Goal: Task Accomplishment & Management: Manage account settings

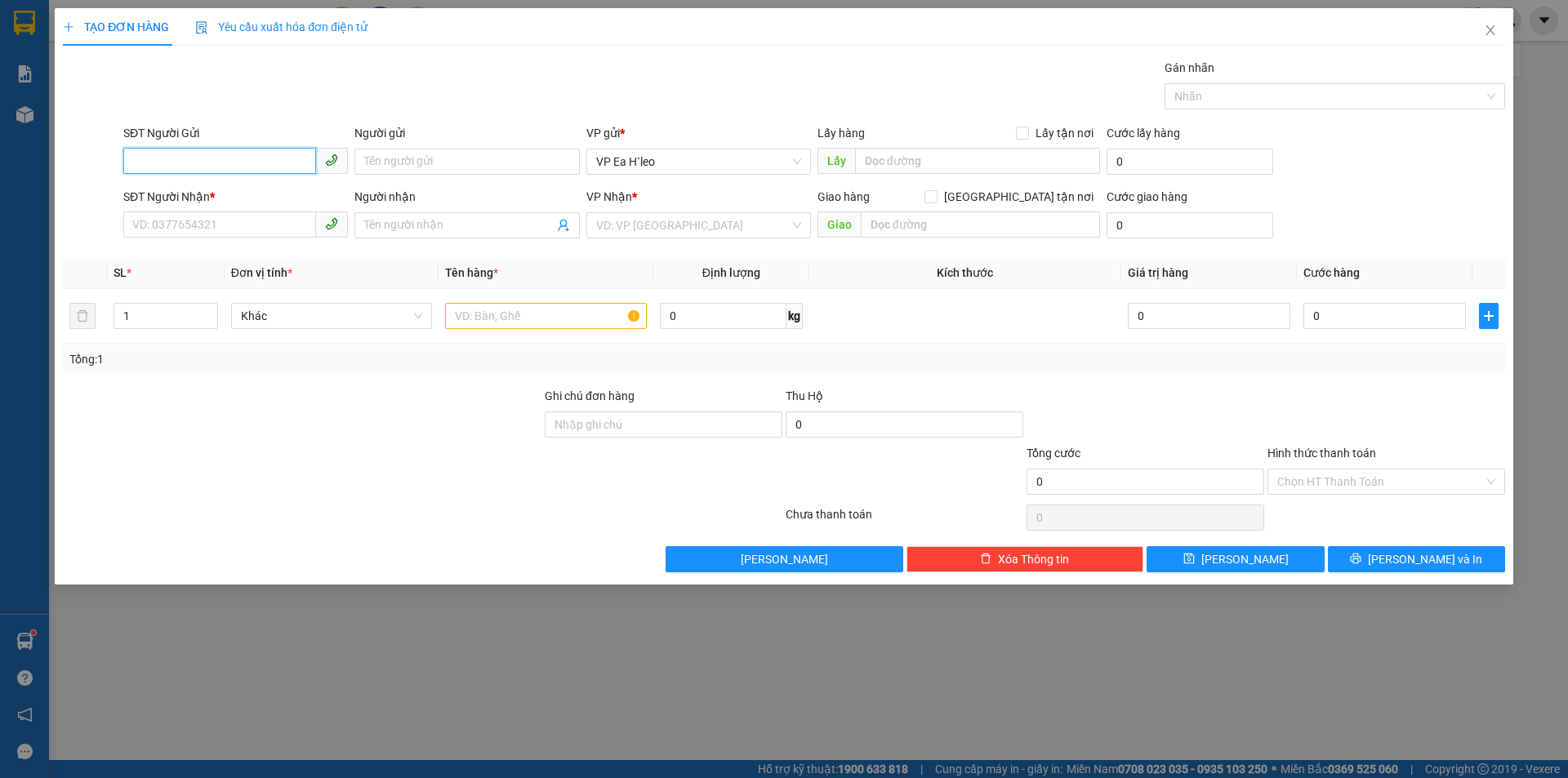
paste input "0777117888"
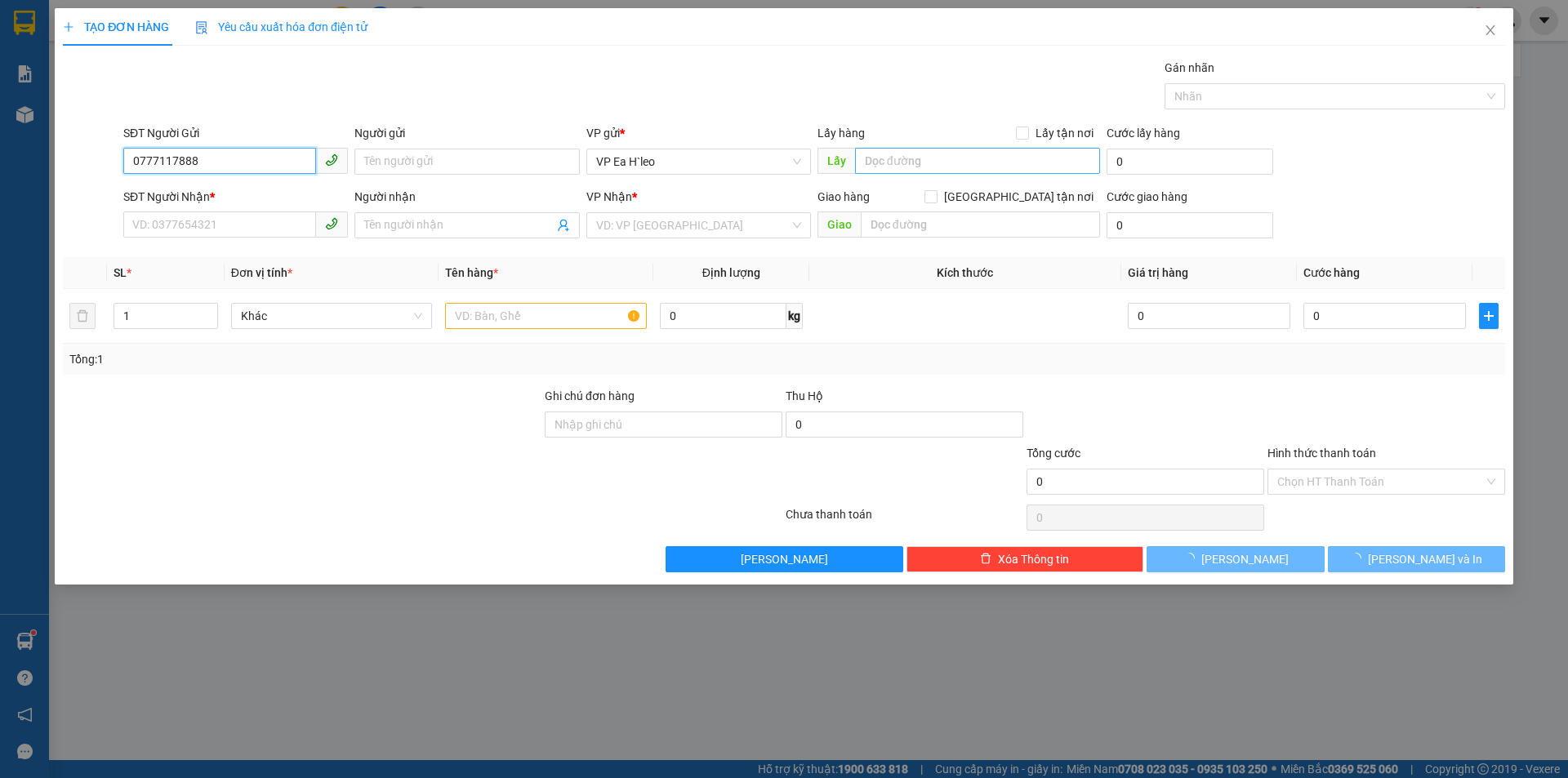
type input "0777117888"
click at [982, 163] on input "text" at bounding box center [978, 161] width 245 height 26
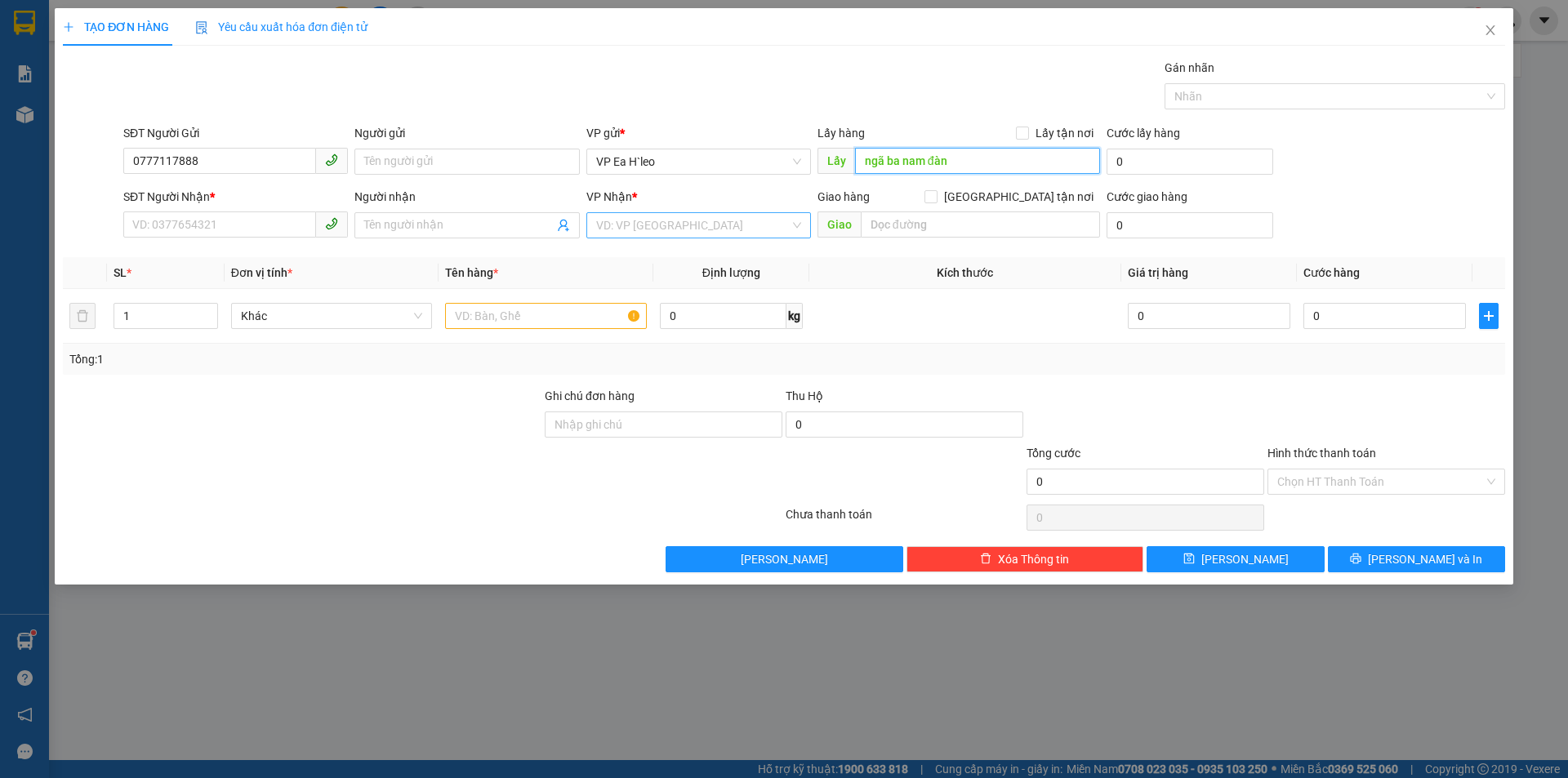
type input "ngã ba nam đàn"
click at [720, 229] on input "search" at bounding box center [693, 226] width 194 height 25
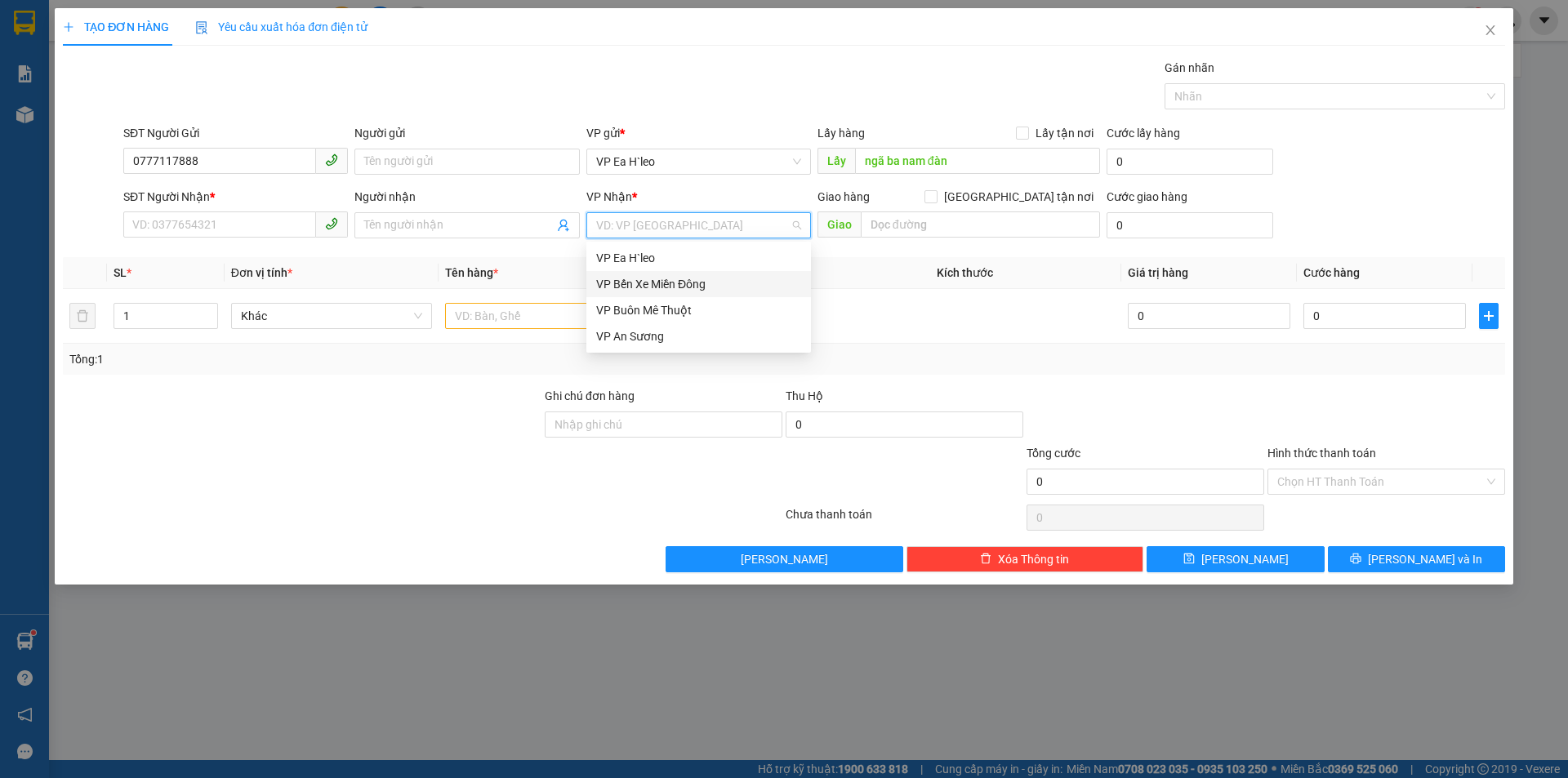
click at [676, 289] on div "VP Bến Xe Miền Đông" at bounding box center [699, 284] width 205 height 18
click at [485, 318] on input "text" at bounding box center [546, 316] width 202 height 26
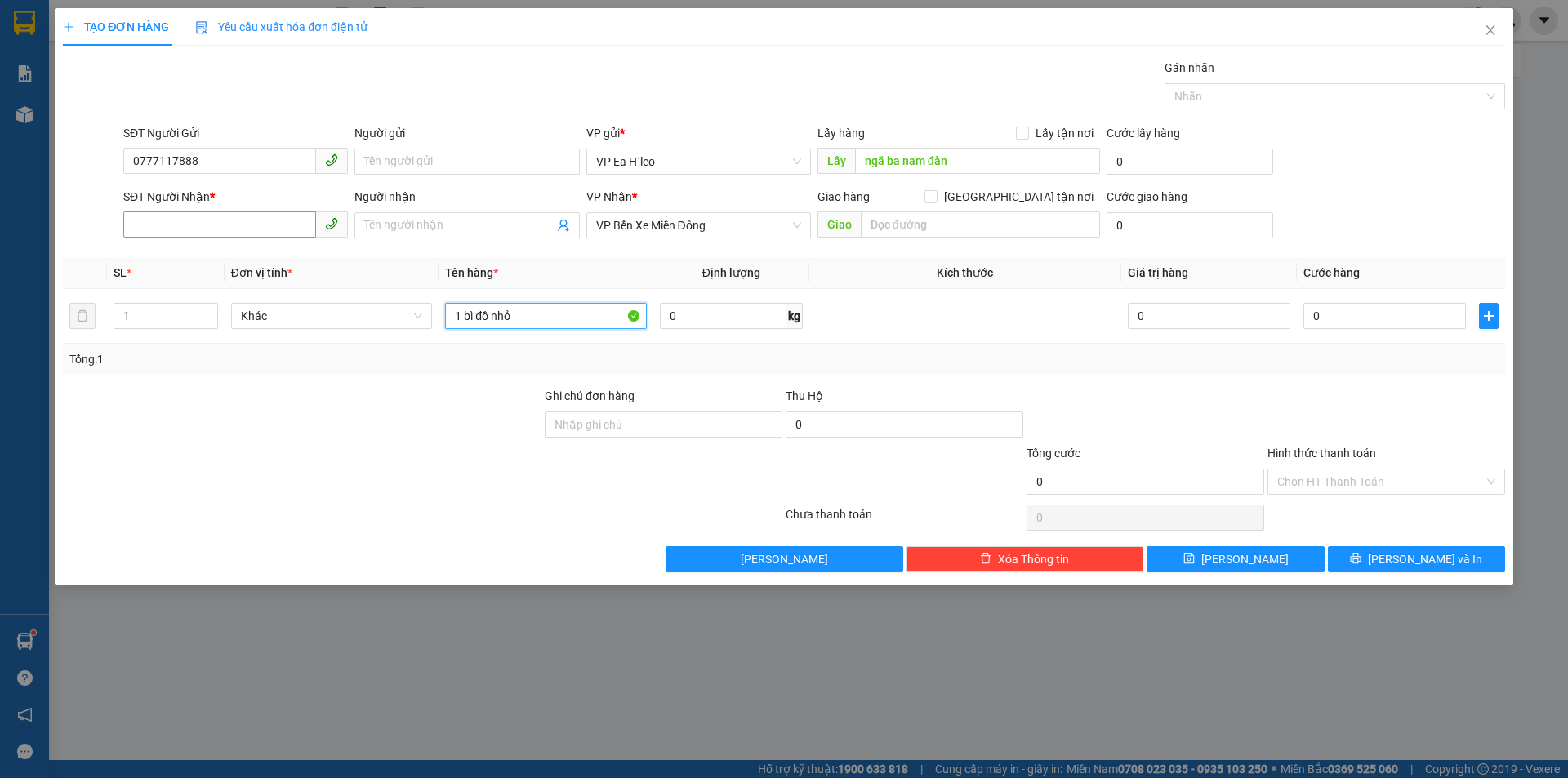
type input "1 bì đồ nhỏ"
click at [279, 233] on input "SĐT Người Nhận *" at bounding box center [220, 225] width 193 height 26
type input "0925508989"
click at [1230, 557] on button "[PERSON_NAME]" at bounding box center [1235, 559] width 177 height 26
drag, startPoint x: 1490, startPoint y: 26, endPoint x: 1475, endPoint y: 21, distance: 15.8
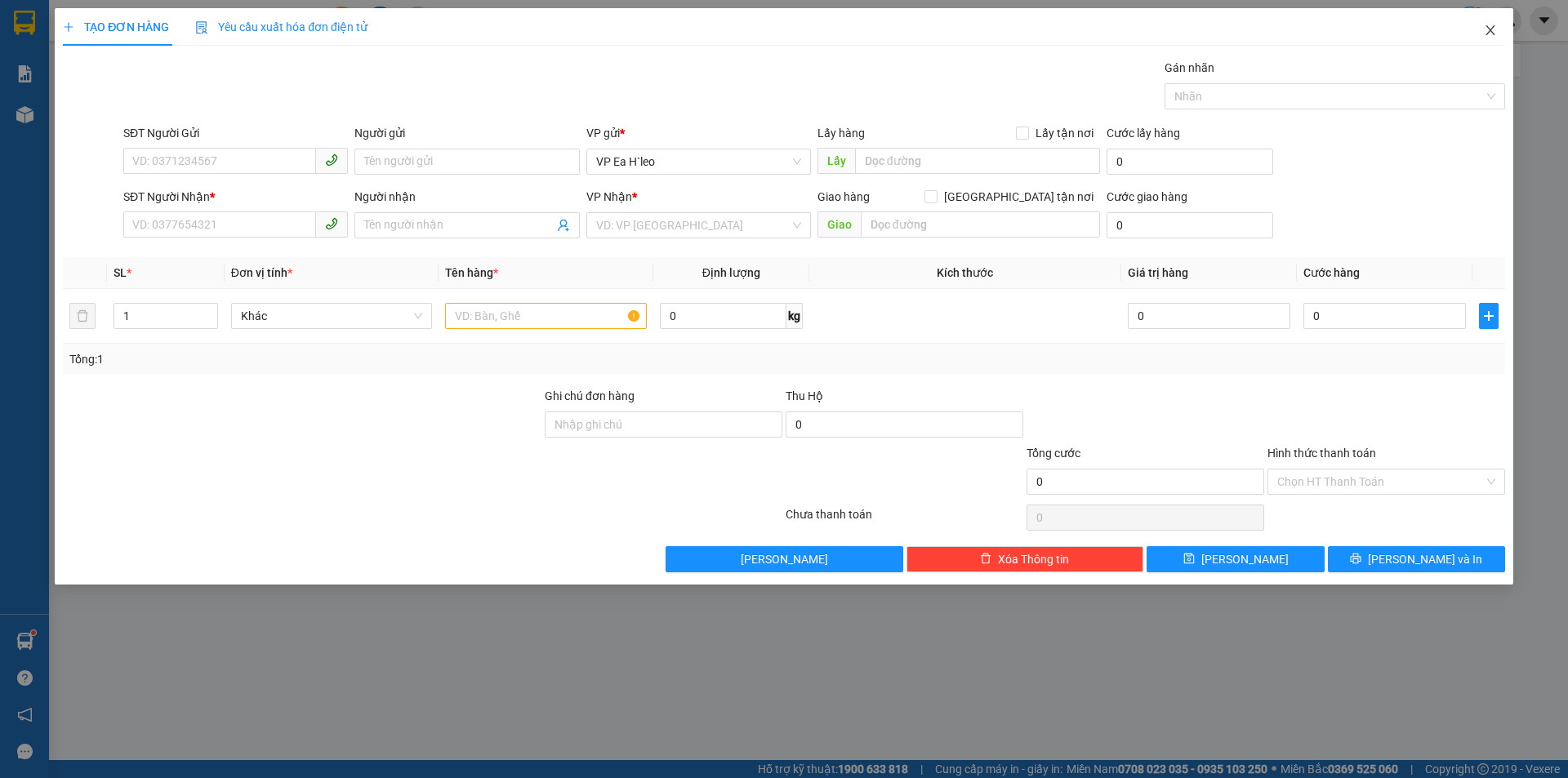
click at [1489, 25] on icon "close" at bounding box center [1490, 30] width 13 height 13
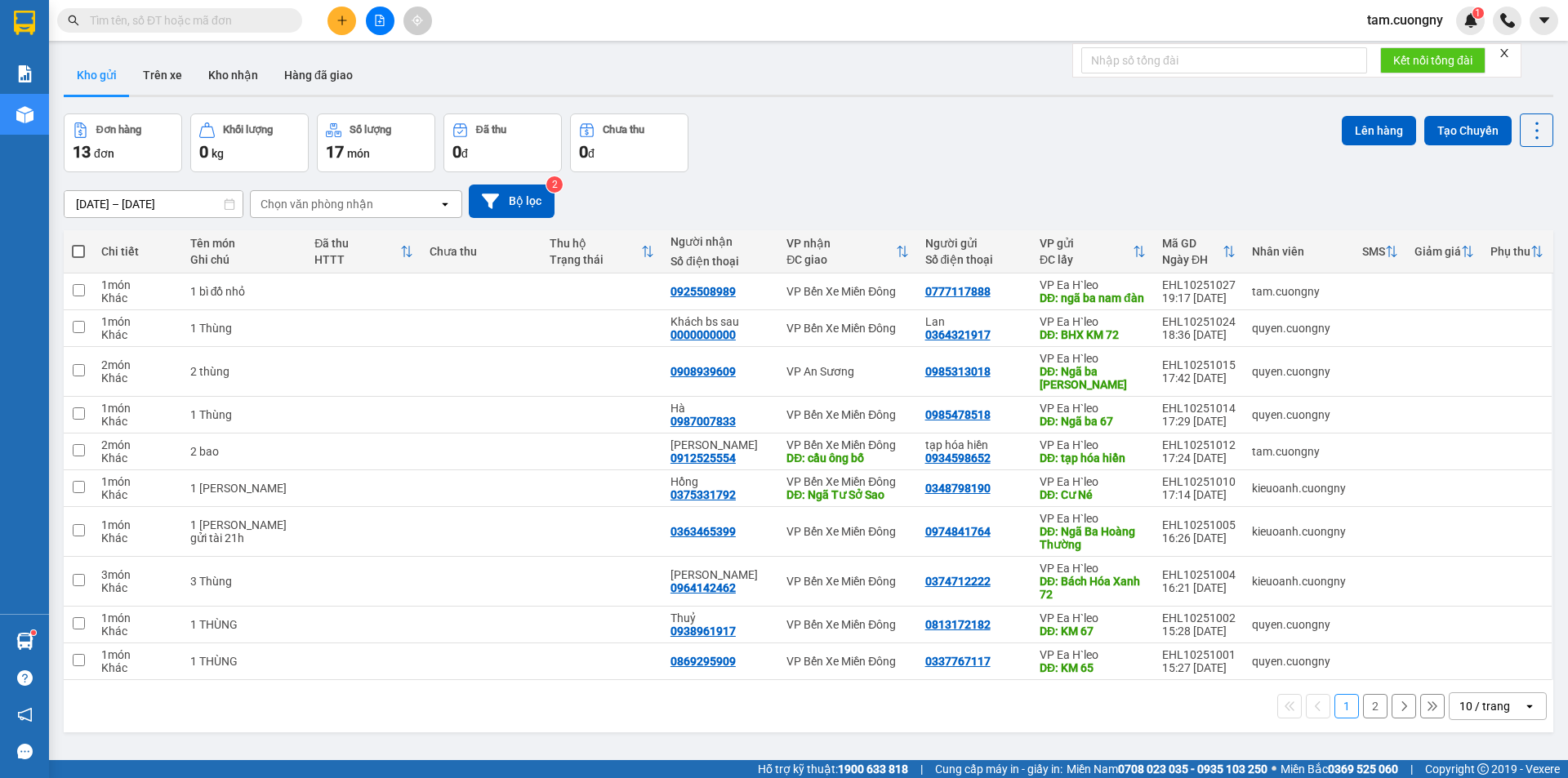
click at [1487, 714] on div "10 / trang" at bounding box center [1485, 706] width 51 height 16
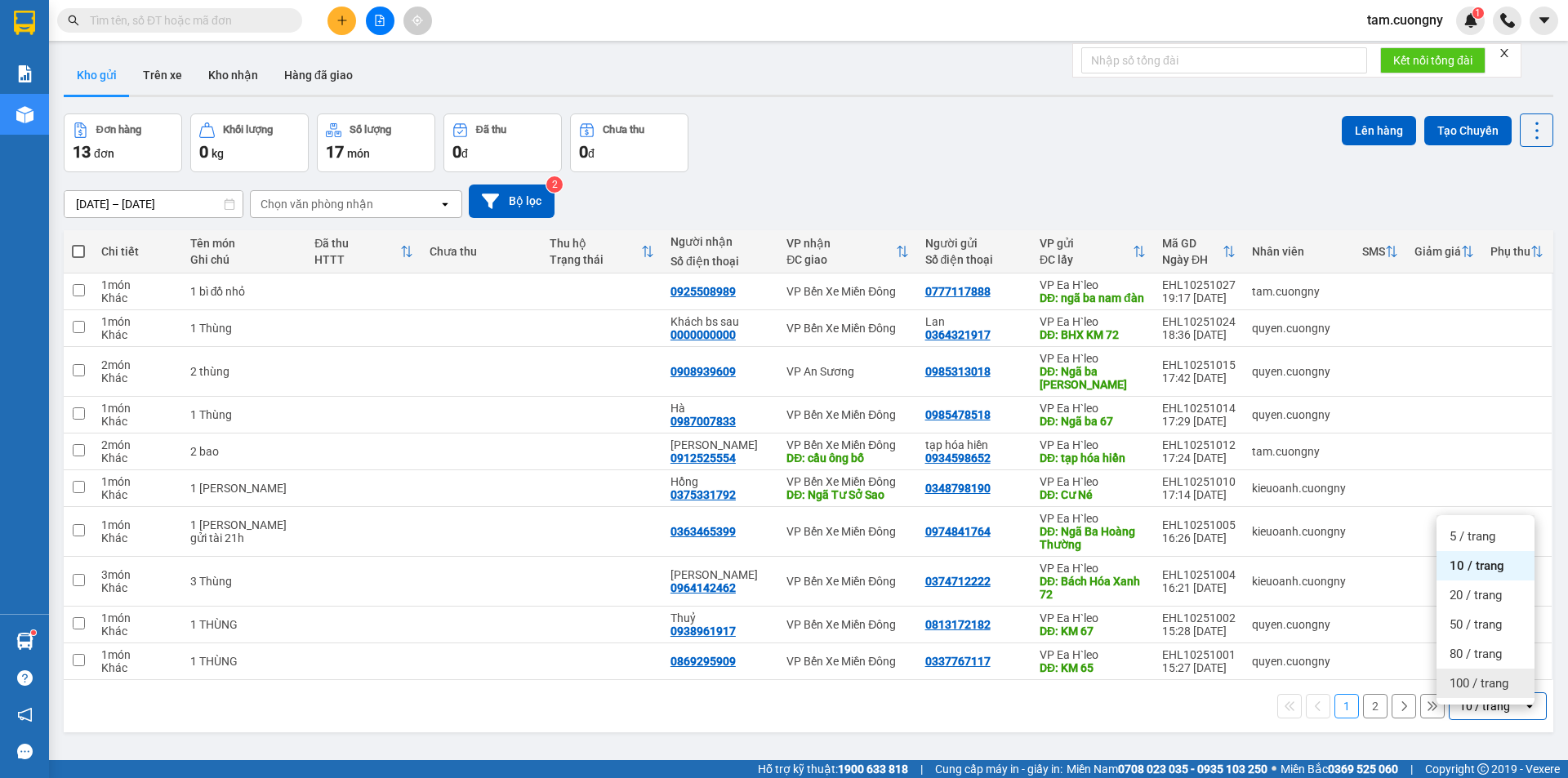
click at [1469, 686] on span "100 / trang" at bounding box center [1479, 684] width 59 height 16
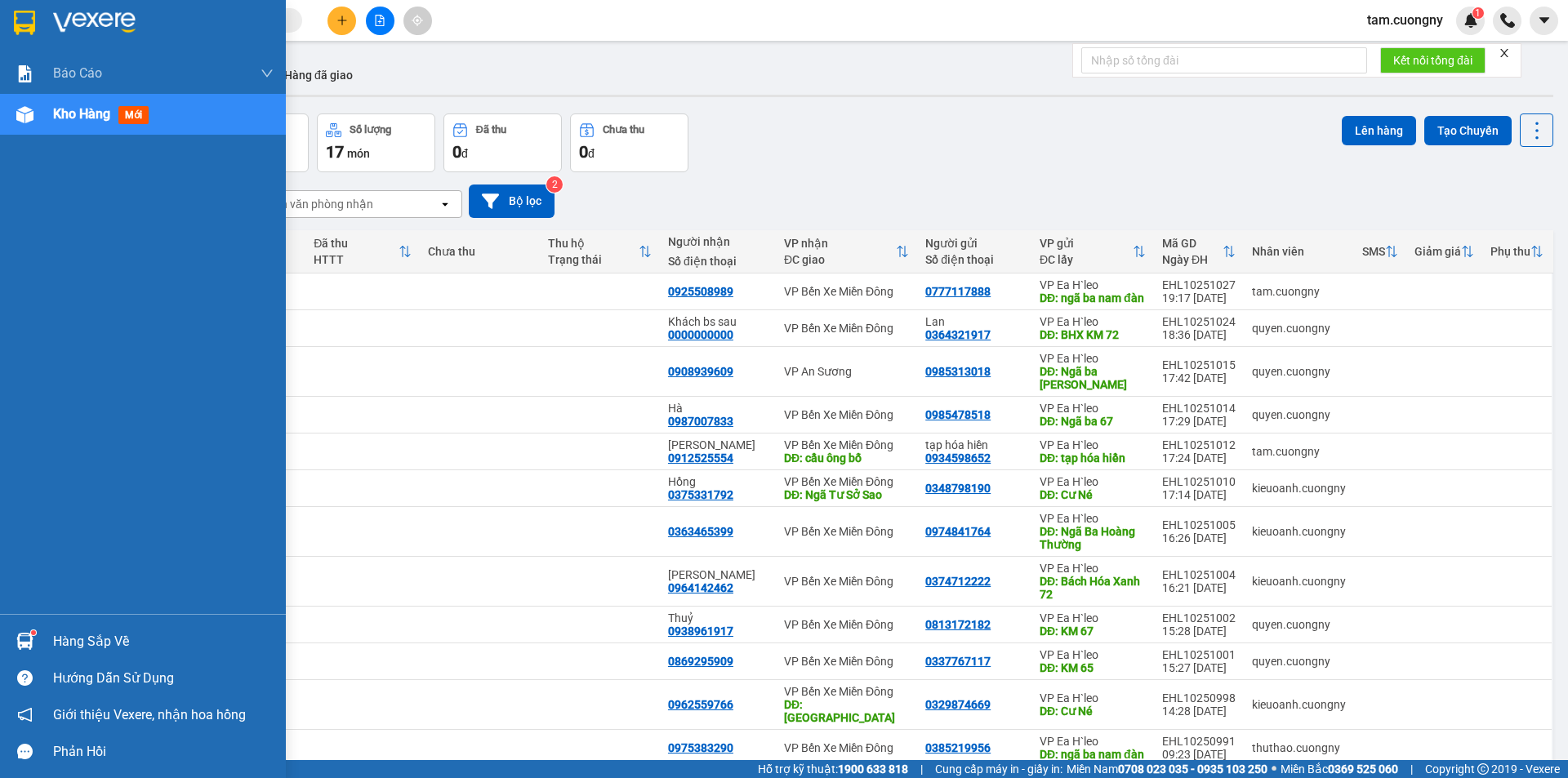
click at [31, 32] on img at bounding box center [24, 23] width 21 height 25
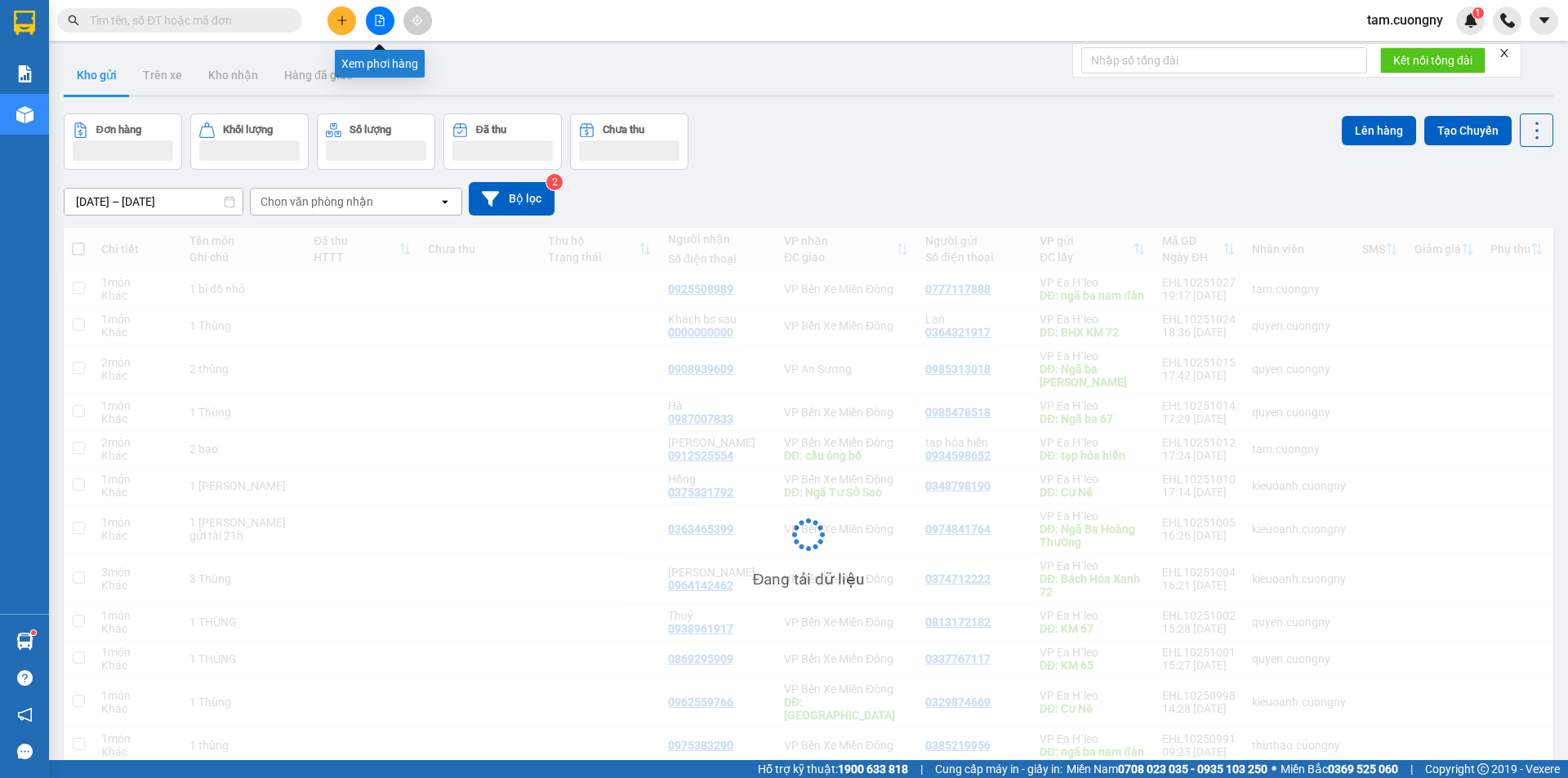
click at [380, 25] on icon "file-add" at bounding box center [380, 21] width 12 height 12
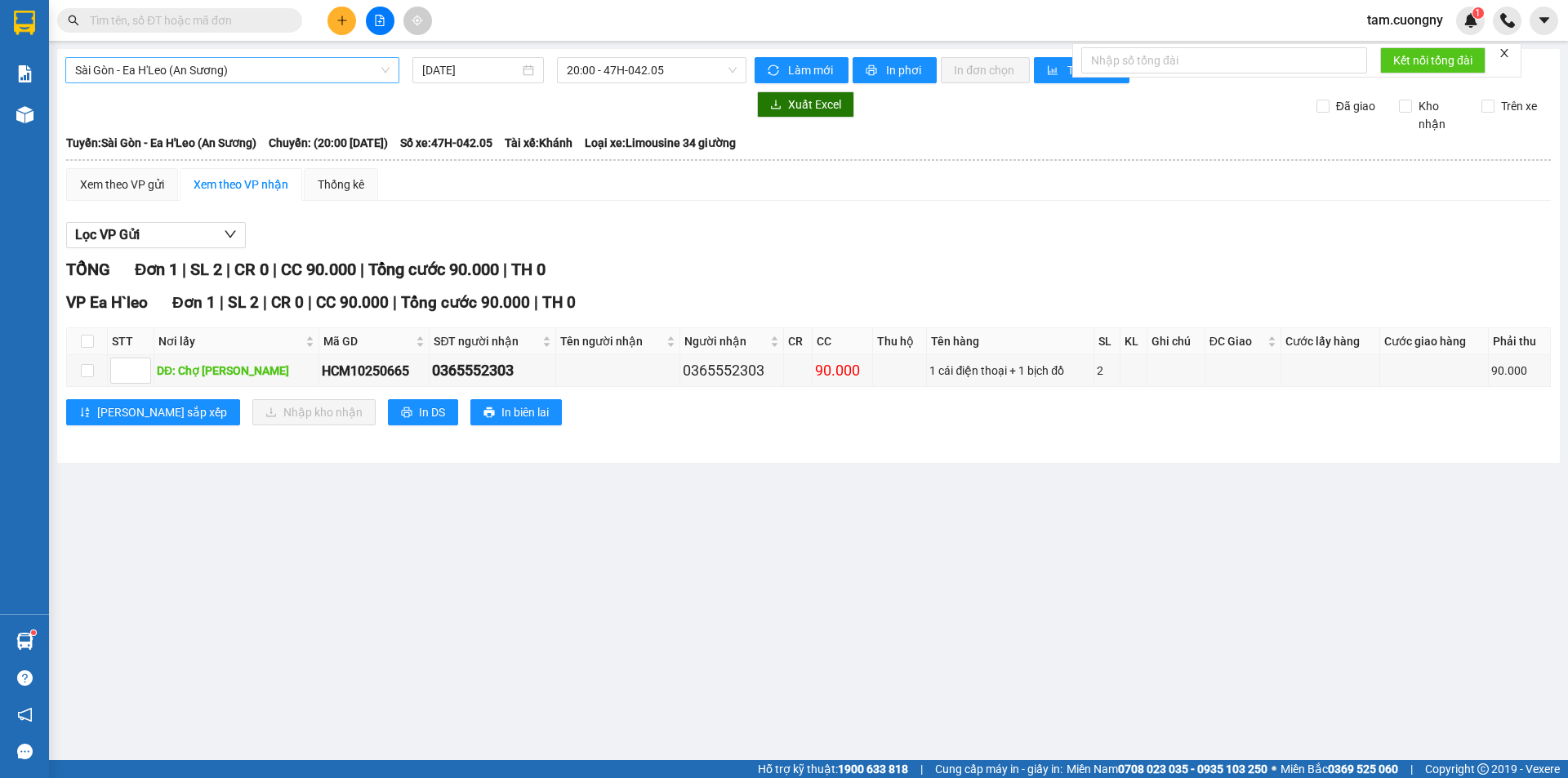
click at [344, 76] on span "Sài Gòn - Ea H'Leo (An Sương)" at bounding box center [233, 70] width 314 height 25
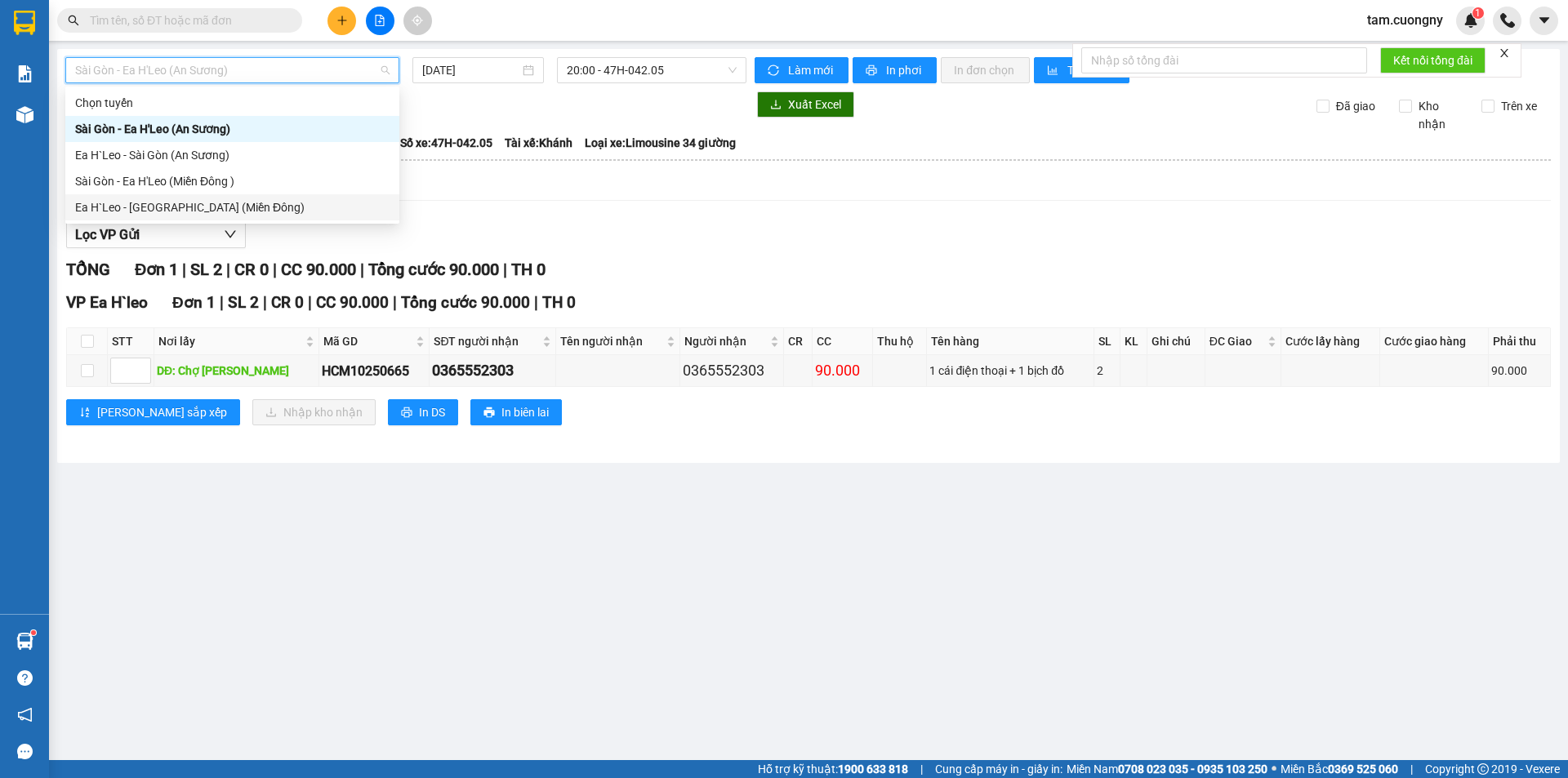
drag, startPoint x: 137, startPoint y: 210, endPoint x: 400, endPoint y: 87, distance: 290.3
click at [138, 208] on div "Ea H`Leo - [GEOGRAPHIC_DATA] (Miền Đông)" at bounding box center [233, 208] width 314 height 18
type input "[DATE]"
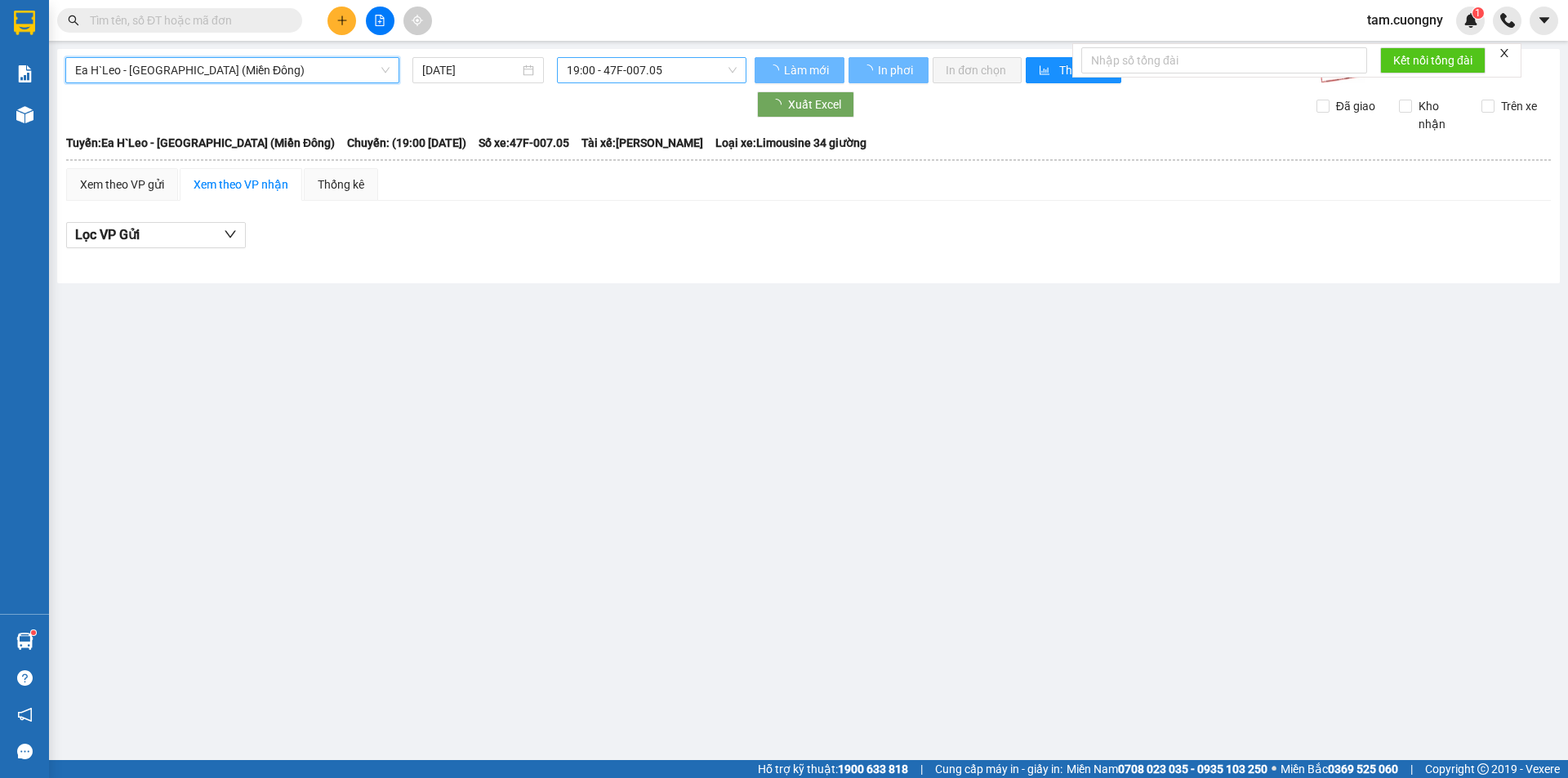
click at [618, 72] on span "19:00 - 47F-007.05" at bounding box center [651, 70] width 170 height 25
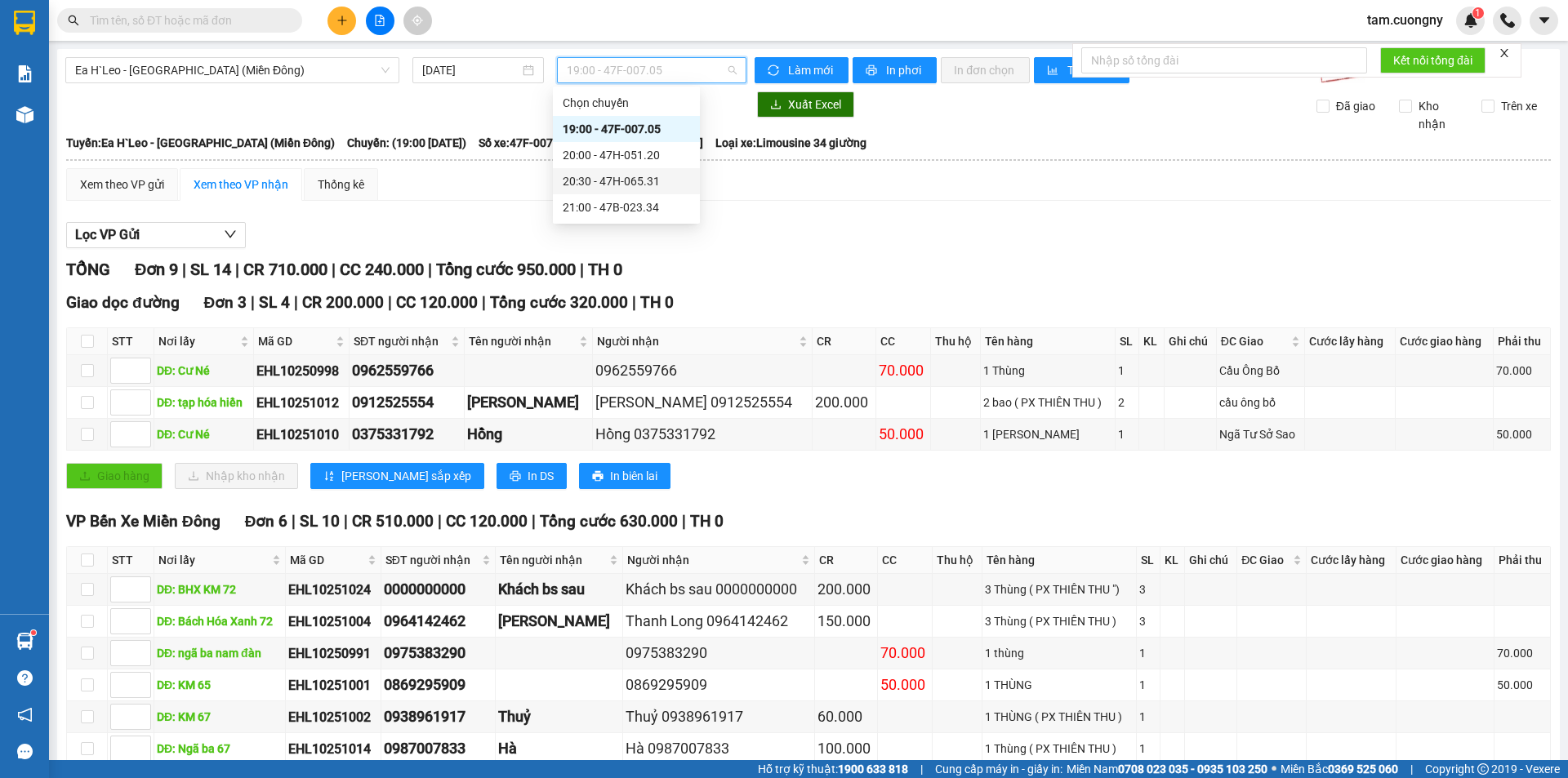
drag, startPoint x: 640, startPoint y: 177, endPoint x: 808, endPoint y: 84, distance: 192.0
click at [640, 178] on div "20:30 - 47H-065.31" at bounding box center [626, 181] width 127 height 18
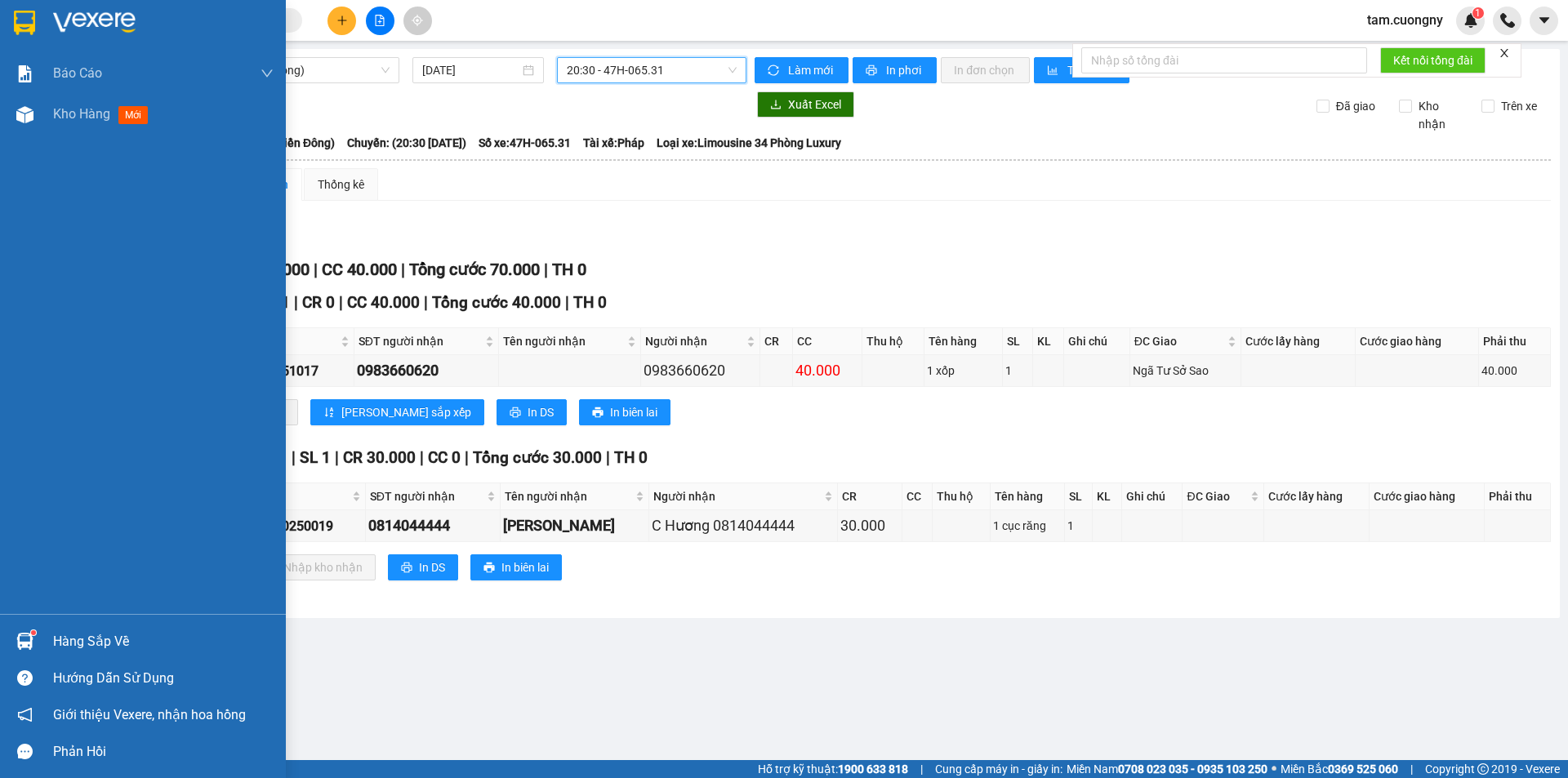
click at [11, 22] on div at bounding box center [25, 22] width 29 height 29
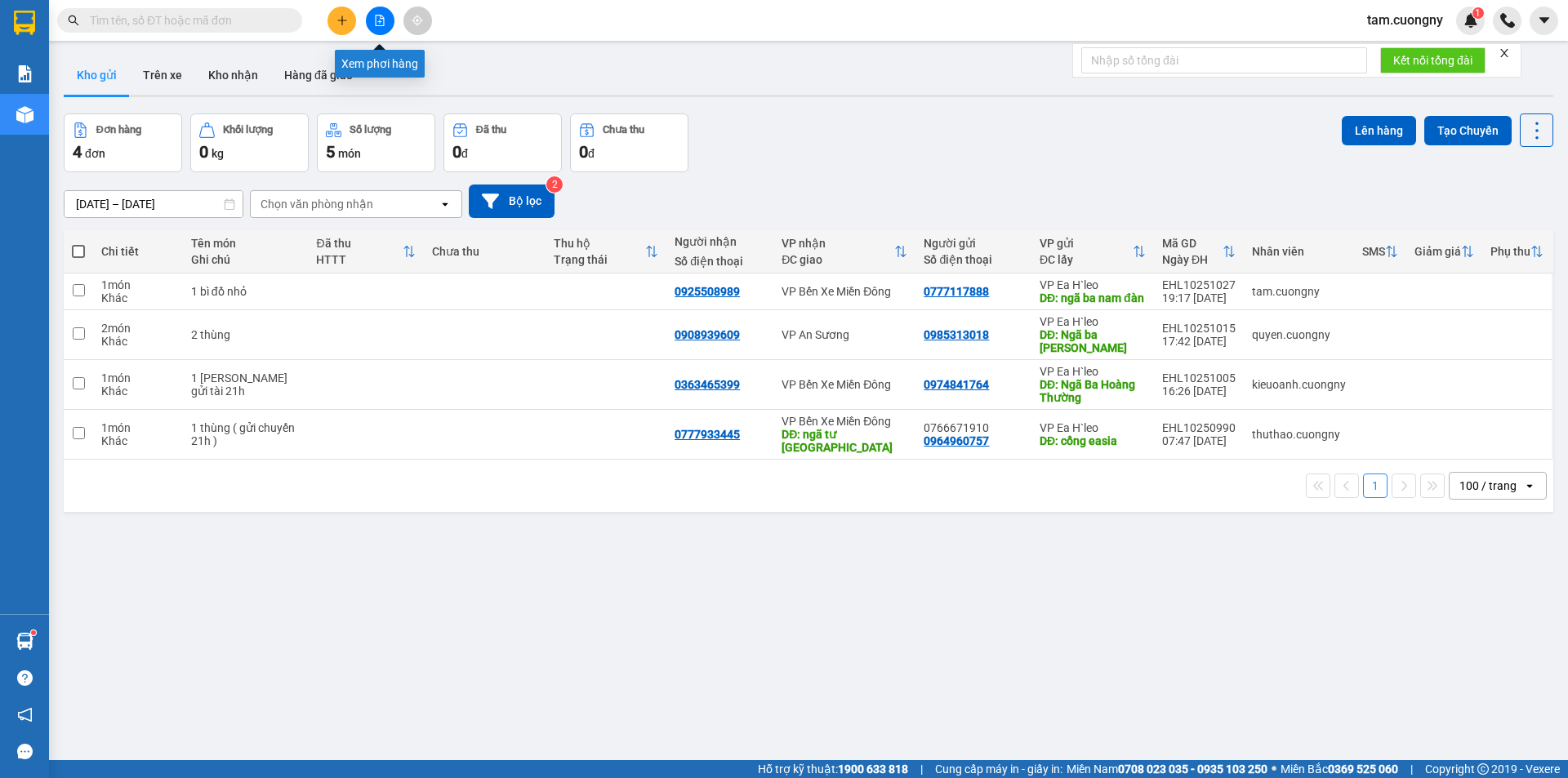
click at [383, 21] on icon "file-add" at bounding box center [380, 21] width 12 height 12
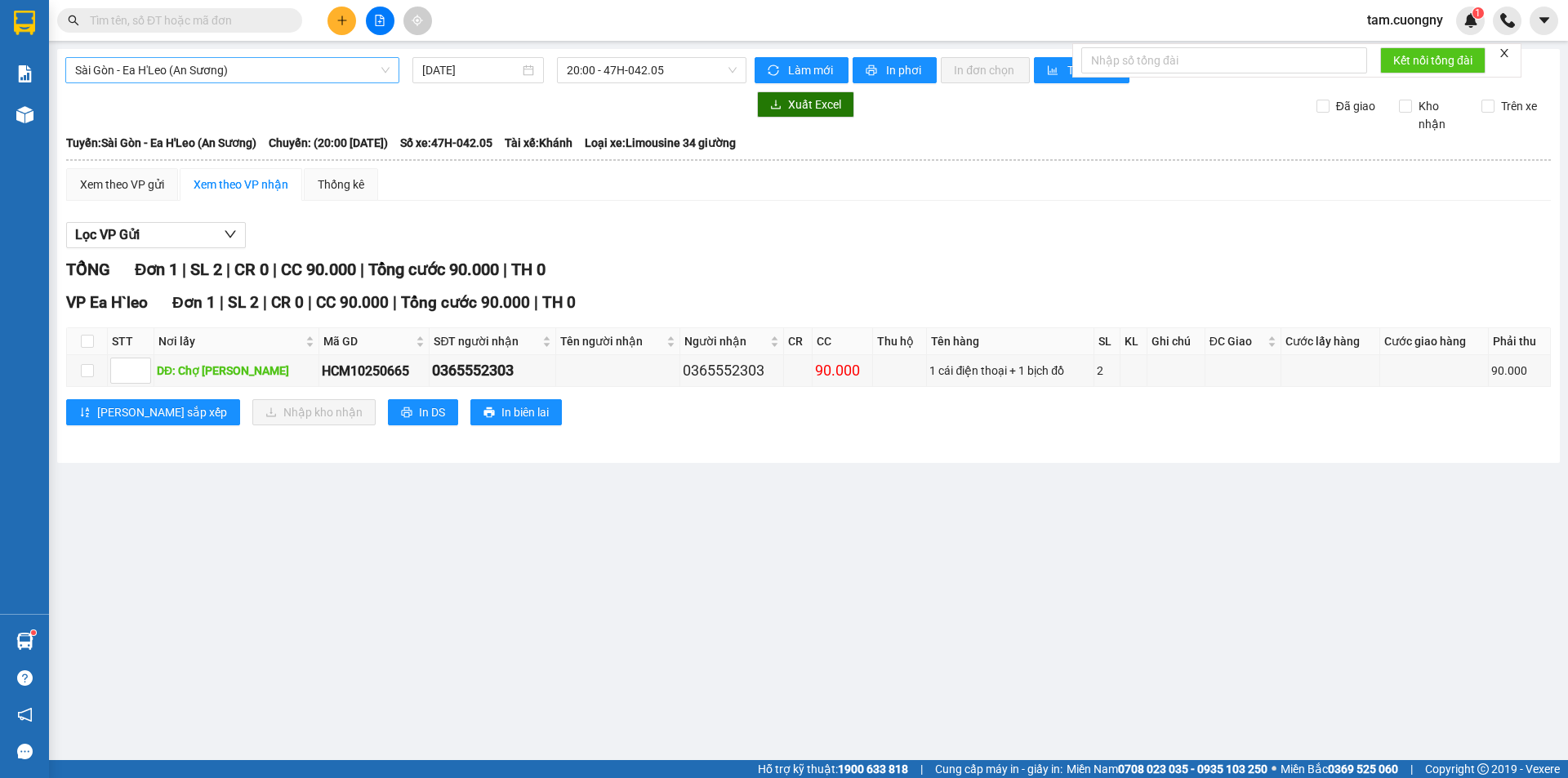
click at [302, 78] on span "Sài Gòn - Ea H'Leo (An Sương)" at bounding box center [233, 70] width 314 height 25
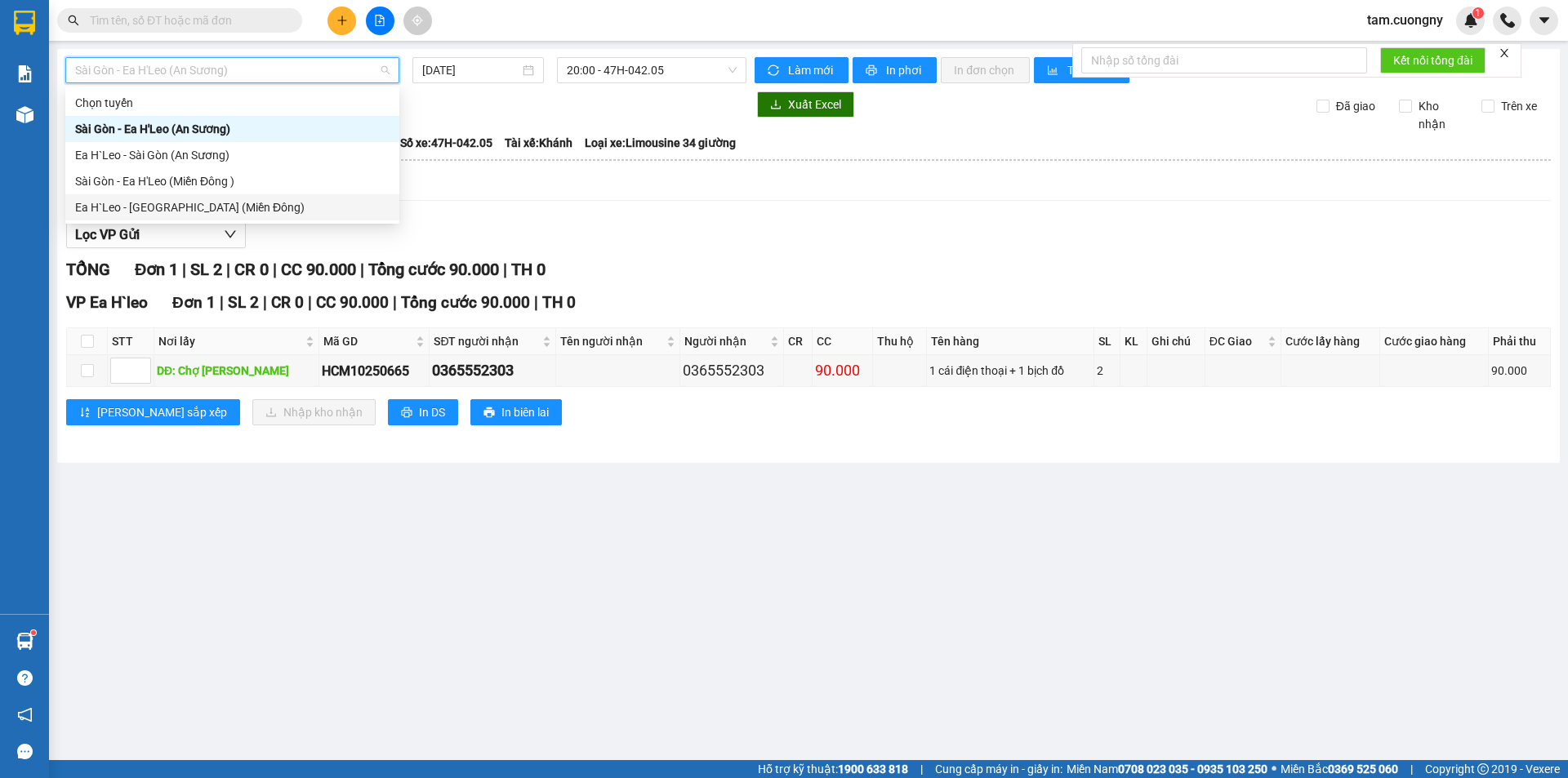
click at [232, 205] on div "Ea H`Leo - [GEOGRAPHIC_DATA] (Miền Đông)" at bounding box center [233, 208] width 314 height 18
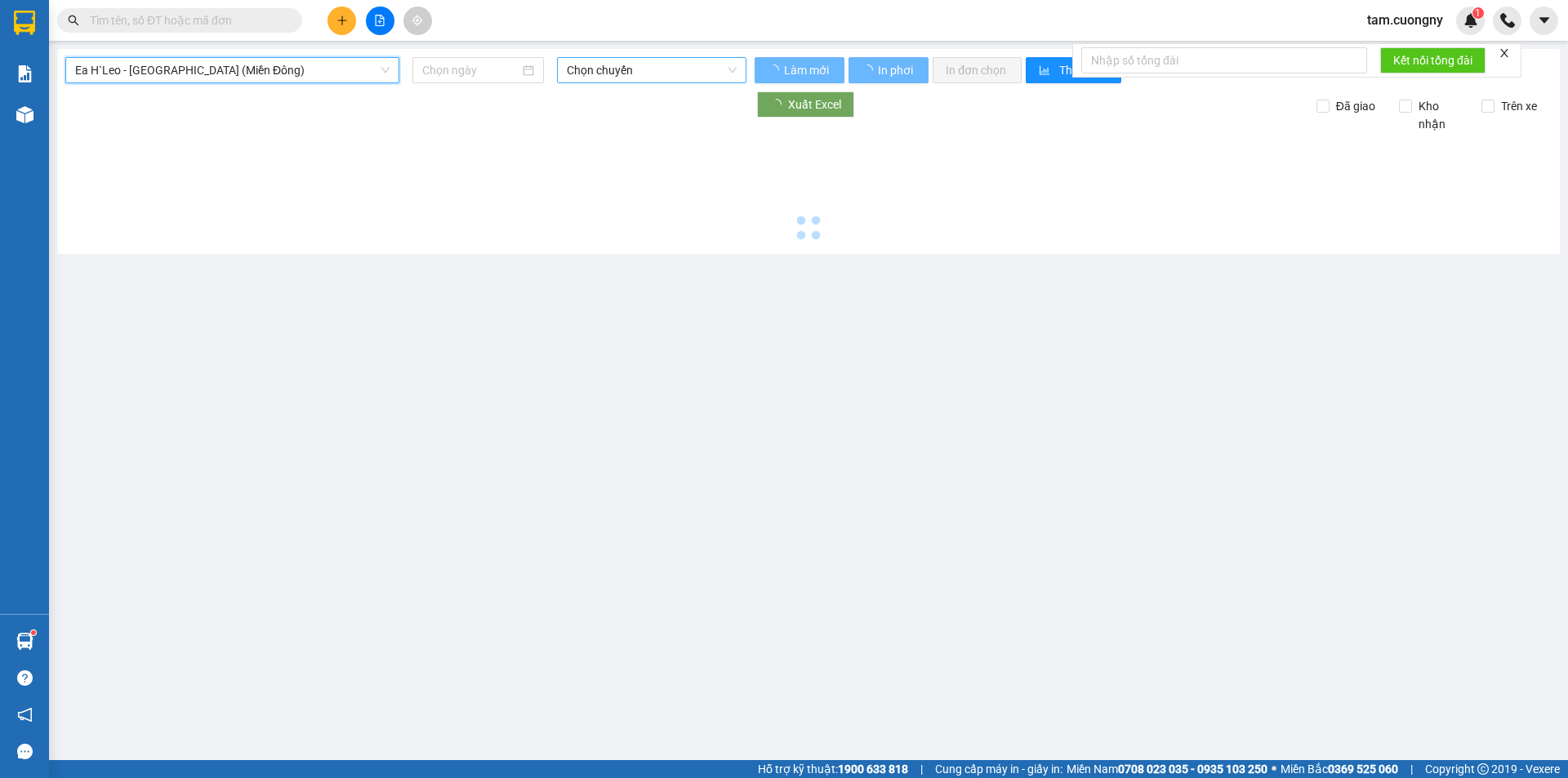
type input "[DATE]"
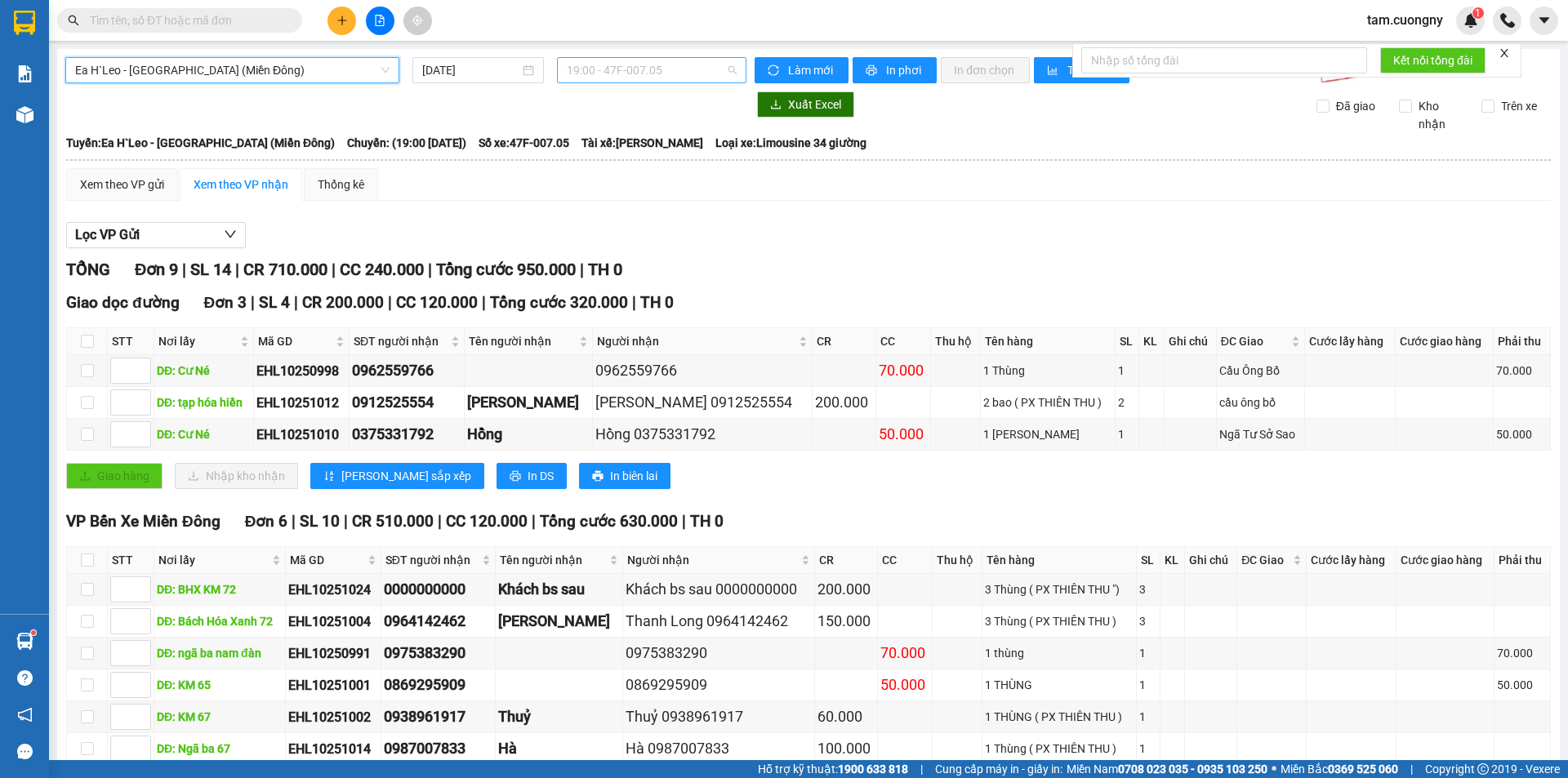
click at [654, 78] on span "19:00 - 47F-007.05" at bounding box center [651, 70] width 170 height 25
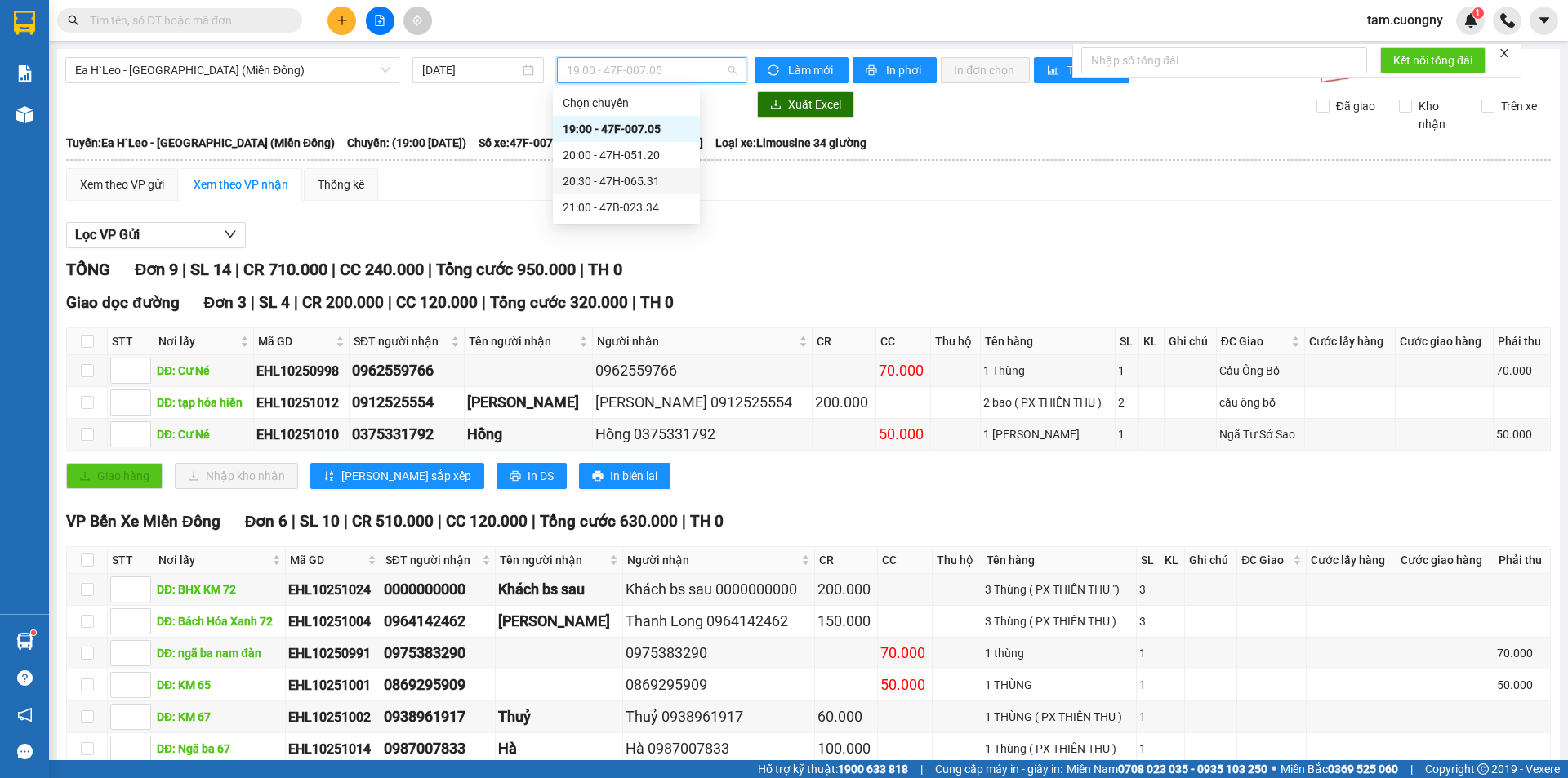
click at [657, 181] on div "20:30 - 47H-065.31" at bounding box center [626, 181] width 127 height 18
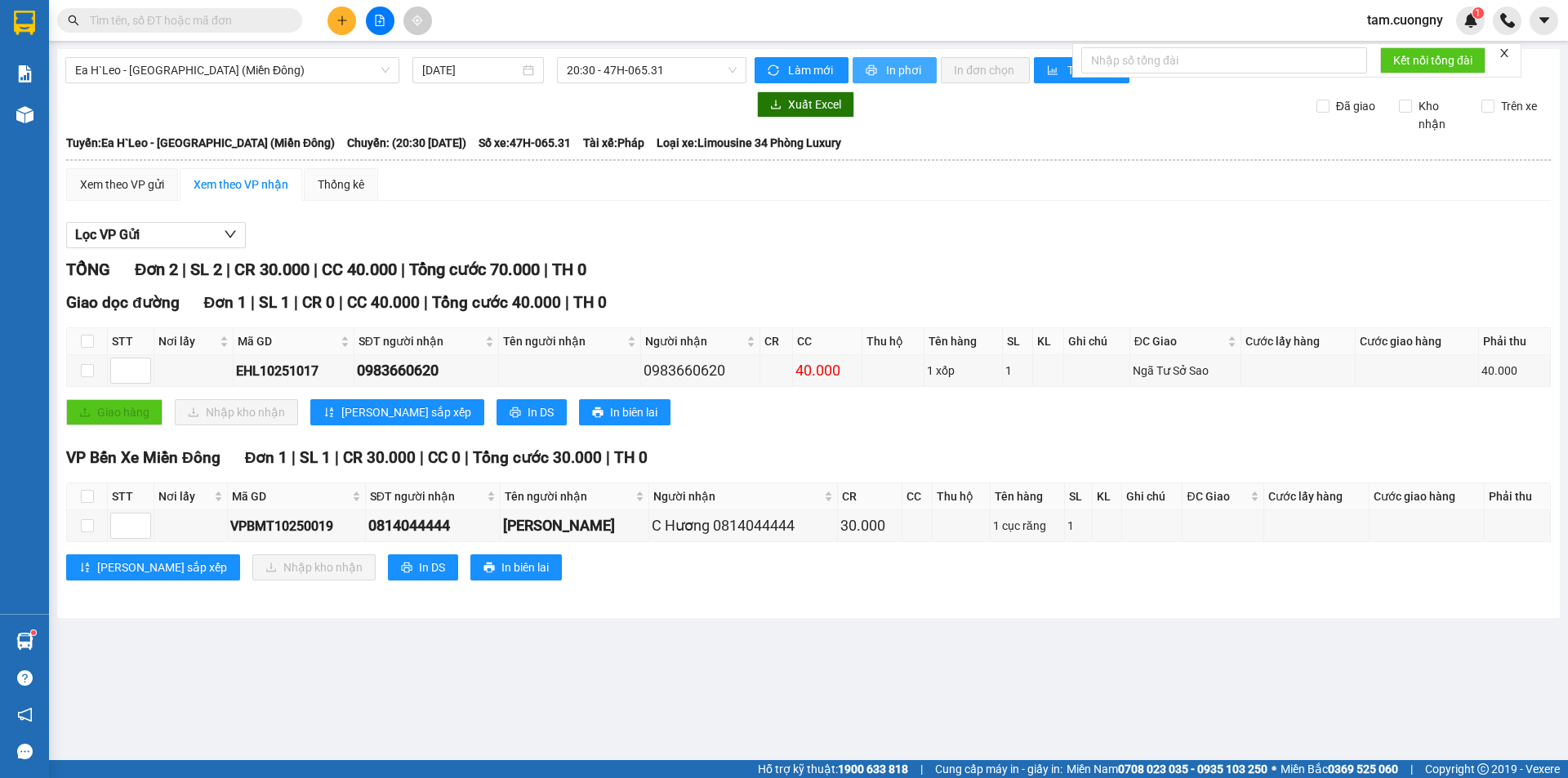
click at [892, 65] on span "In phơi" at bounding box center [905, 71] width 38 height 18
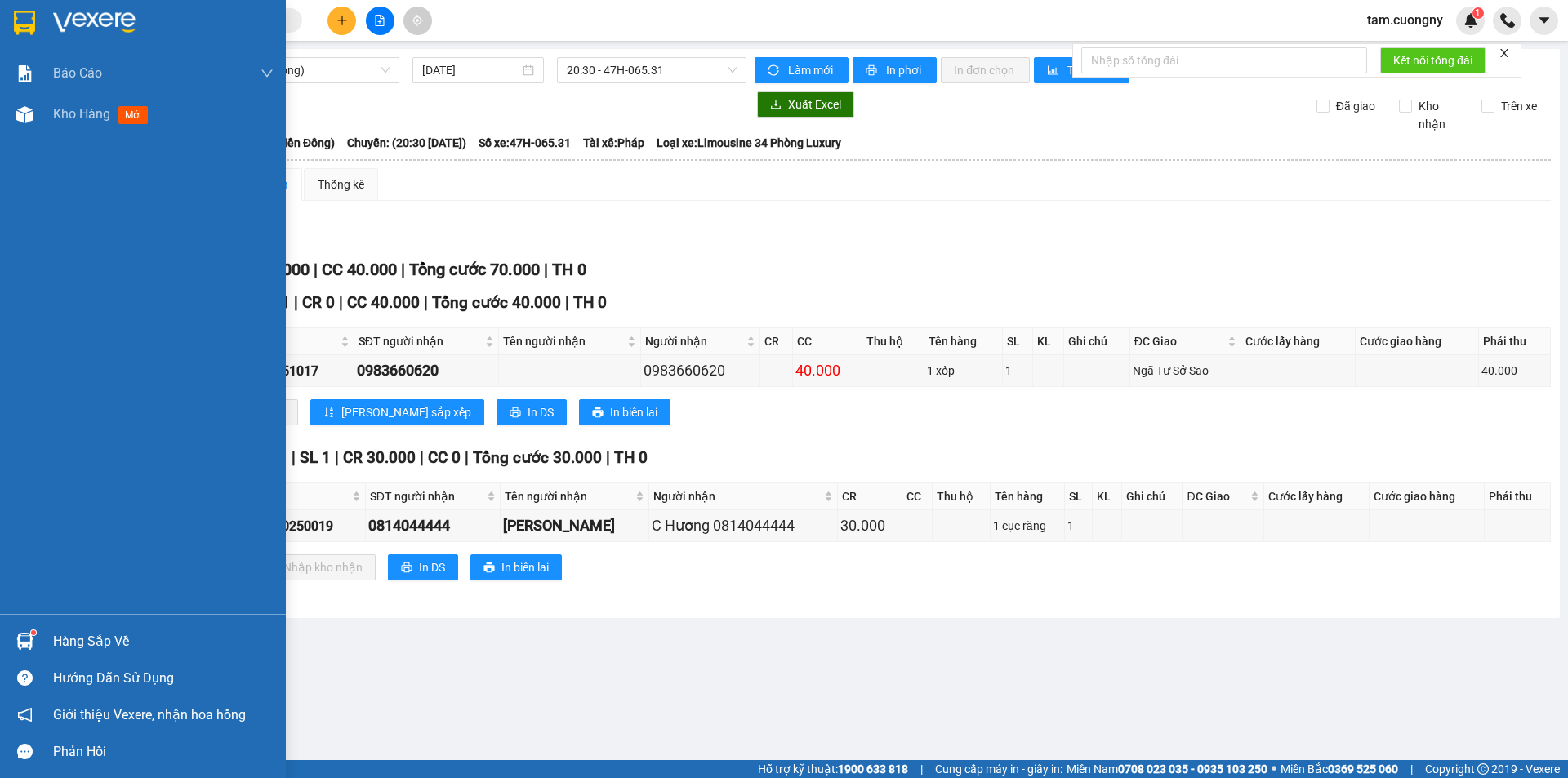
click at [27, 11] on img at bounding box center [24, 23] width 21 height 25
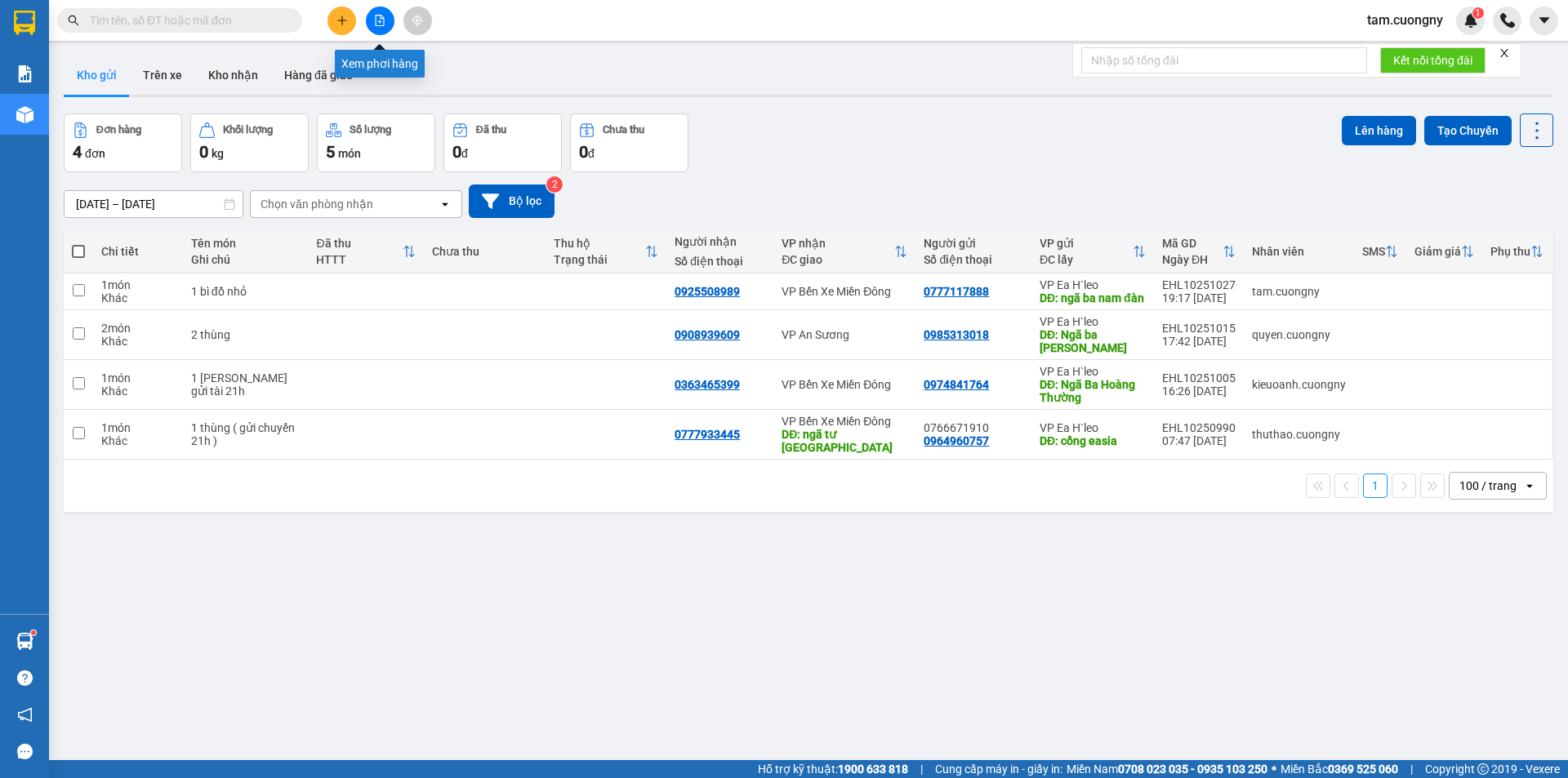
click at [382, 19] on icon "file-add" at bounding box center [380, 21] width 9 height 12
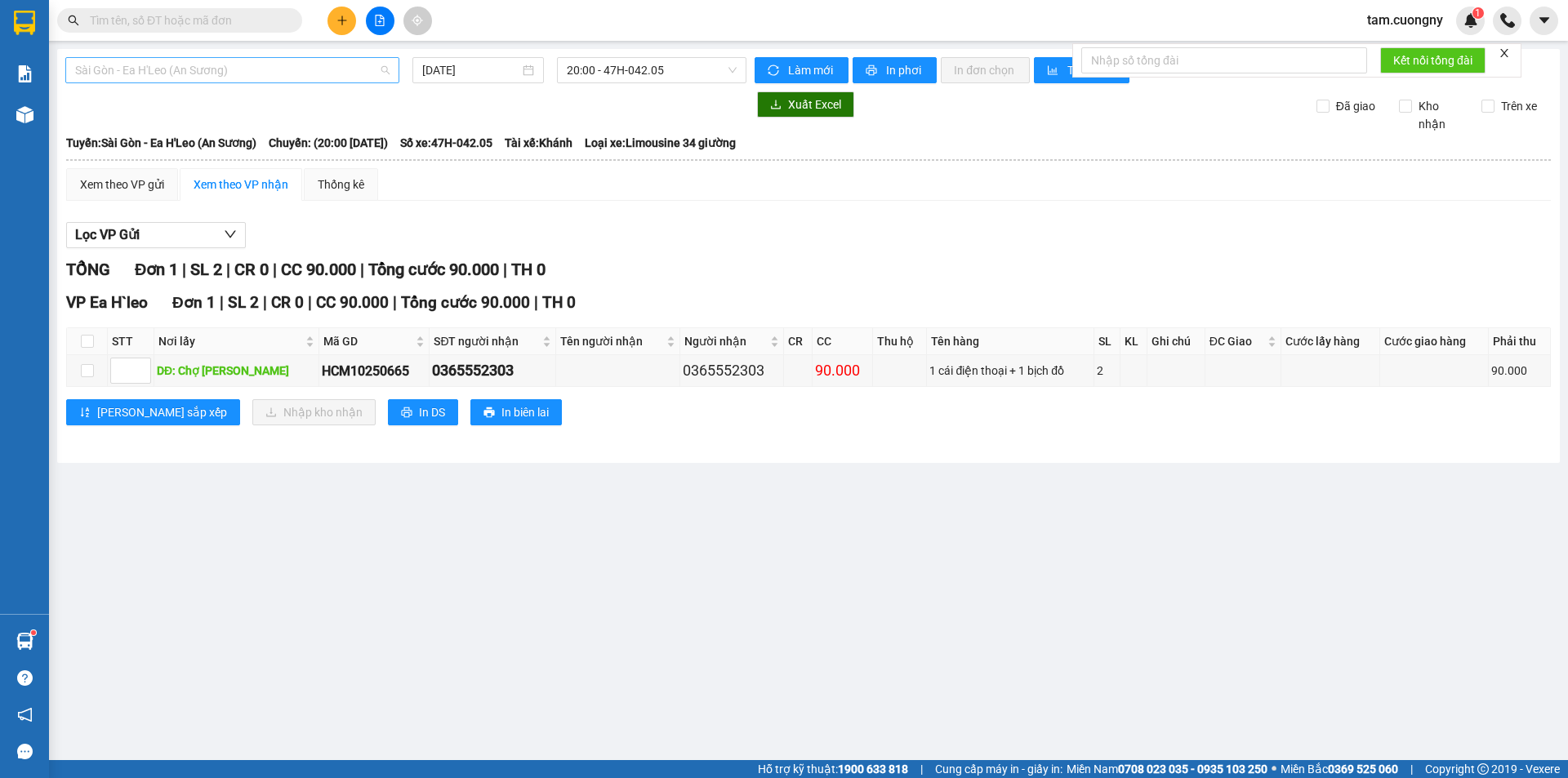
drag, startPoint x: 199, startPoint y: 70, endPoint x: 157, endPoint y: 174, distance: 112.2
click at [194, 72] on span "Sài Gòn - Ea H'Leo (An Sương)" at bounding box center [233, 70] width 314 height 25
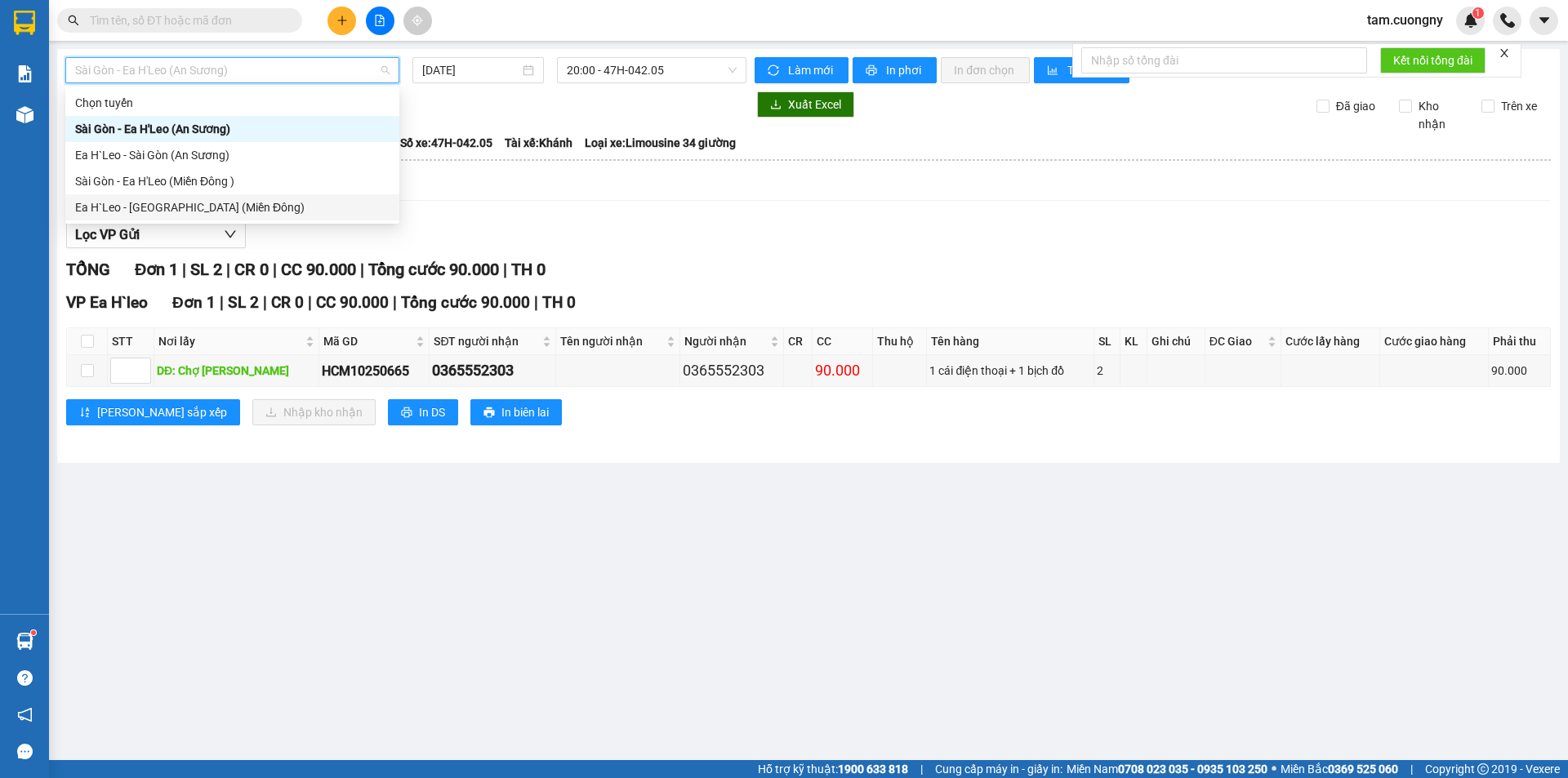
drag, startPoint x: 157, startPoint y: 212, endPoint x: 530, endPoint y: 93, distance: 391.5
click at [160, 210] on div "Ea H`Leo - [GEOGRAPHIC_DATA] (Miền Đông)" at bounding box center [233, 208] width 314 height 18
type input "[DATE]"
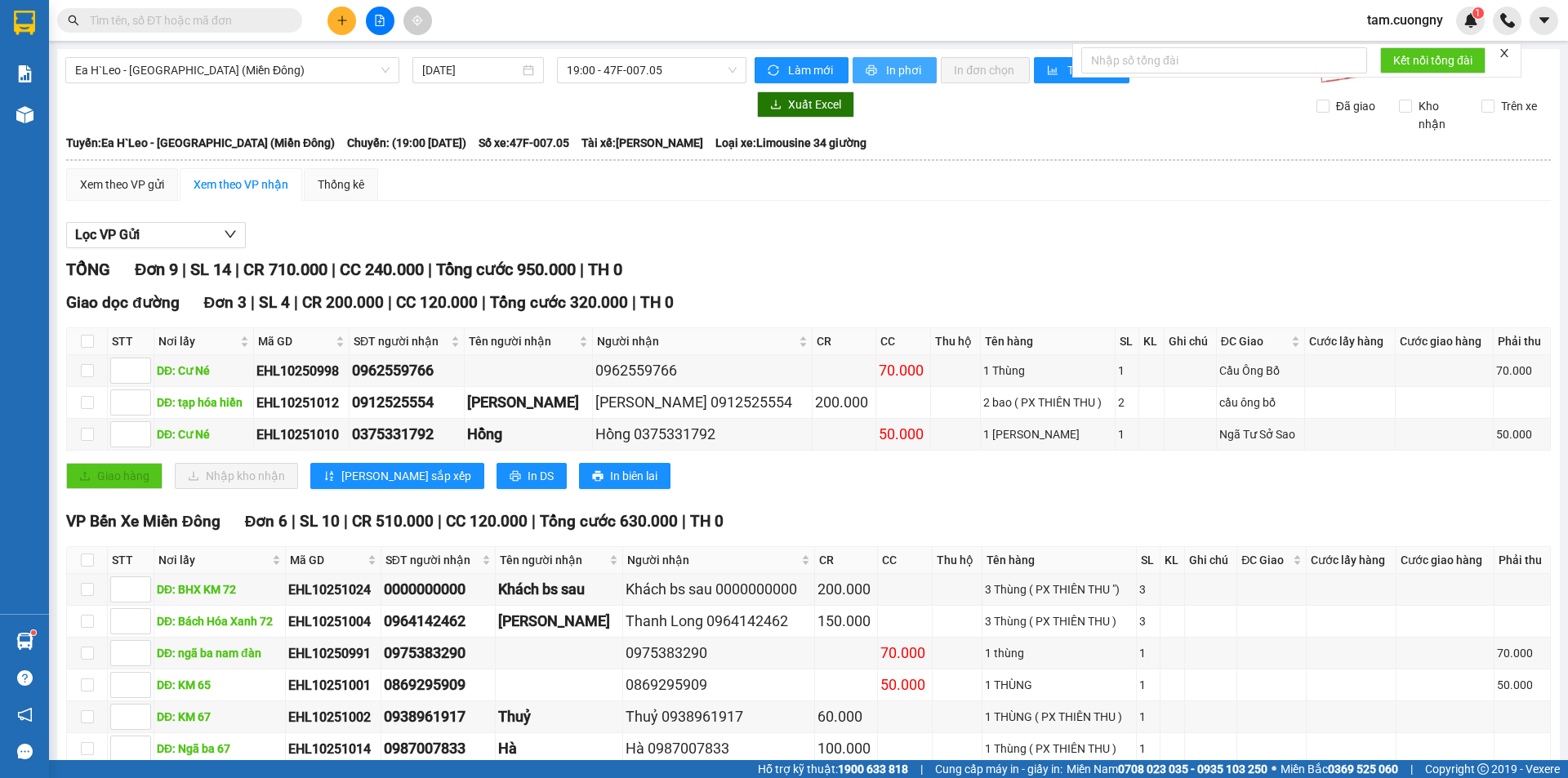
click at [902, 69] on span "In phơi" at bounding box center [905, 71] width 38 height 18
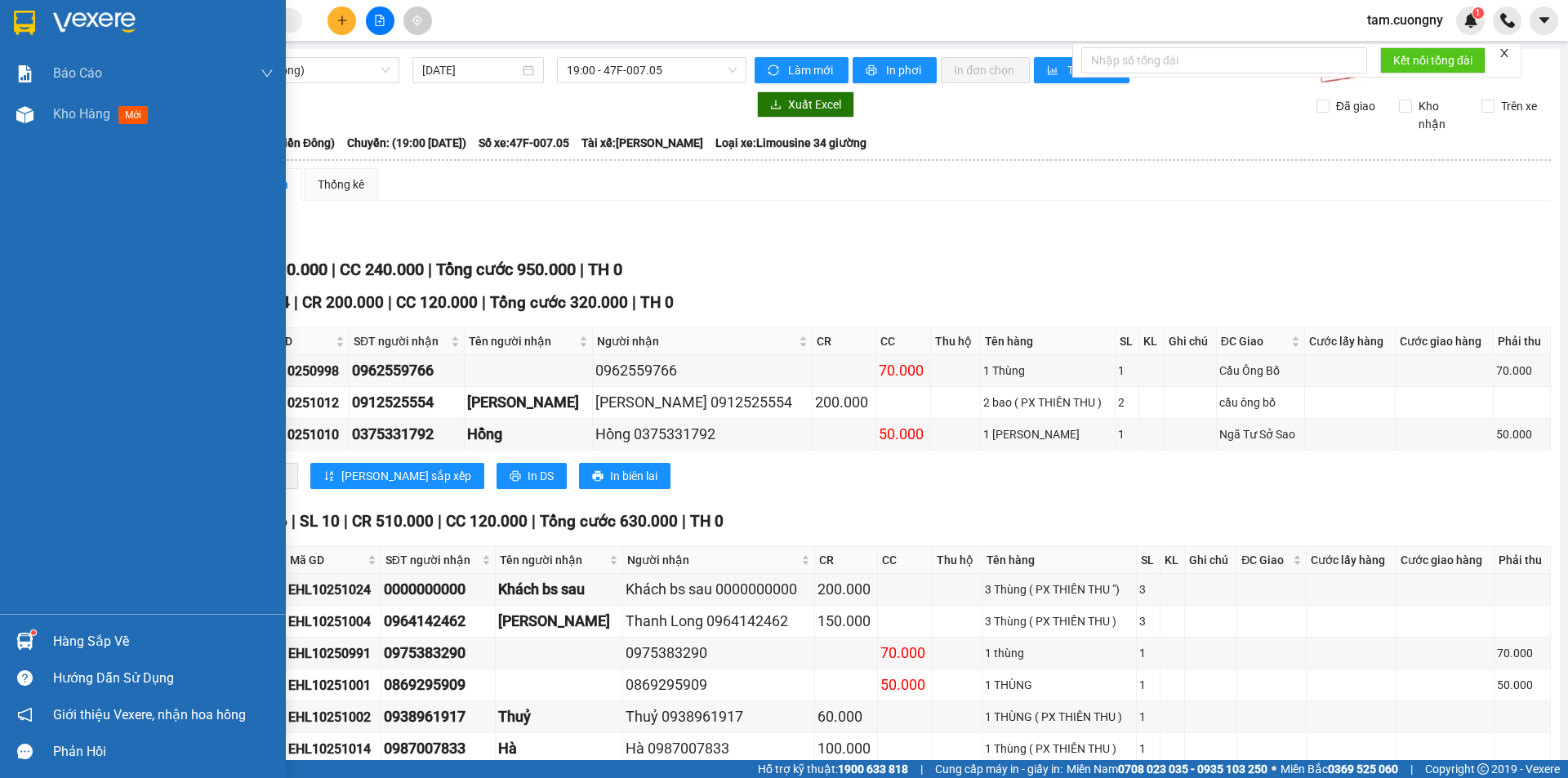
click at [29, 17] on img at bounding box center [24, 23] width 21 height 25
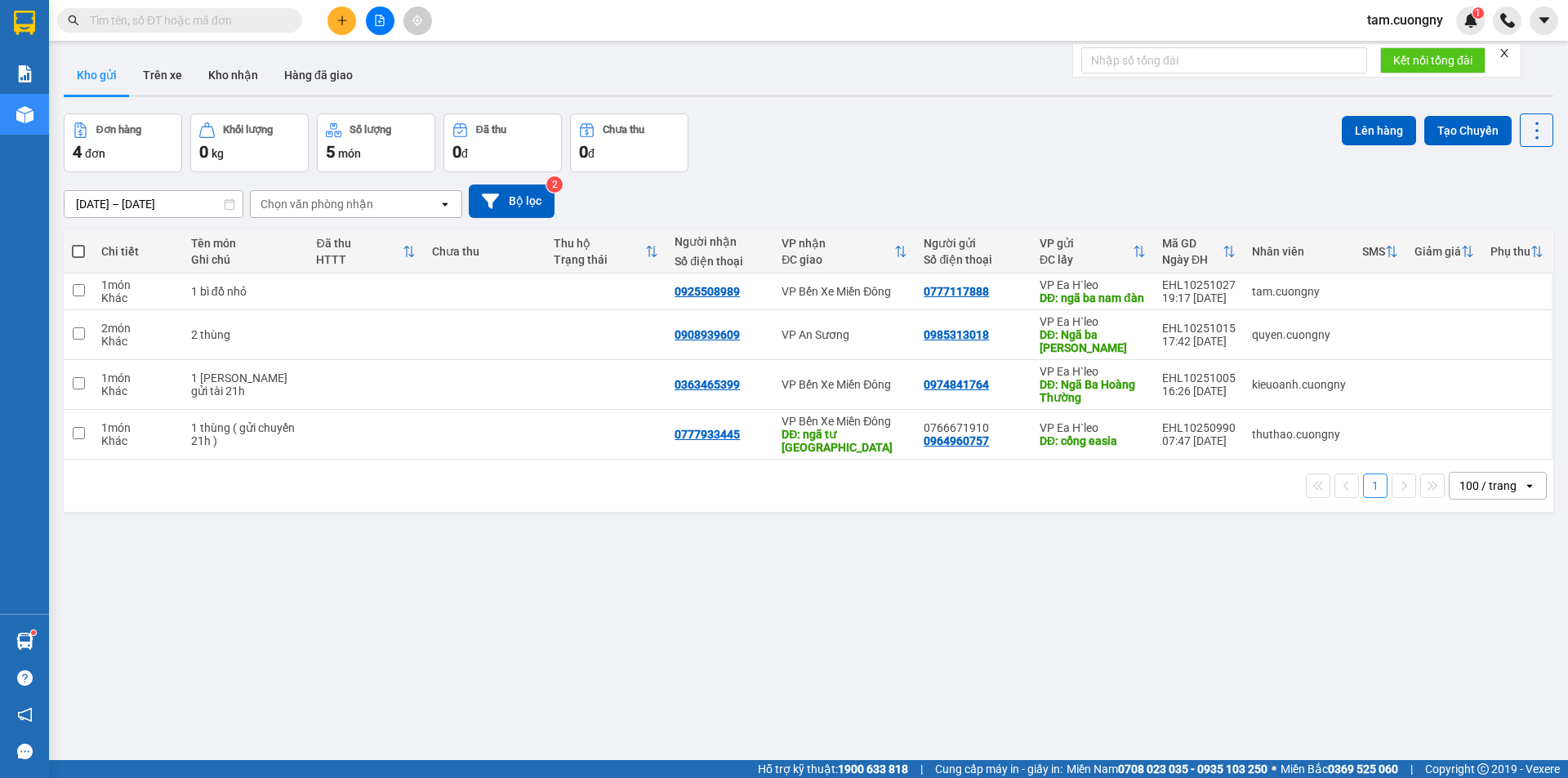
click at [175, 17] on input "text" at bounding box center [186, 21] width 193 height 18
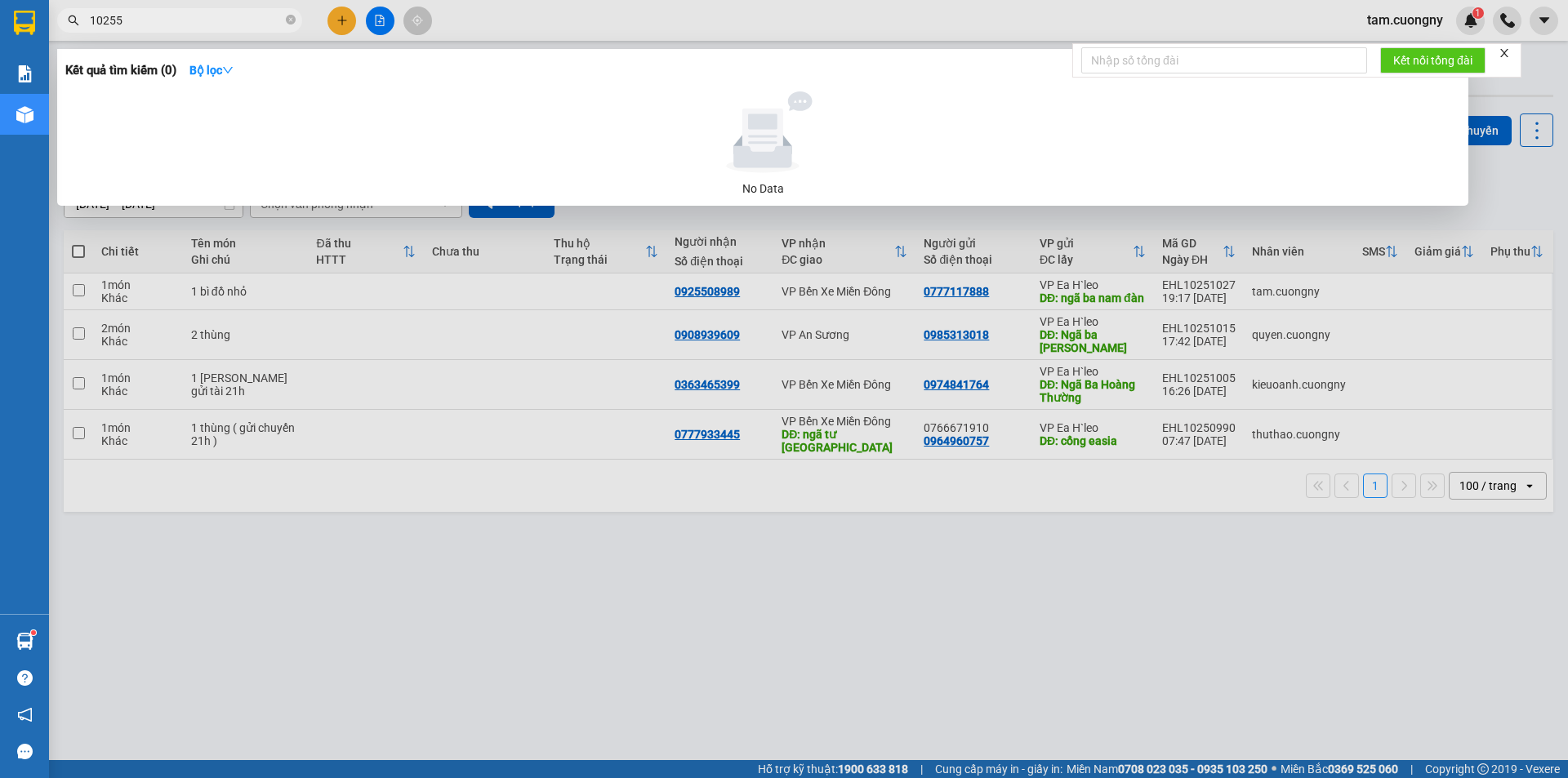
click at [175, 17] on input "10255" at bounding box center [186, 21] width 193 height 18
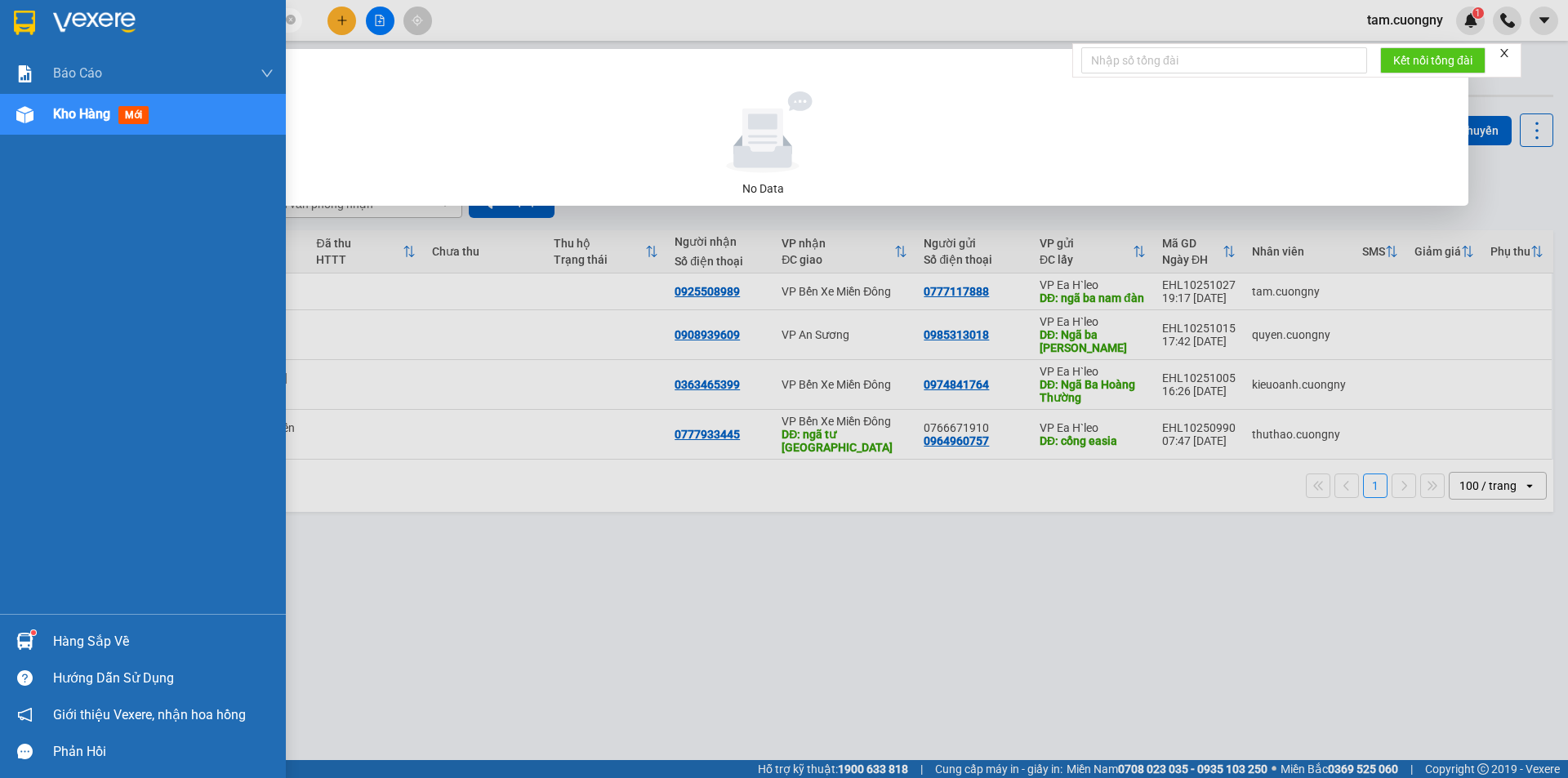
drag, startPoint x: 234, startPoint y: 16, endPoint x: 0, endPoint y: 23, distance: 234.1
click at [0, 23] on section "Kết quả tìm kiếm ( 0 ) Bộ lọc No Data 1025510115 tam.cuongny 1 Báo cáo Báo cáo …" at bounding box center [784, 389] width 1568 height 778
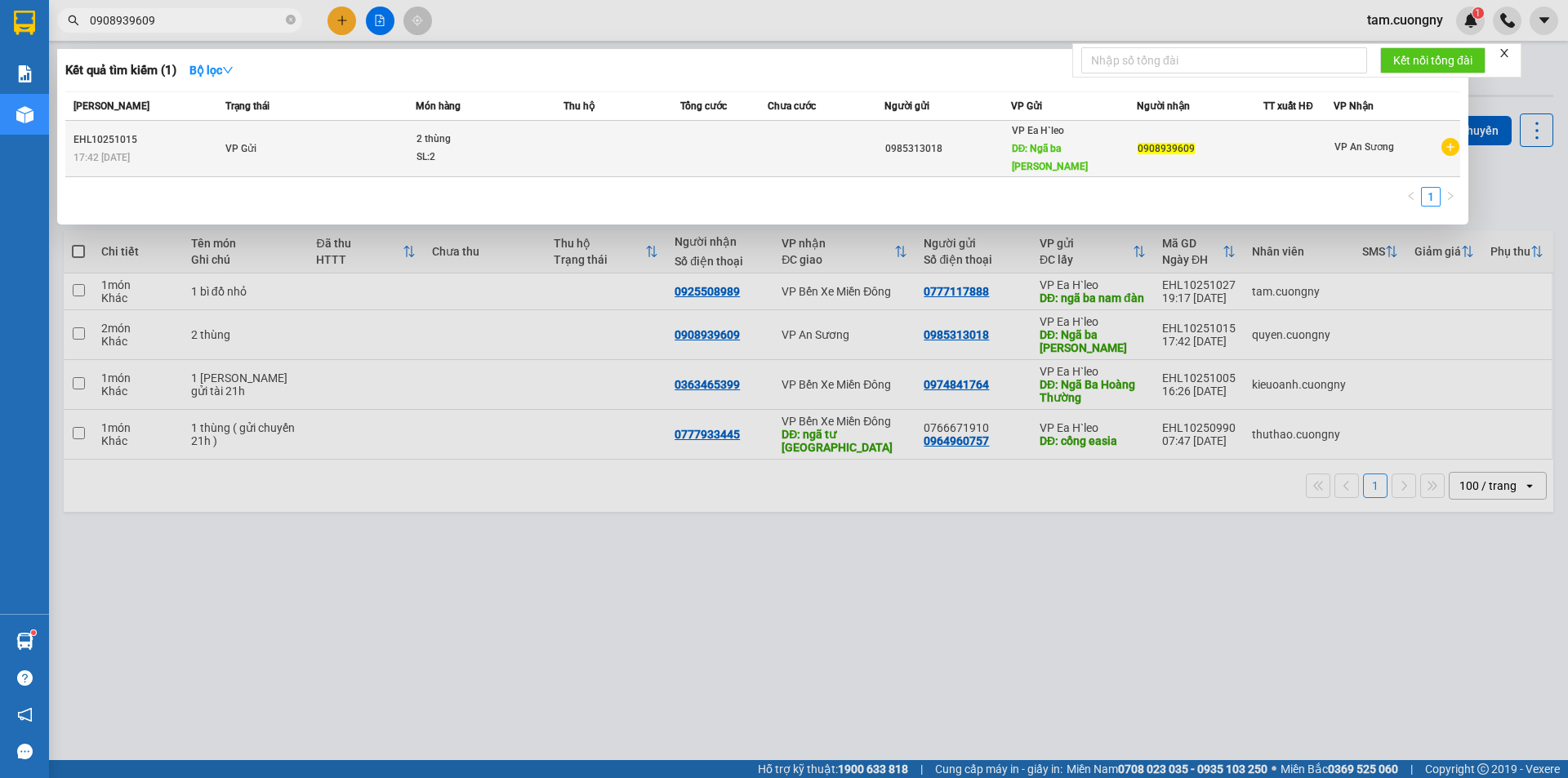
type input "0908939609"
click at [561, 146] on span "2 thùng SL: 2" at bounding box center [489, 148] width 146 height 35
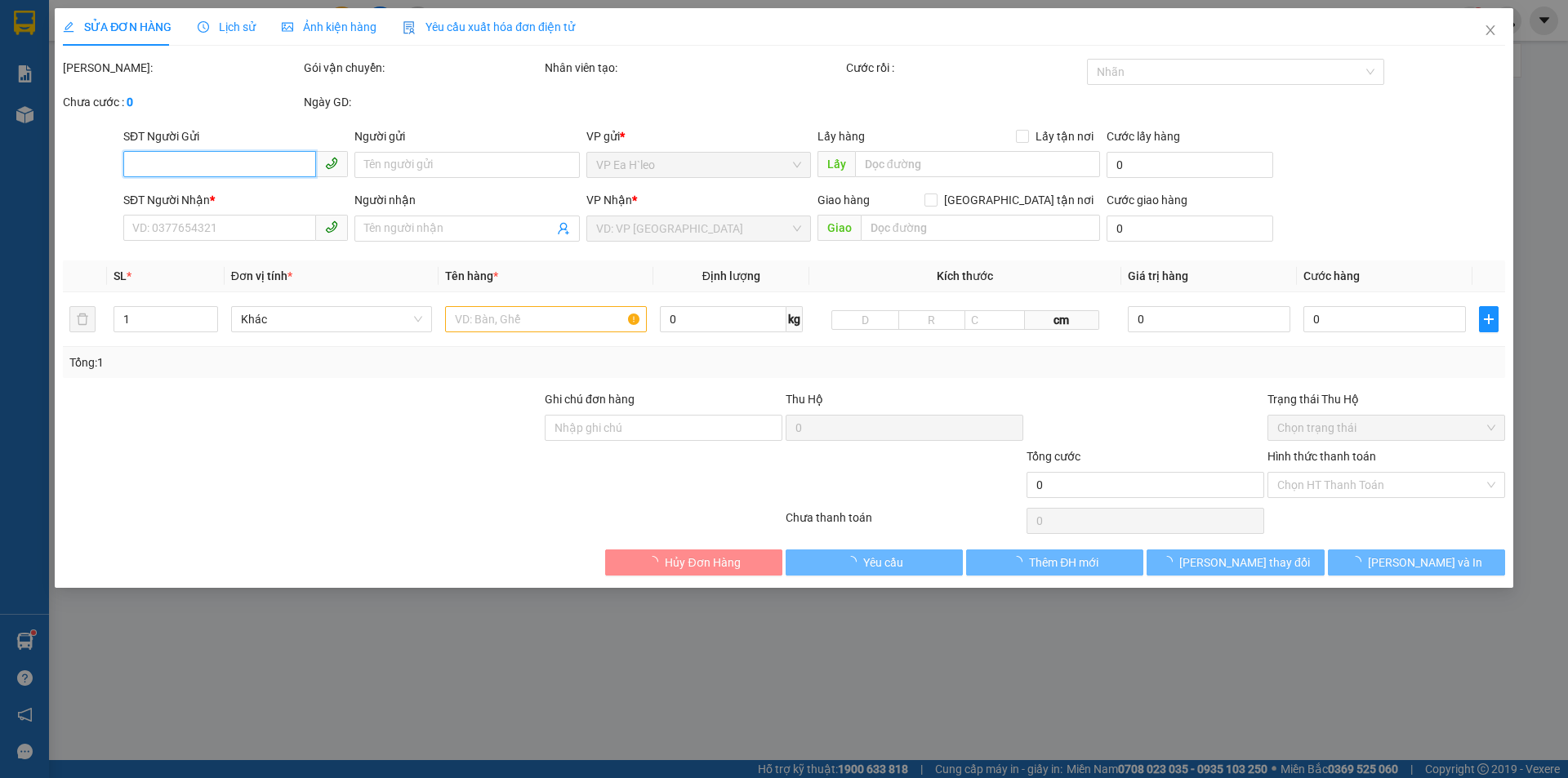
type input "0985313018"
type input "Ngã ba Nam Đàn"
type input "0908939609"
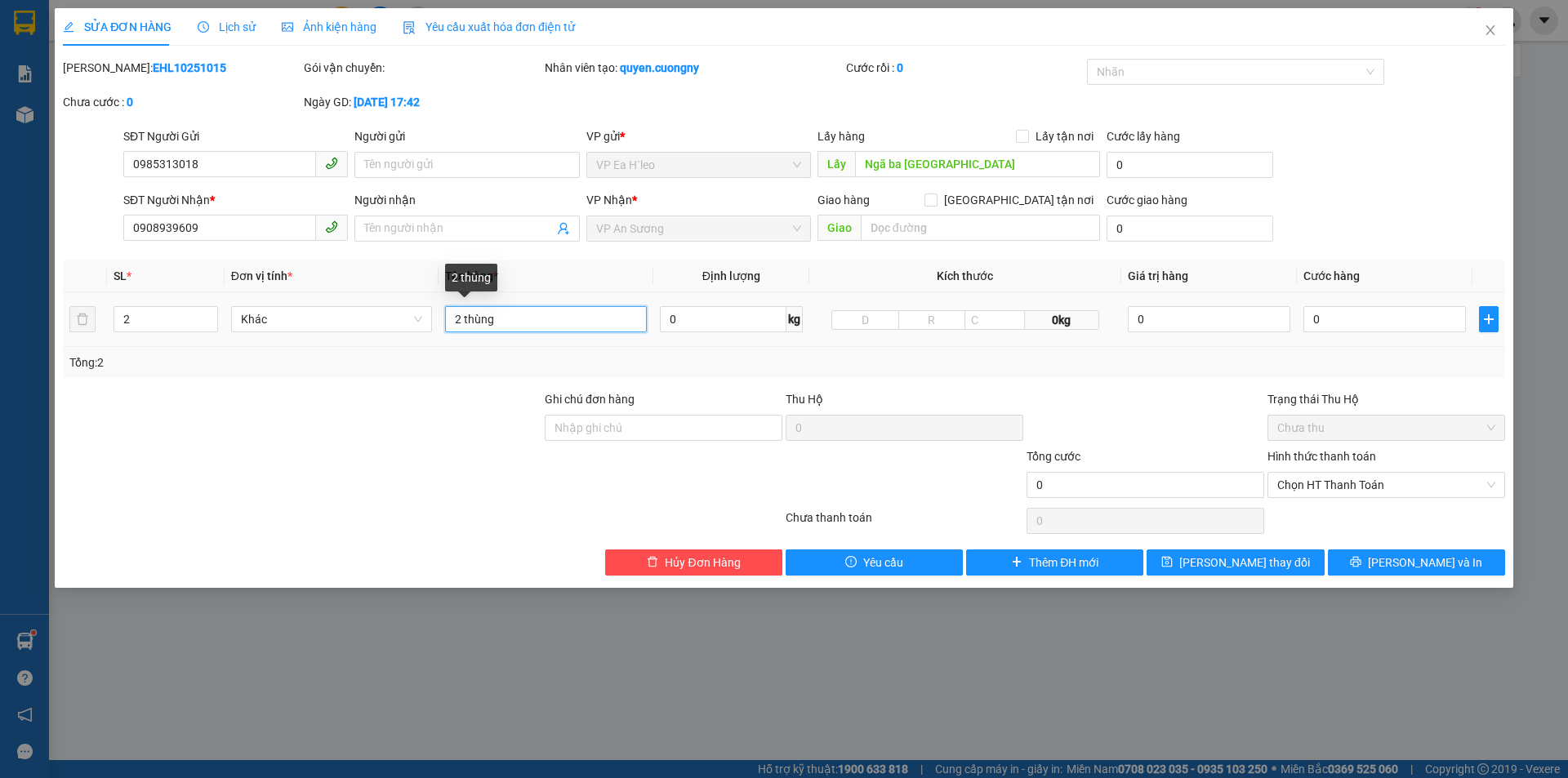
click at [538, 323] on input "2 thùng" at bounding box center [546, 319] width 202 height 26
type input "2 thùng. 0918501757"
click at [1325, 308] on input "0" at bounding box center [1385, 319] width 163 height 26
type input "2"
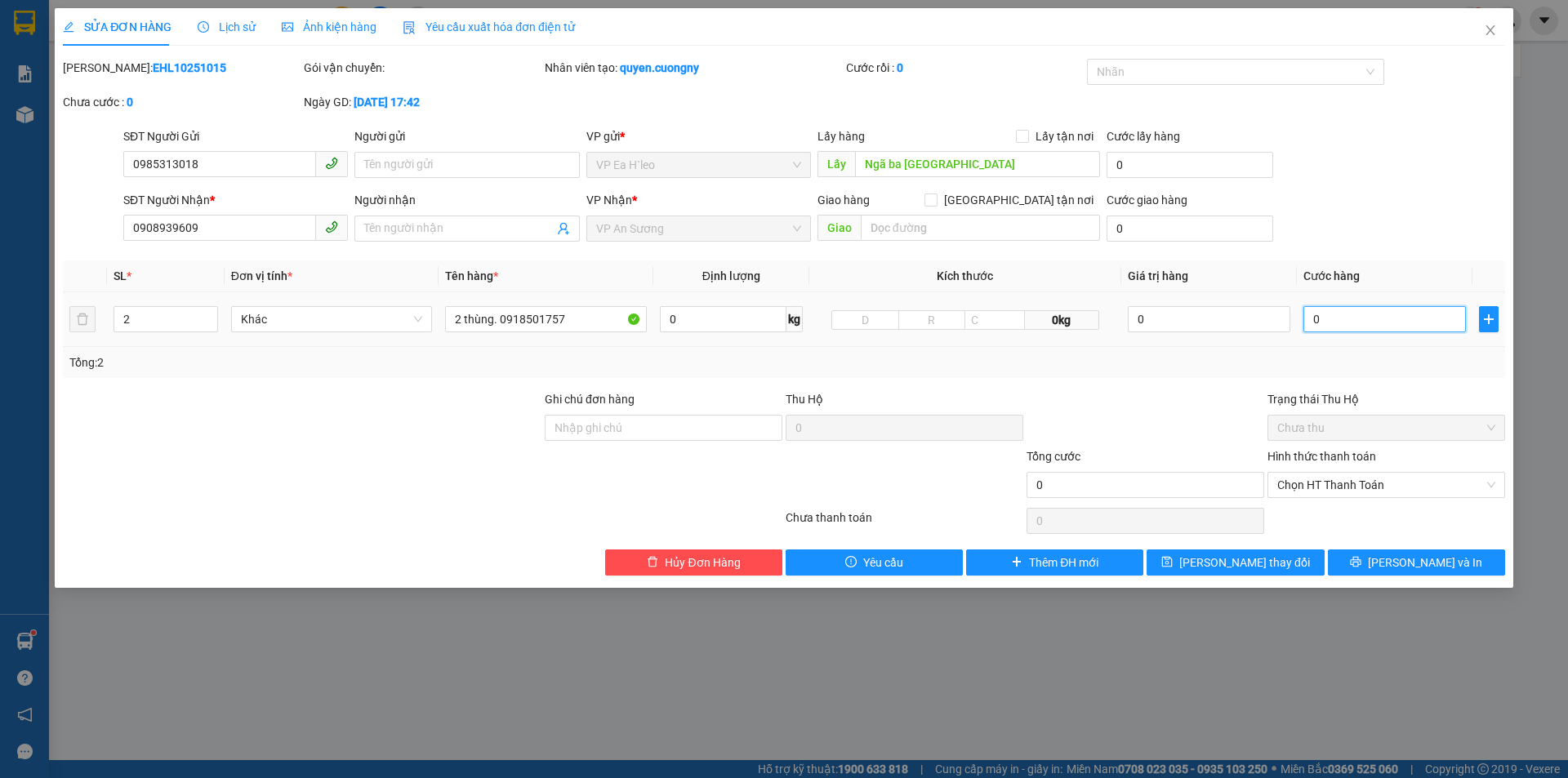
type input "2"
type input "20"
type input "200"
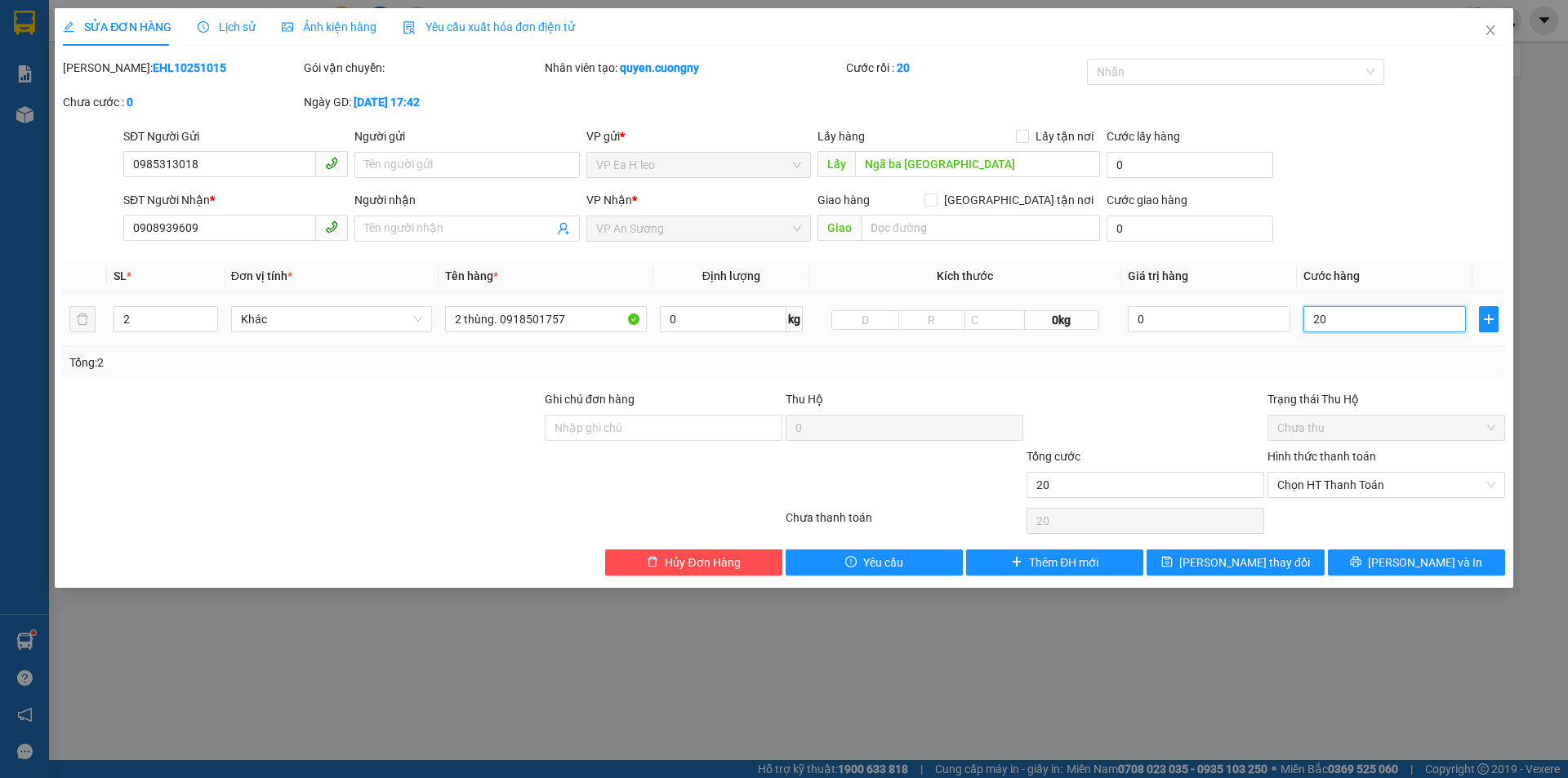
type input "200"
type input "2.000"
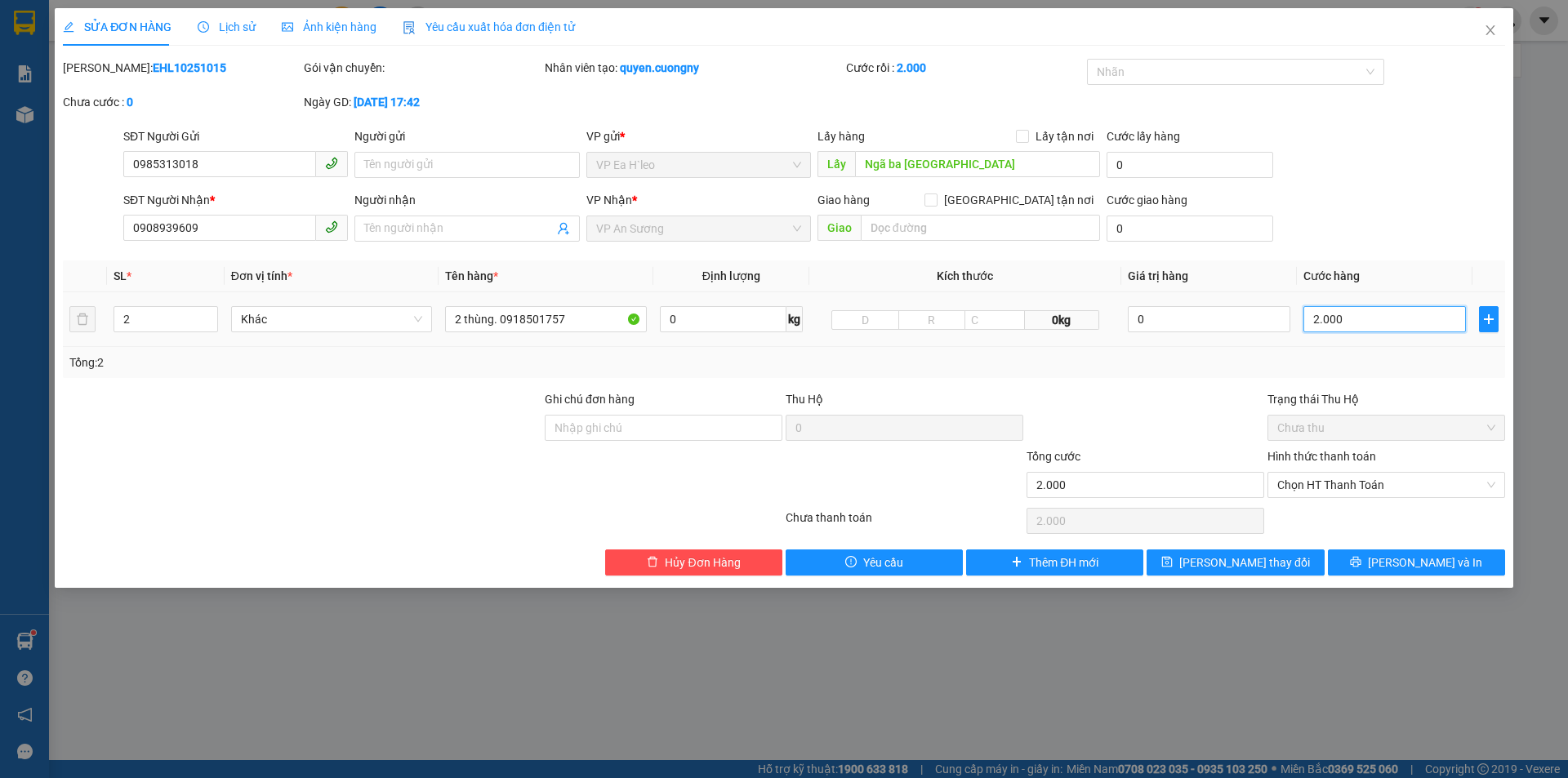
type input "20.000"
type input "200.000"
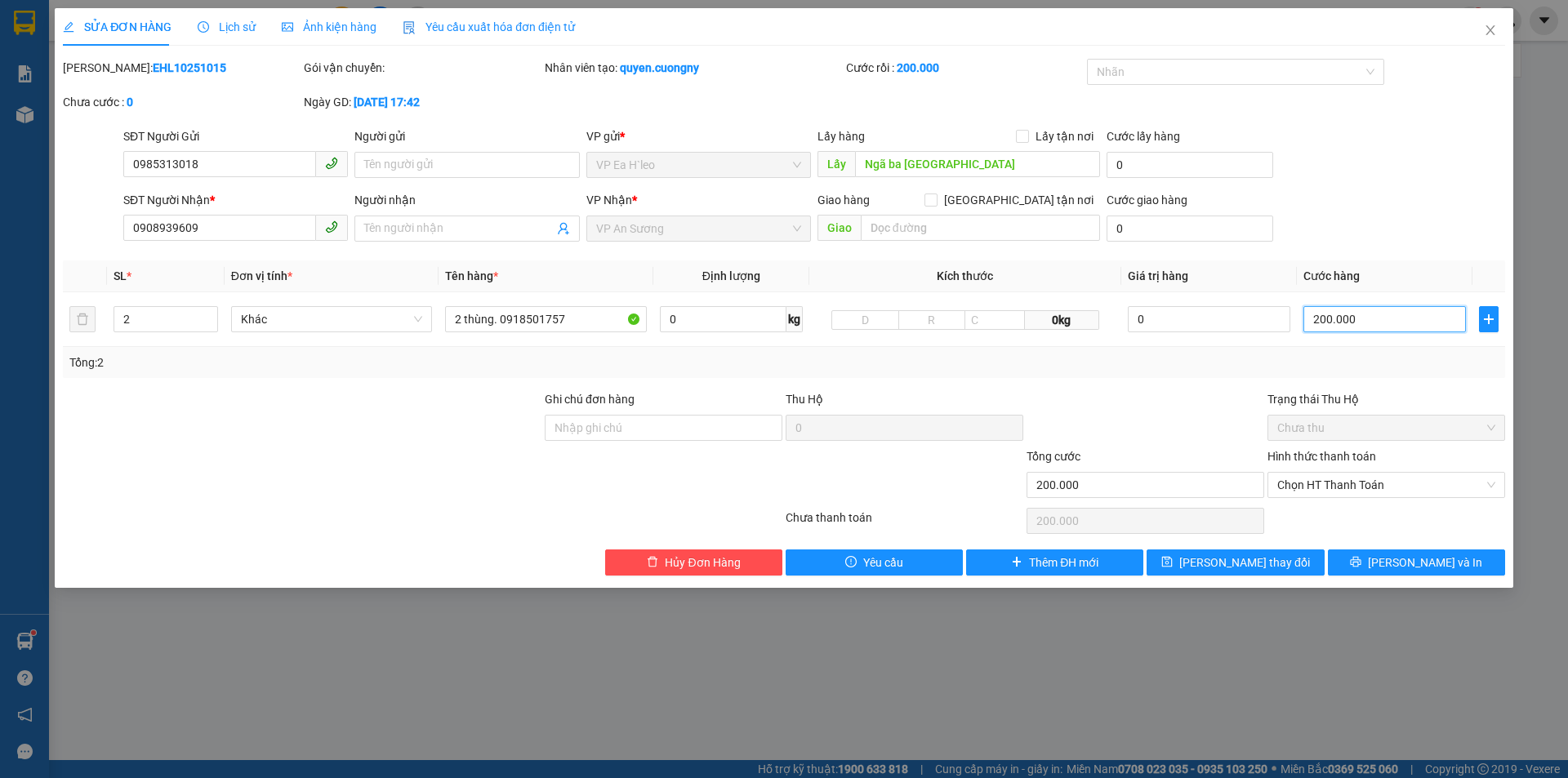
drag, startPoint x: 1378, startPoint y: 490, endPoint x: 1364, endPoint y: 498, distance: 16.1
click at [1377, 491] on span "Chọn HT Thanh Toán" at bounding box center [1386, 485] width 218 height 25
type input "200.000"
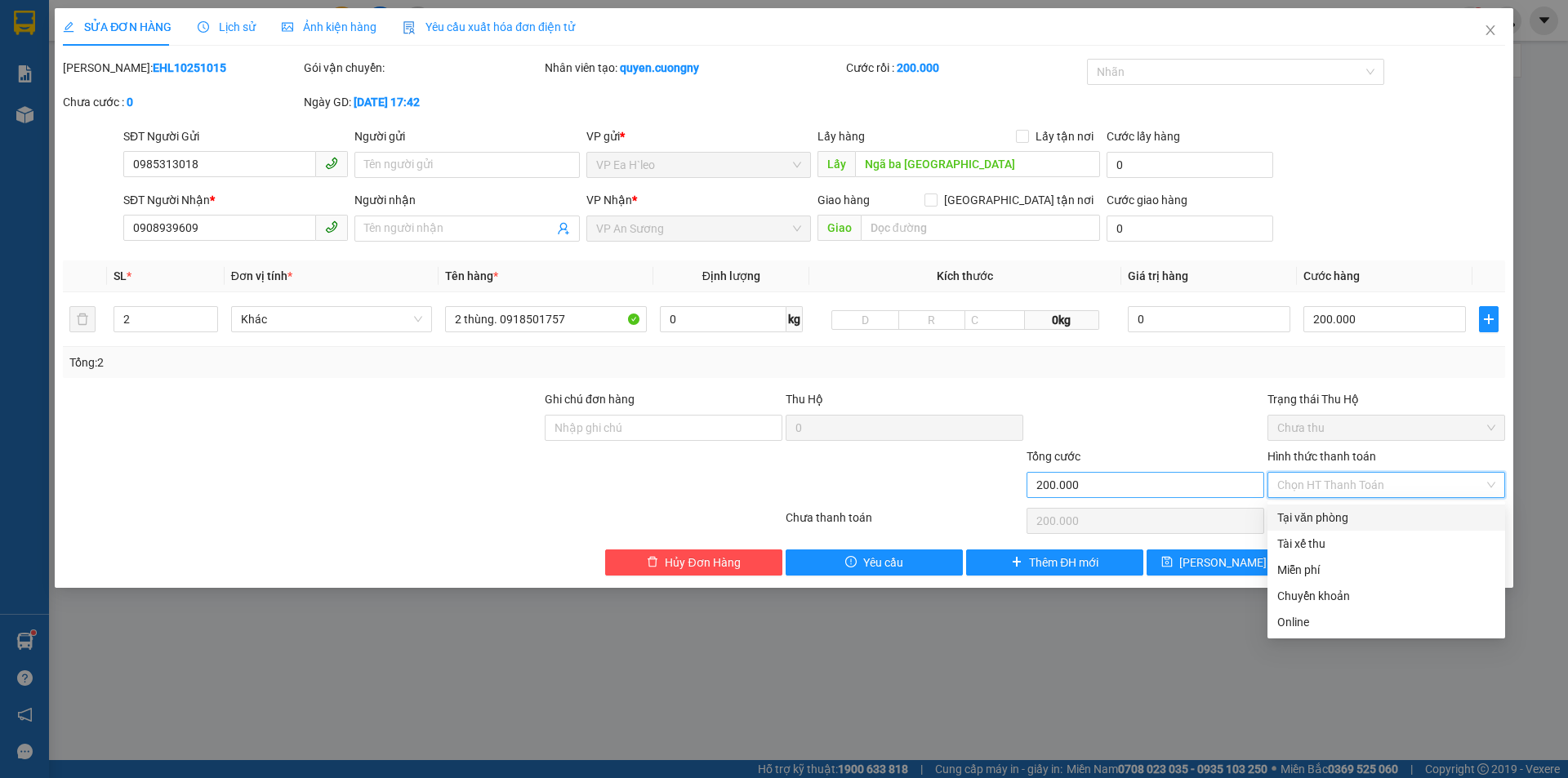
drag, startPoint x: 1315, startPoint y: 510, endPoint x: 1218, endPoint y: 480, distance: 101.5
click at [1315, 510] on div "Tại văn phòng" at bounding box center [1386, 518] width 218 height 18
type input "0"
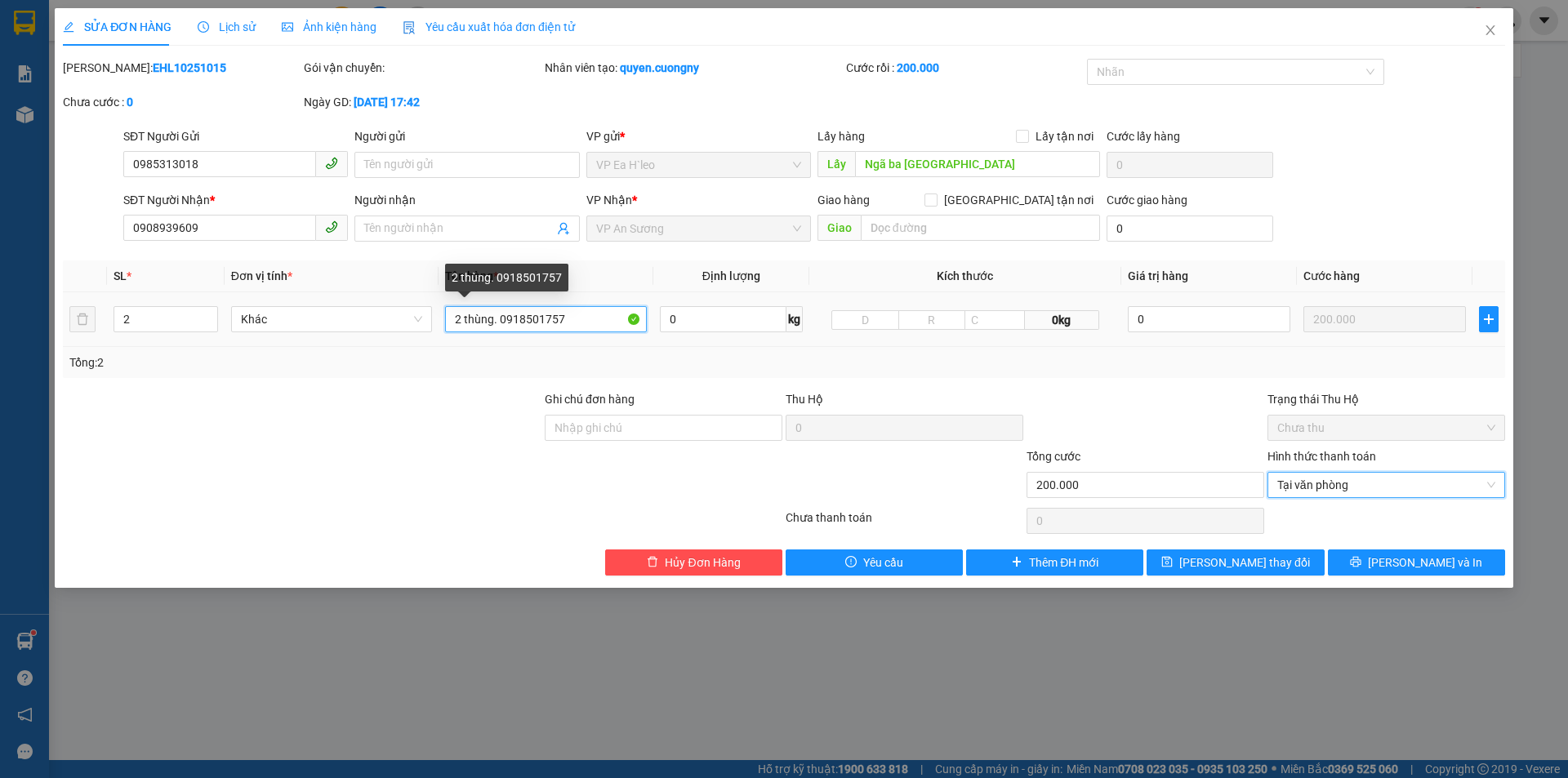
click at [598, 319] on input "2 thùng. 0918501757" at bounding box center [546, 319] width 202 height 26
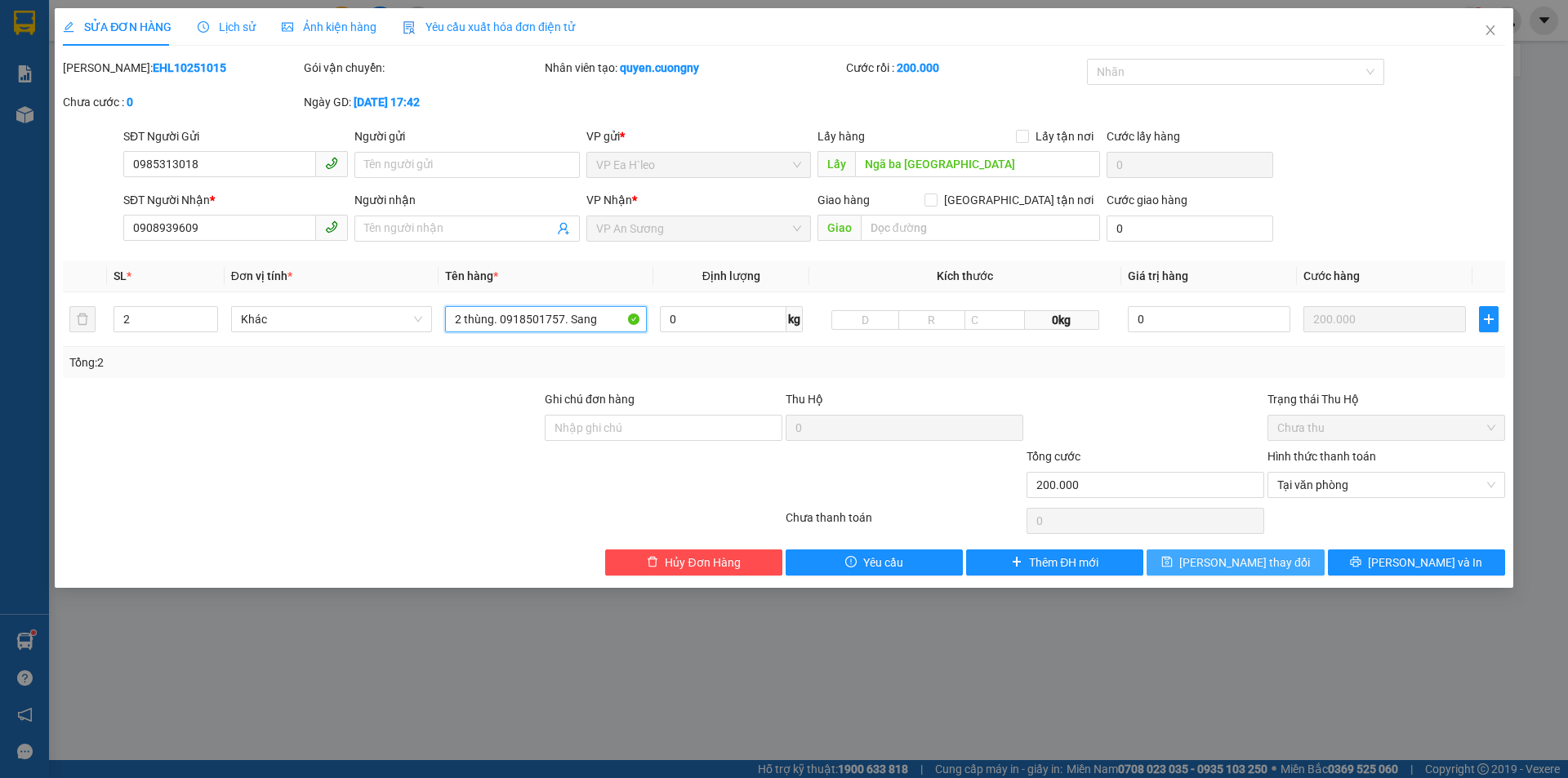
type input "2 thùng. 0918501757. Sang"
click at [1231, 564] on span "[PERSON_NAME] thay đổi" at bounding box center [1245, 562] width 131 height 18
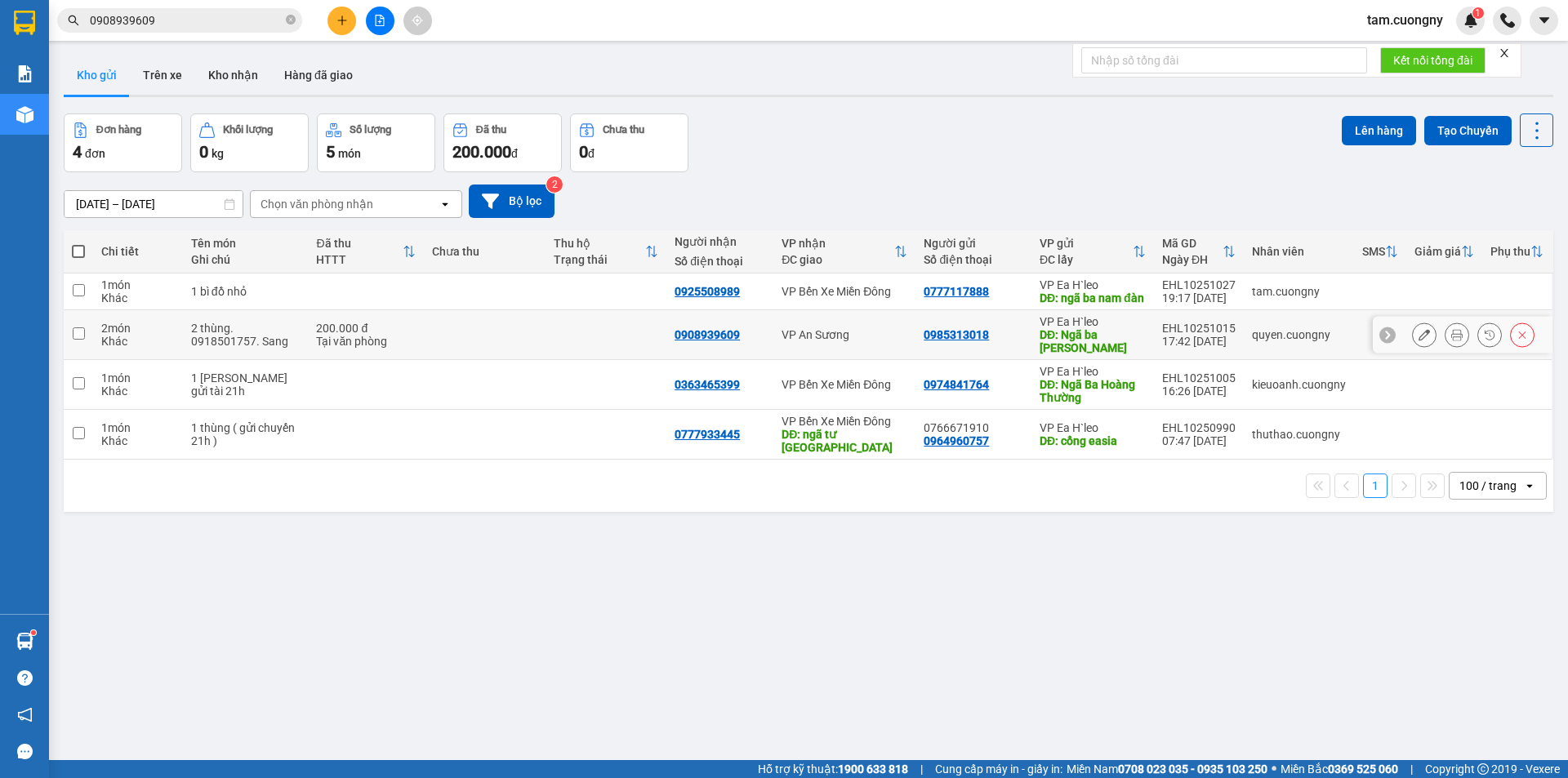
click at [80, 340] on input "checkbox" at bounding box center [78, 334] width 12 height 12
checkbox input "true"
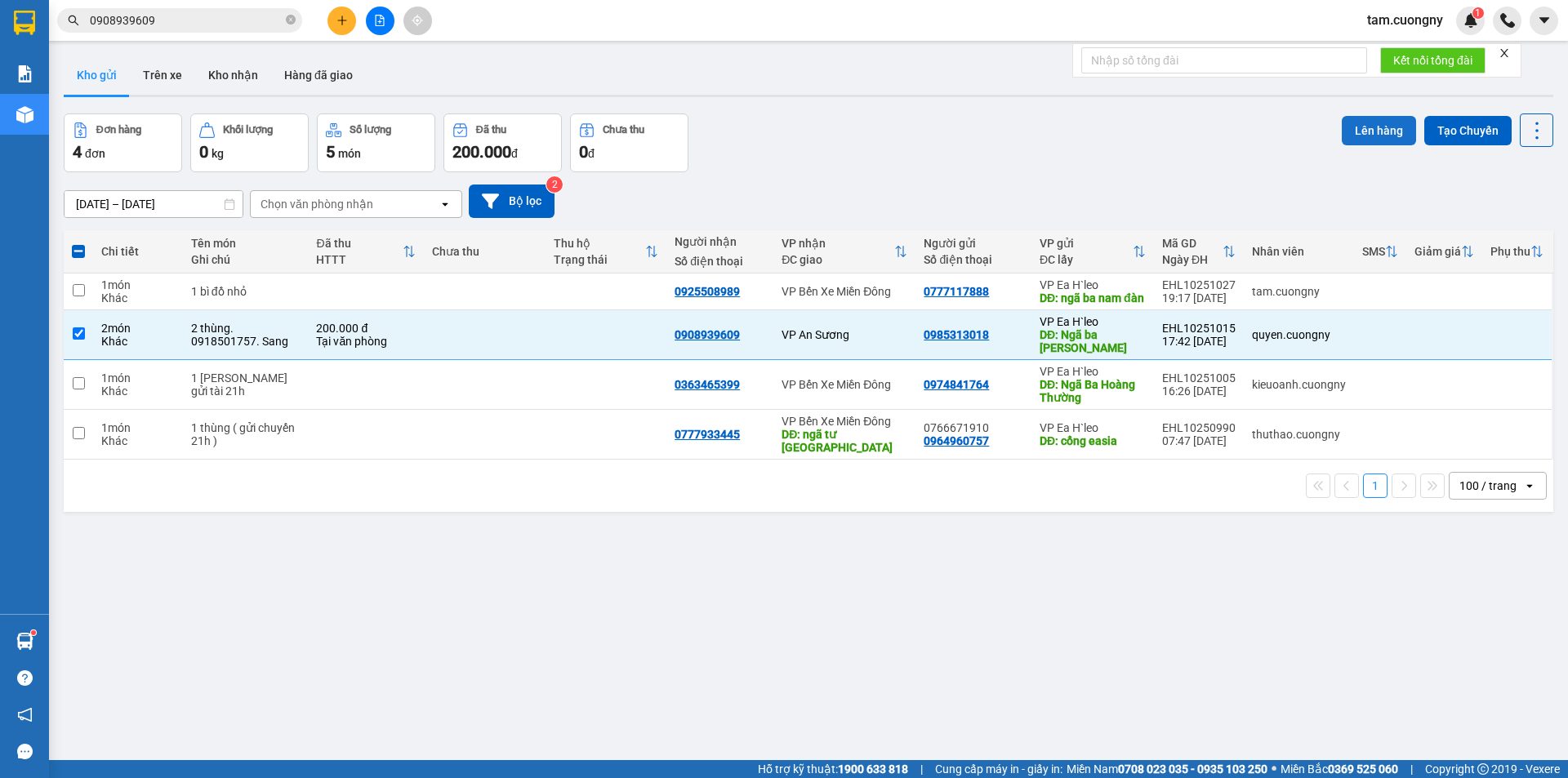
click at [1390, 130] on button "Lên hàng" at bounding box center [1378, 131] width 75 height 30
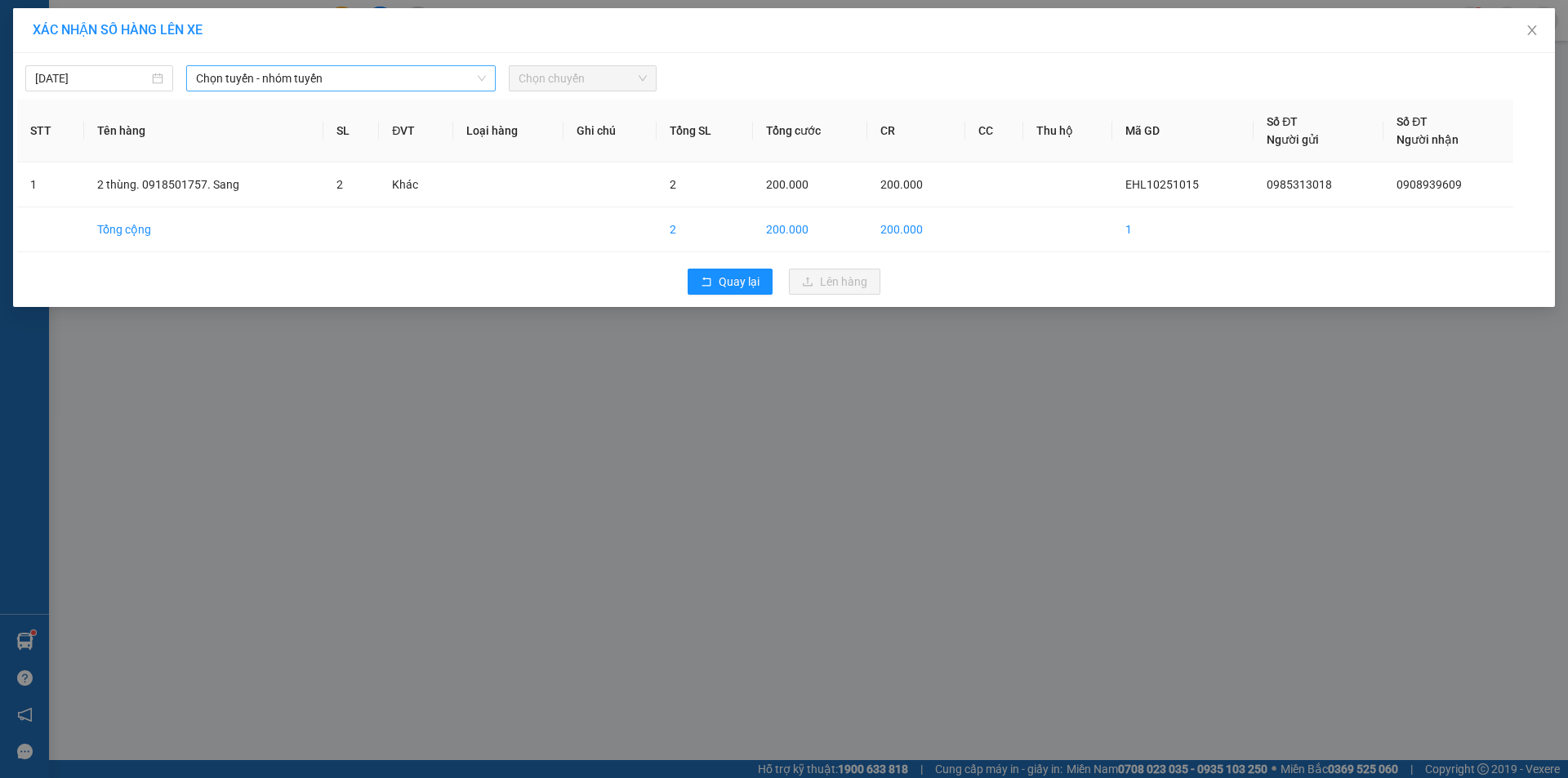
click at [227, 77] on span "Chọn tuyến - nhóm tuyến" at bounding box center [341, 78] width 290 height 25
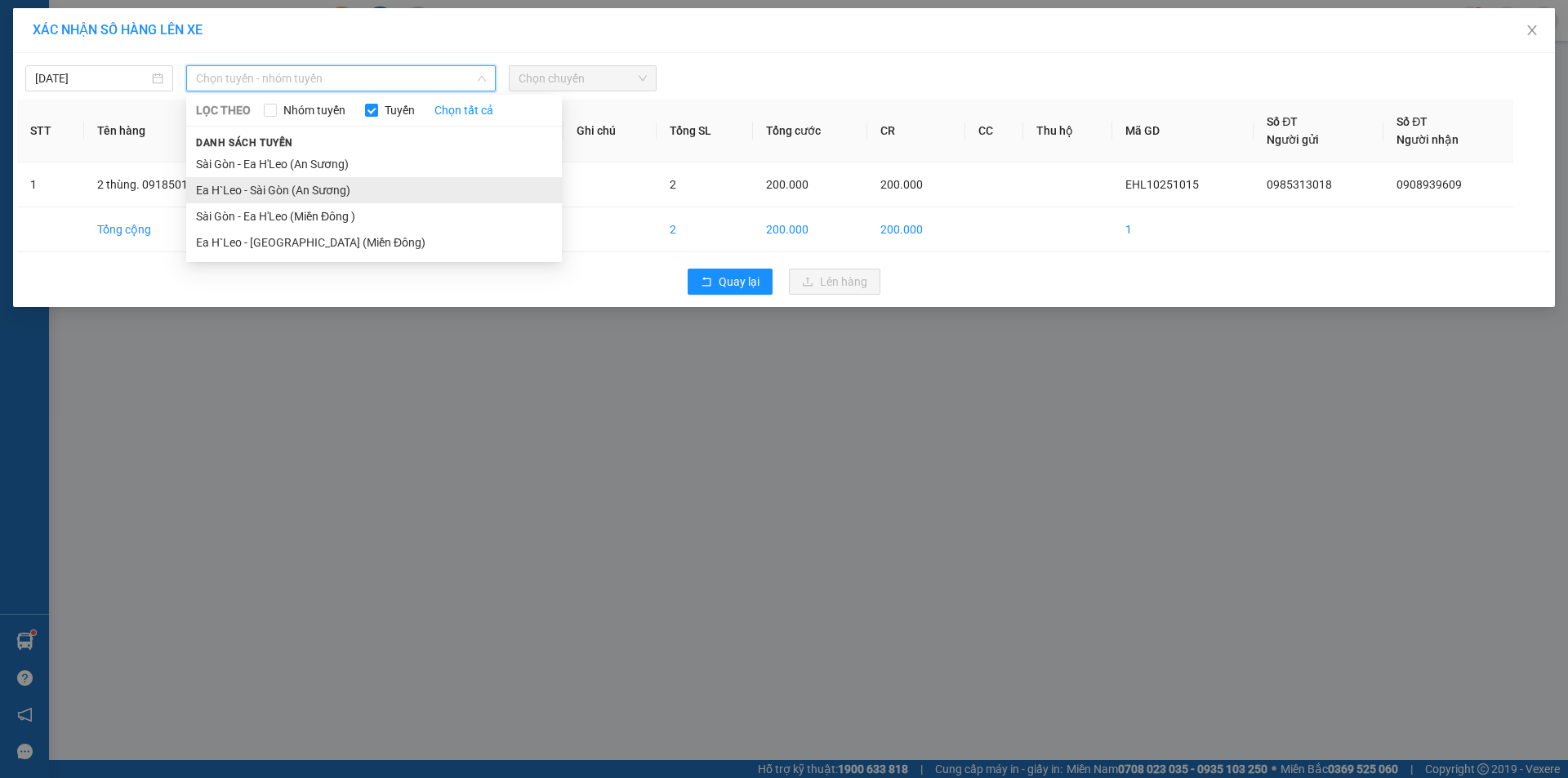
drag, startPoint x: 265, startPoint y: 195, endPoint x: 605, endPoint y: 127, distance: 346.7
click at [266, 195] on li "Ea H`Leo - Sài Gòn (An Sương)" at bounding box center [374, 190] width 376 height 26
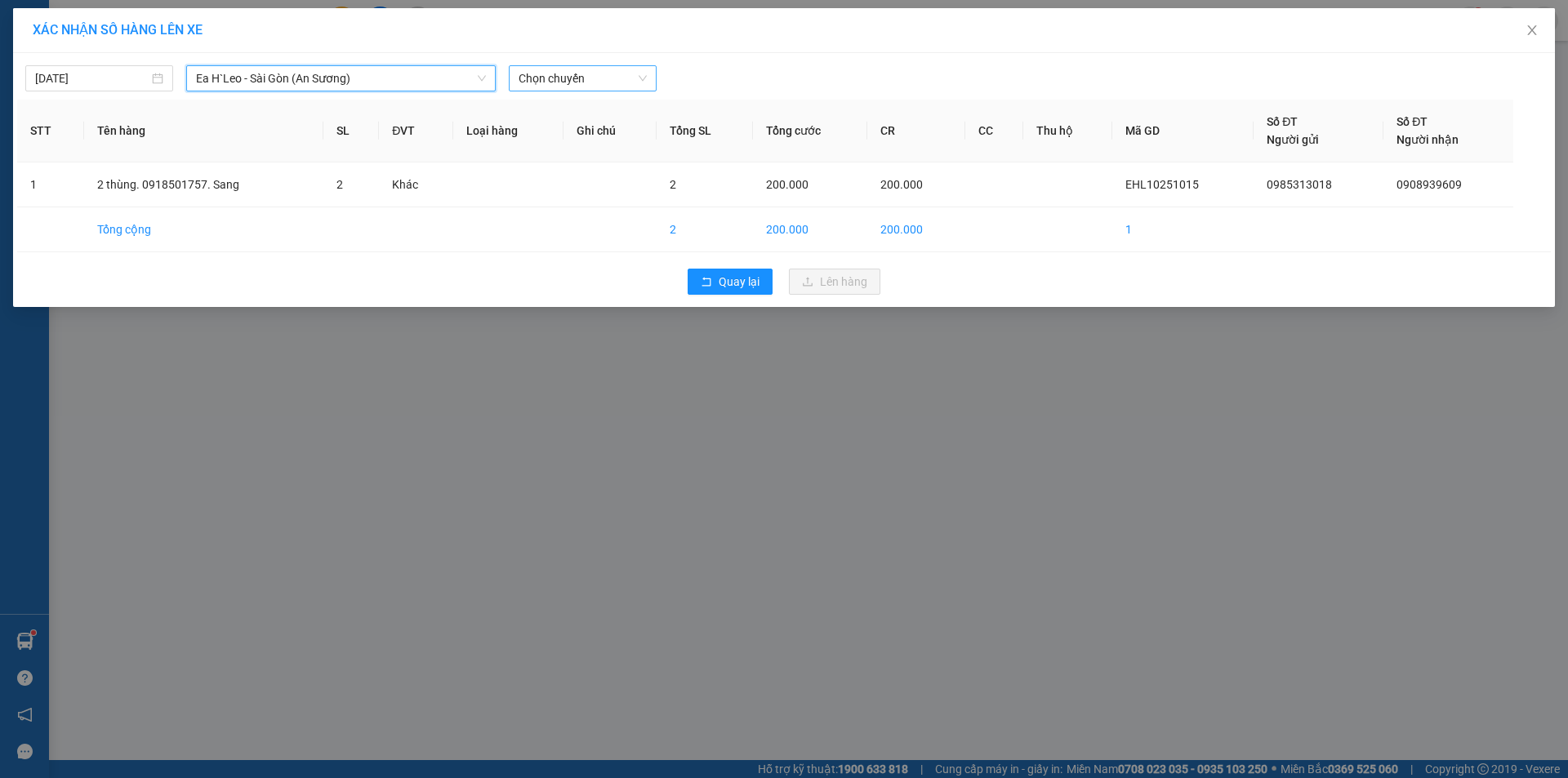
click at [589, 84] on span "Chọn chuyến" at bounding box center [582, 78] width 128 height 25
click at [602, 139] on div "19:30 - 47H-042.00" at bounding box center [582, 137] width 127 height 18
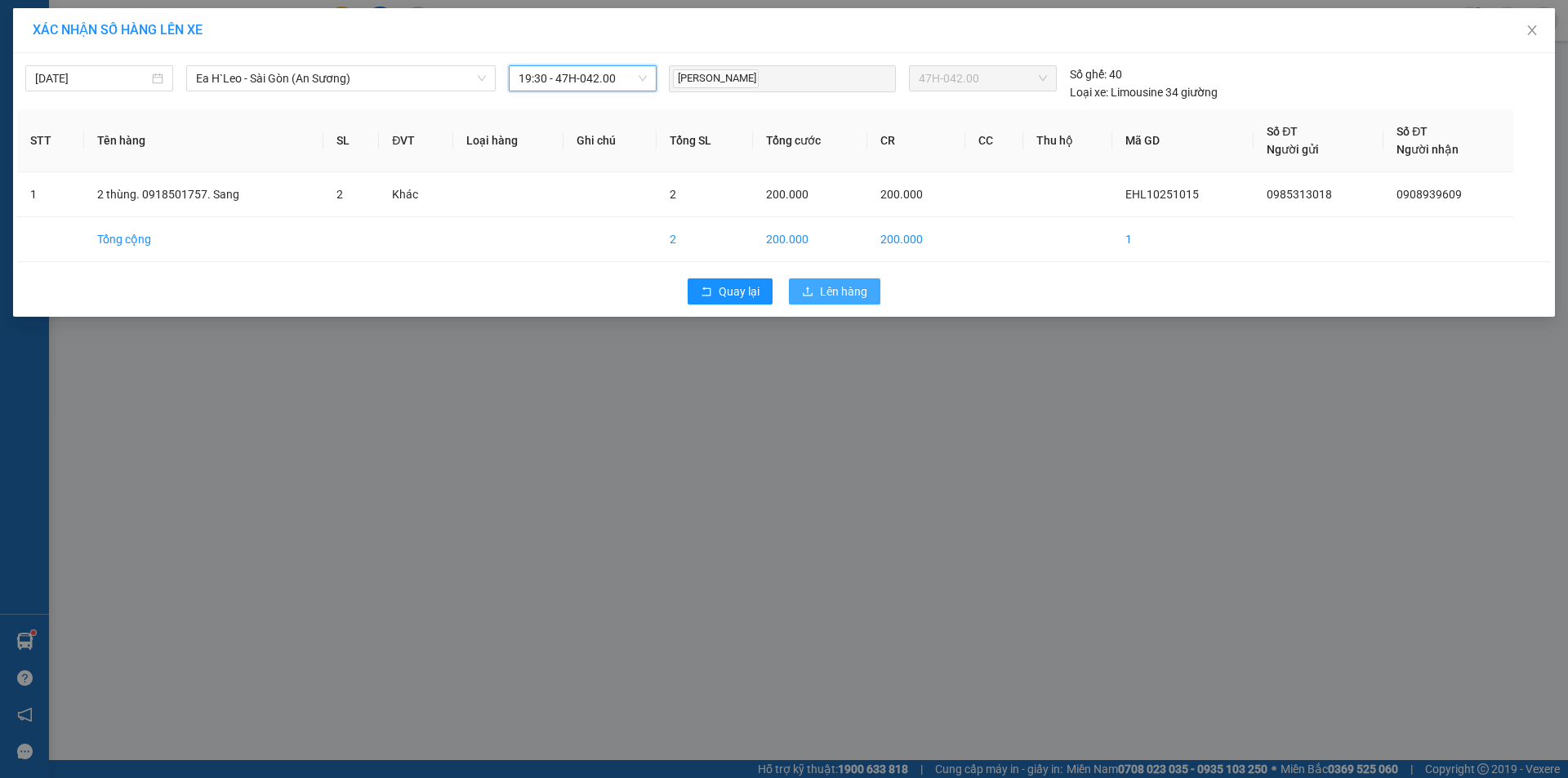
click at [817, 293] on button "Lên hàng" at bounding box center [835, 291] width 91 height 26
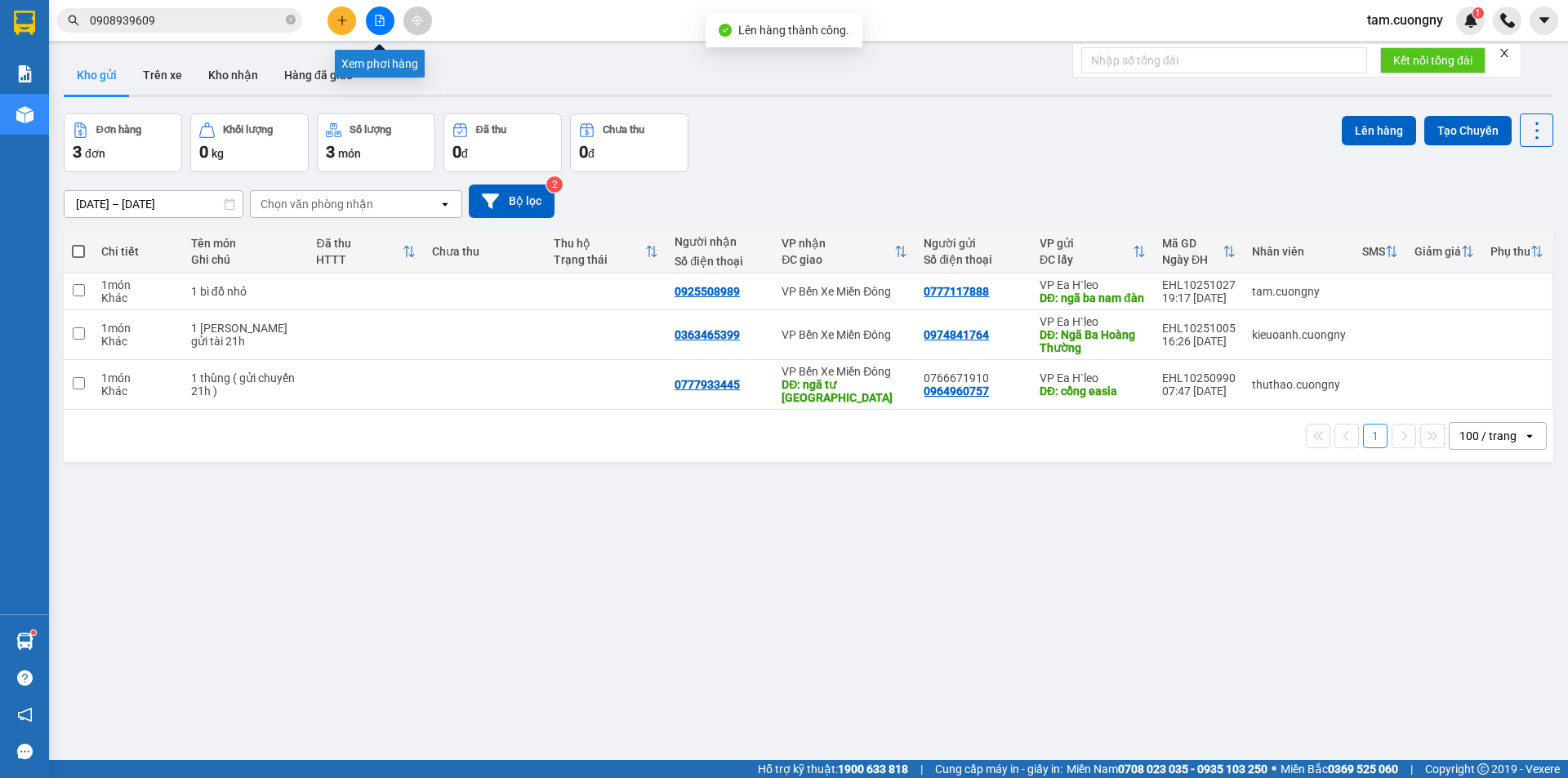
click at [384, 17] on icon "file-add" at bounding box center [380, 21] width 12 height 12
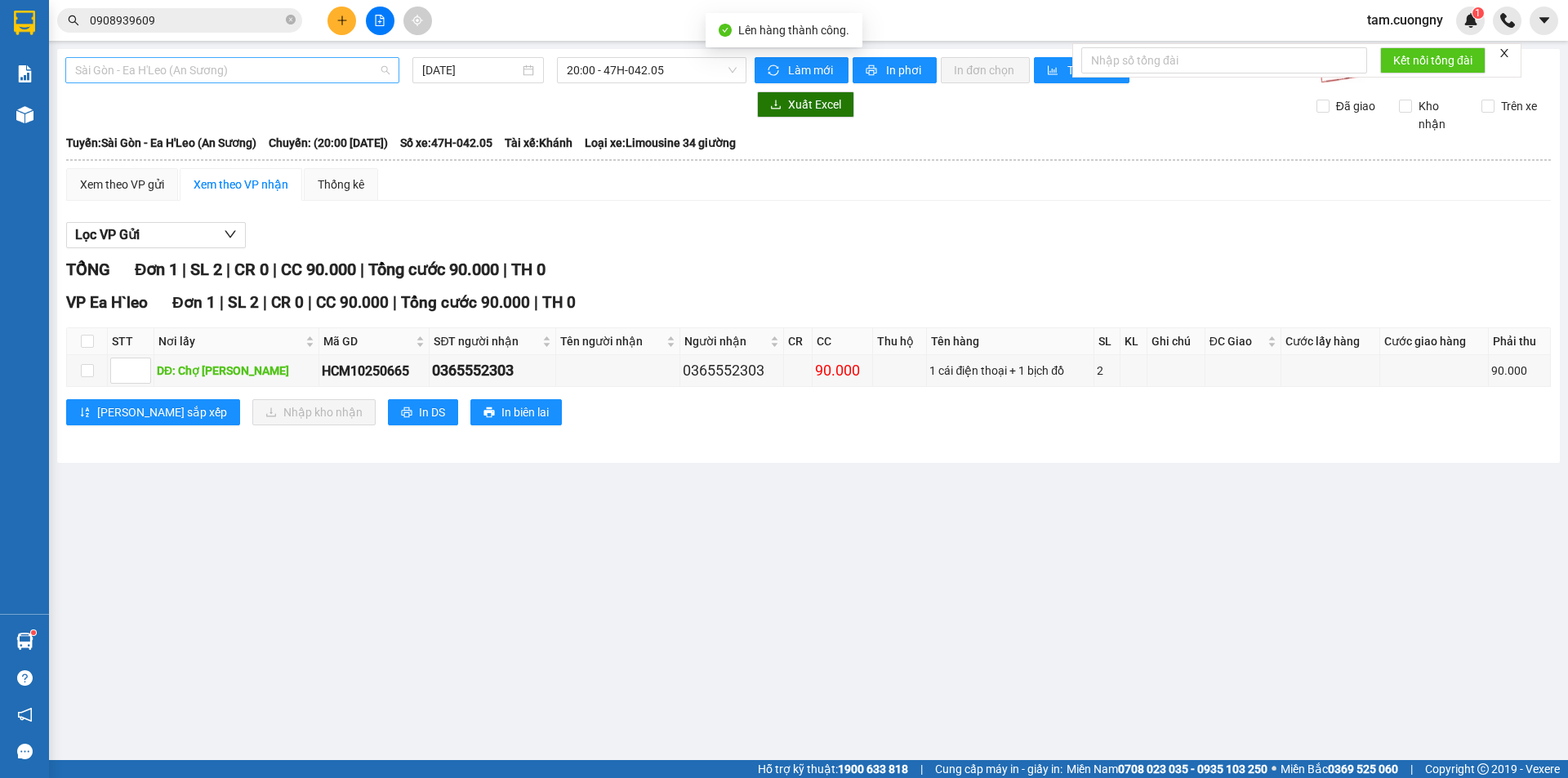
click at [158, 75] on span "Sài Gòn - Ea H'Leo (An Sương)" at bounding box center [233, 70] width 314 height 25
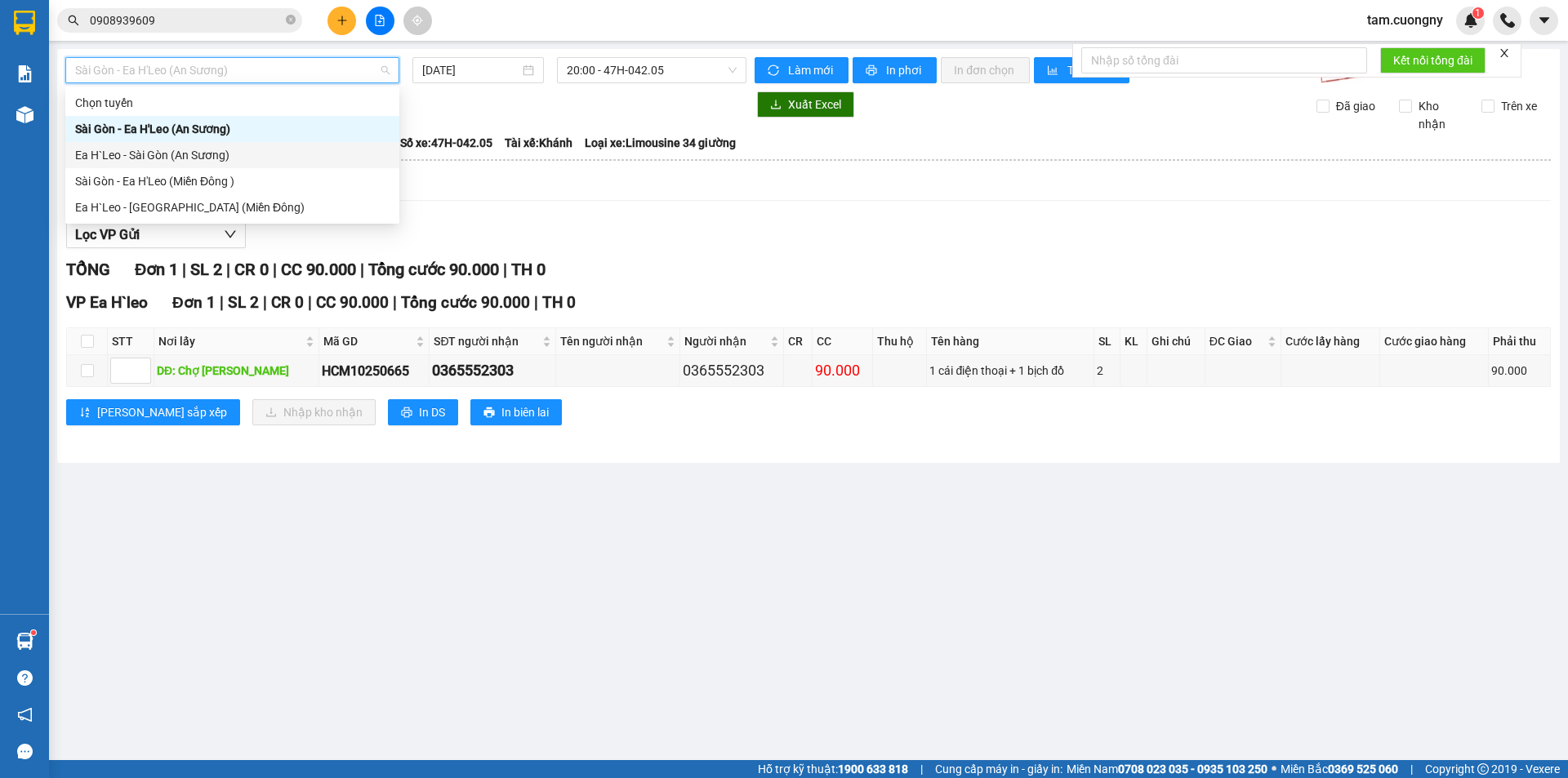
click at [132, 166] on div "Ea H`Leo - Sài Gòn (An Sương)" at bounding box center [233, 155] width 334 height 26
type input "[DATE]"
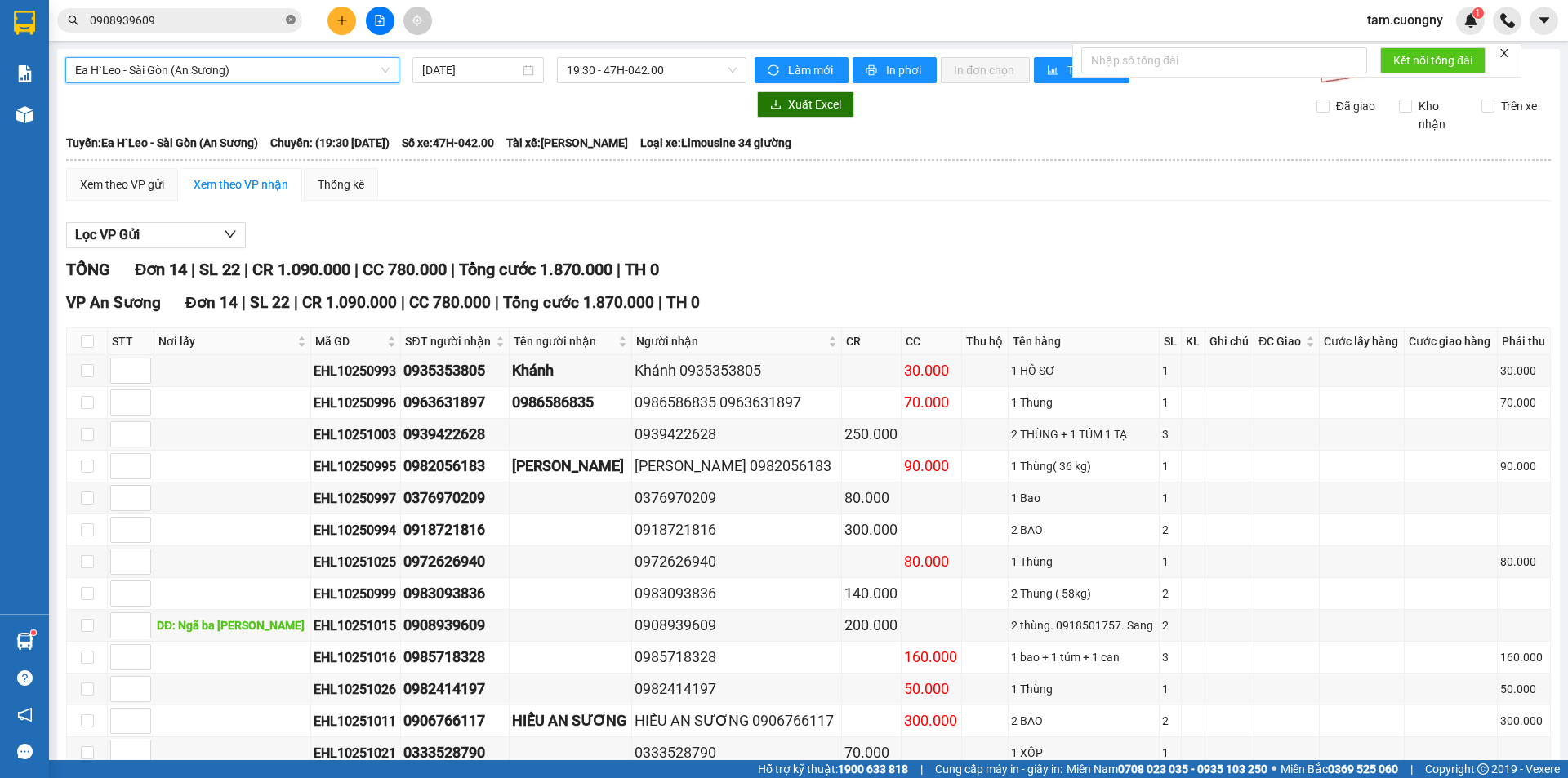
click at [287, 21] on icon "close-circle" at bounding box center [291, 20] width 10 height 10
click at [860, 237] on div "Lọc VP Gửi" at bounding box center [809, 235] width 1485 height 27
click at [202, 25] on input "text" at bounding box center [186, 21] width 193 height 18
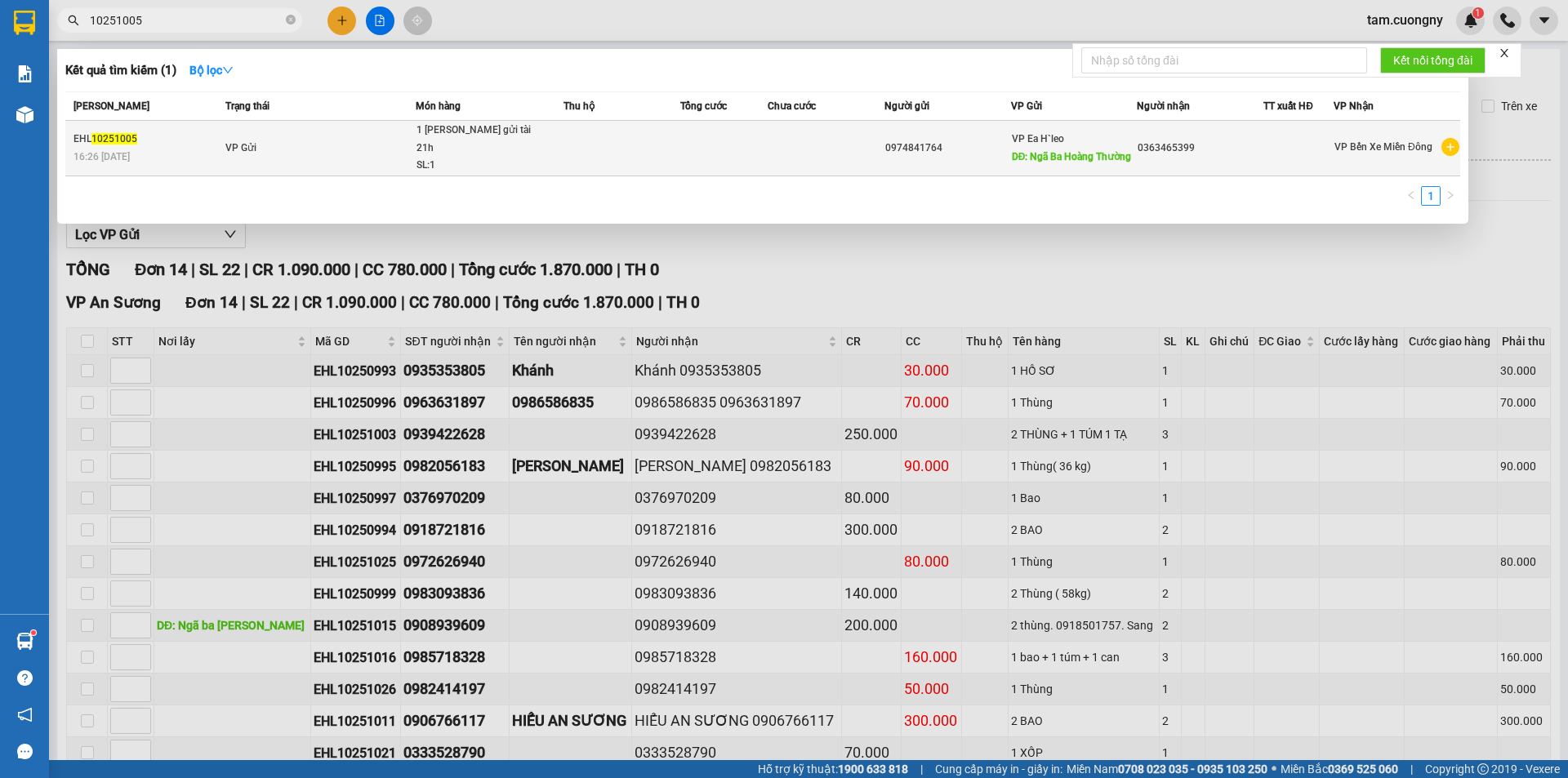
type input "10251005"
click at [335, 144] on td "VP Gửi" at bounding box center [319, 149] width 195 height 56
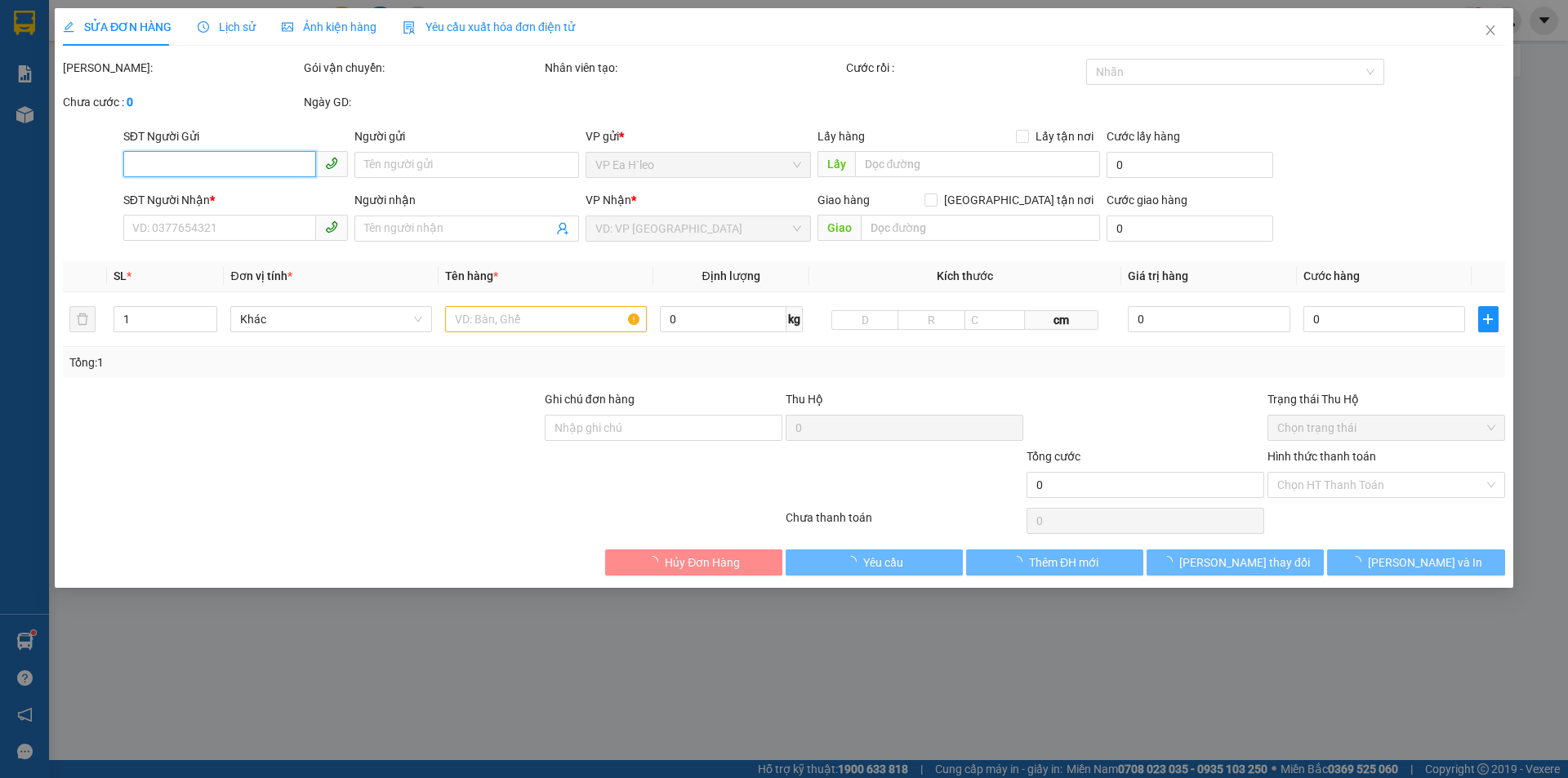
type input "0974841764"
type input "Ngã Ba Hoàng Thường"
type input "0363465399"
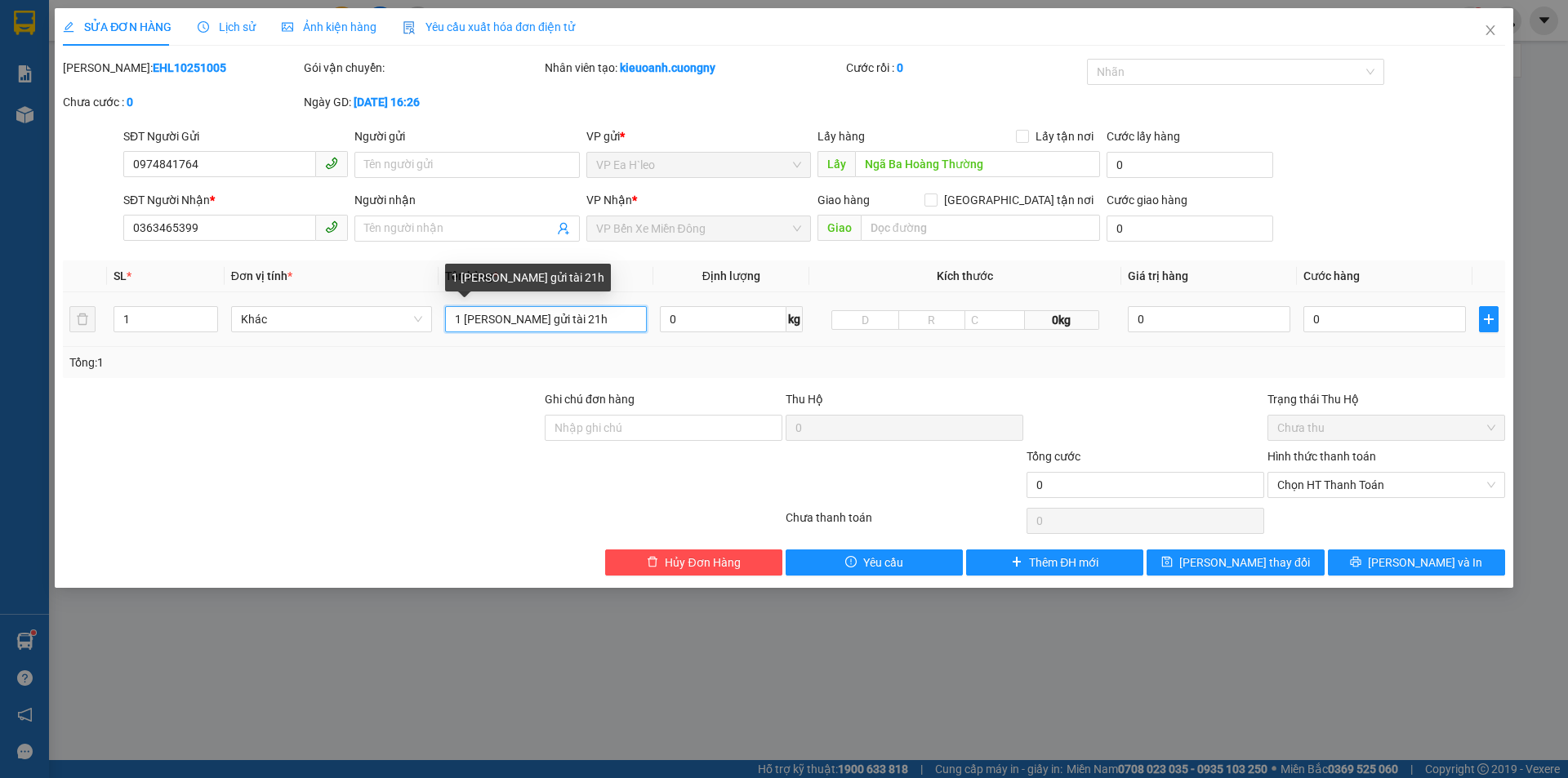
click at [495, 325] on input "1 Thùng Khách gửi tài 21h" at bounding box center [546, 319] width 202 height 26
type input "1 hộp. Khách gửi tài 21h"
click at [1347, 314] on input "0" at bounding box center [1385, 319] width 163 height 26
type input "4"
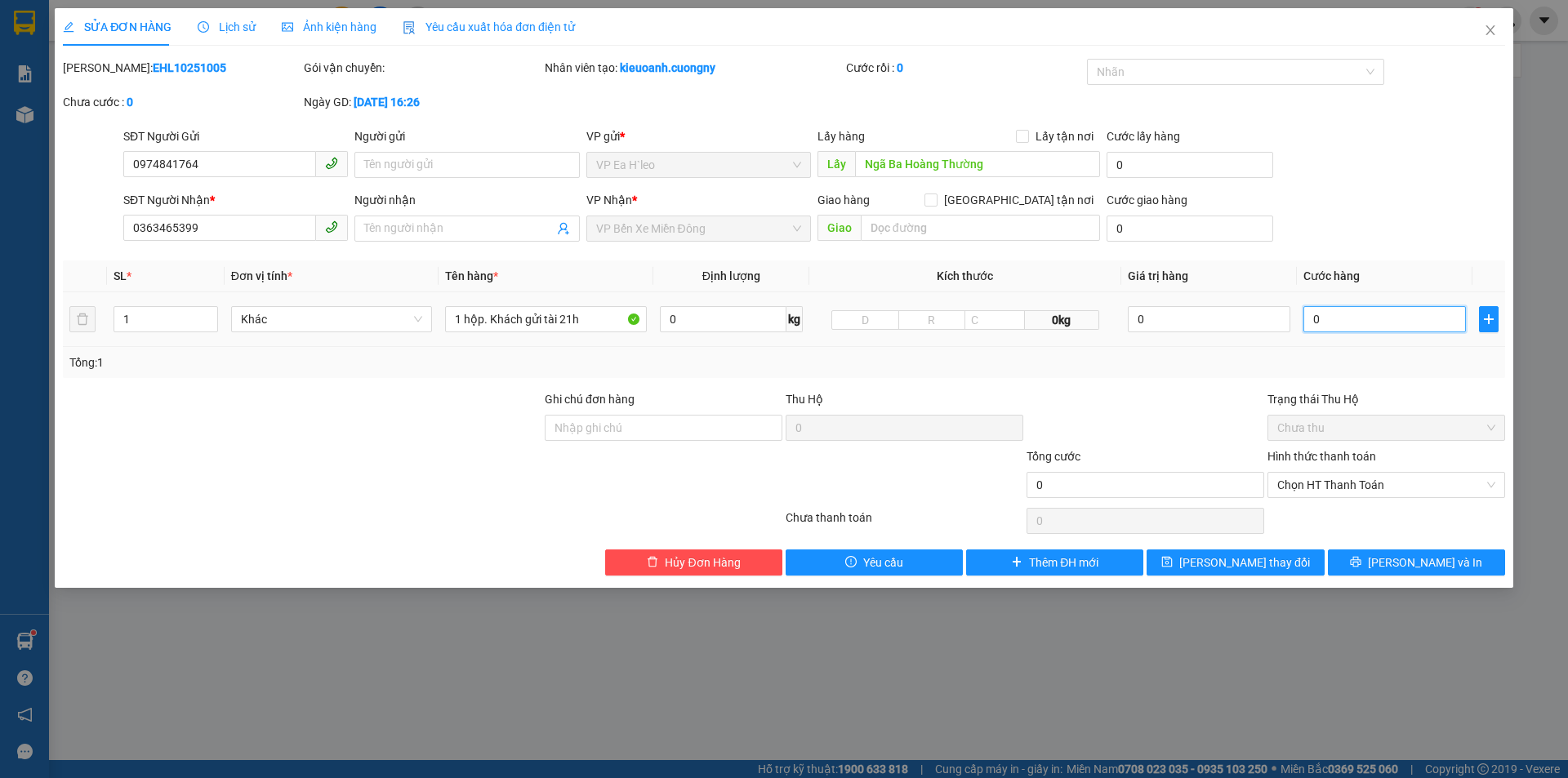
type input "4"
type input "40"
type input "400"
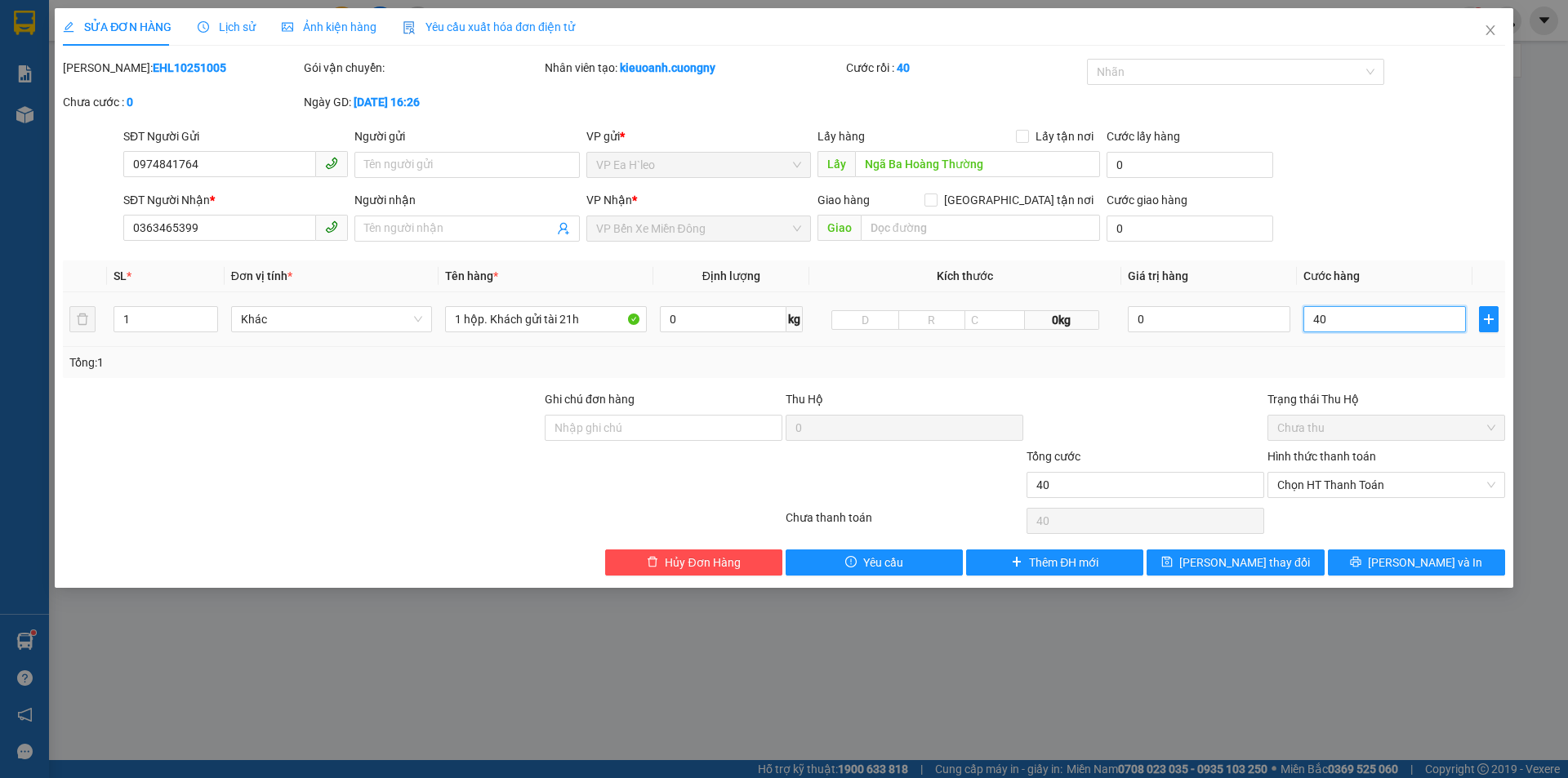
type input "400"
type input "4.000"
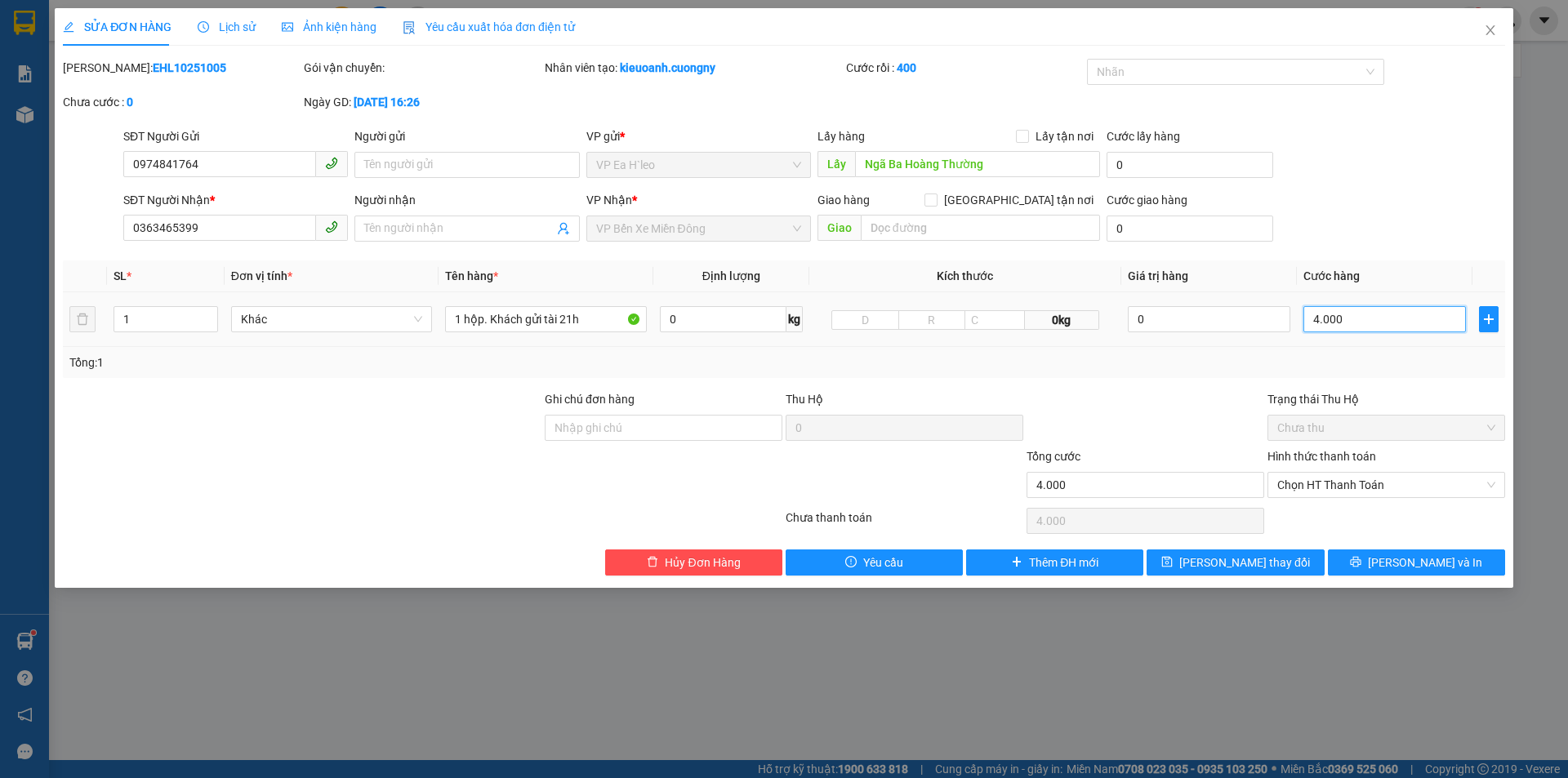
type input "40.000"
click at [602, 319] on input "1 hộp. Khách gửi tài 21h" at bounding box center [546, 319] width 202 height 26
type input "1 hộp. Khách gửi tài 21h. Phúc Bụi"
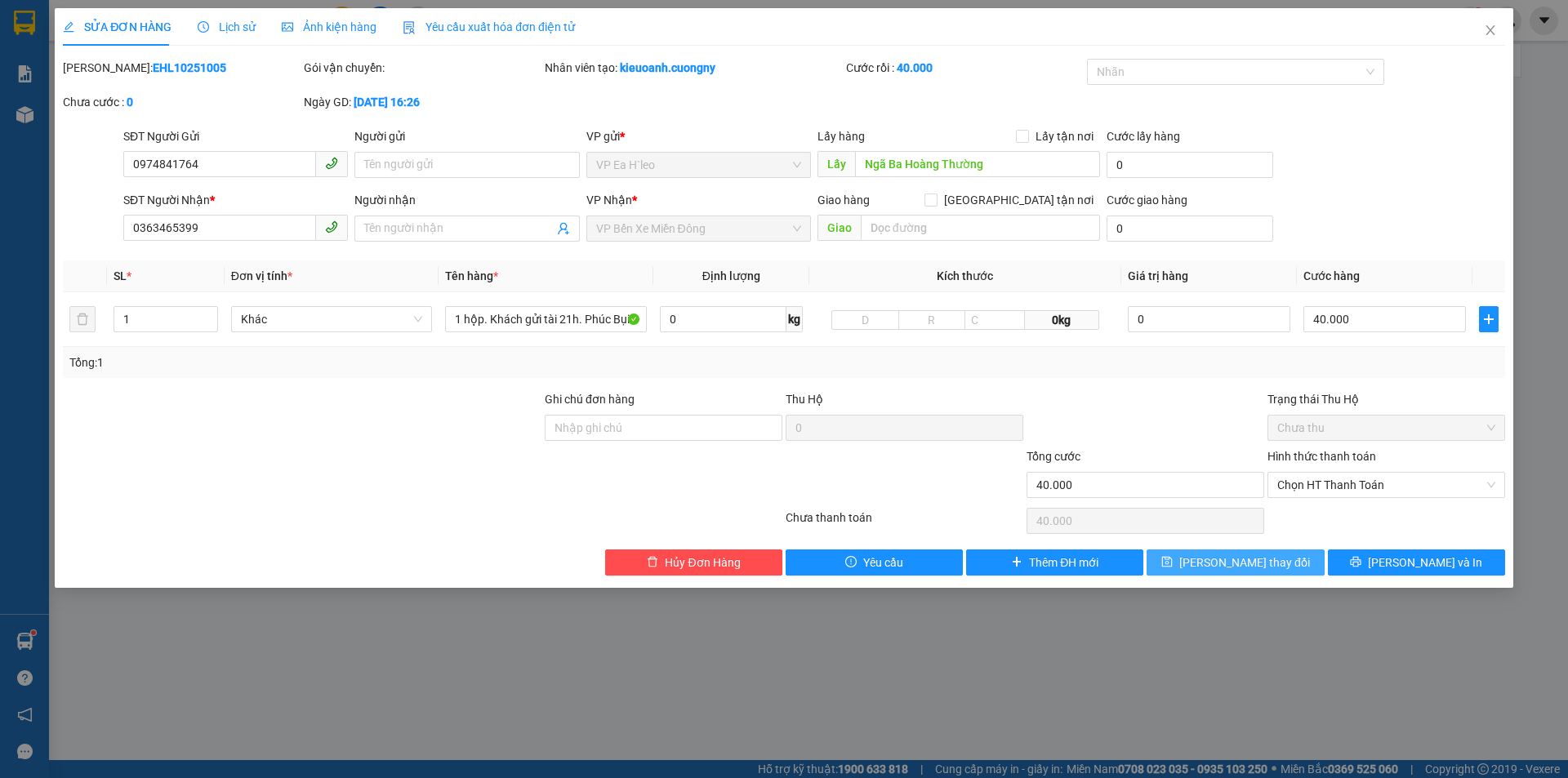
click at [1227, 553] on span "[PERSON_NAME] thay đổi" at bounding box center [1245, 562] width 131 height 18
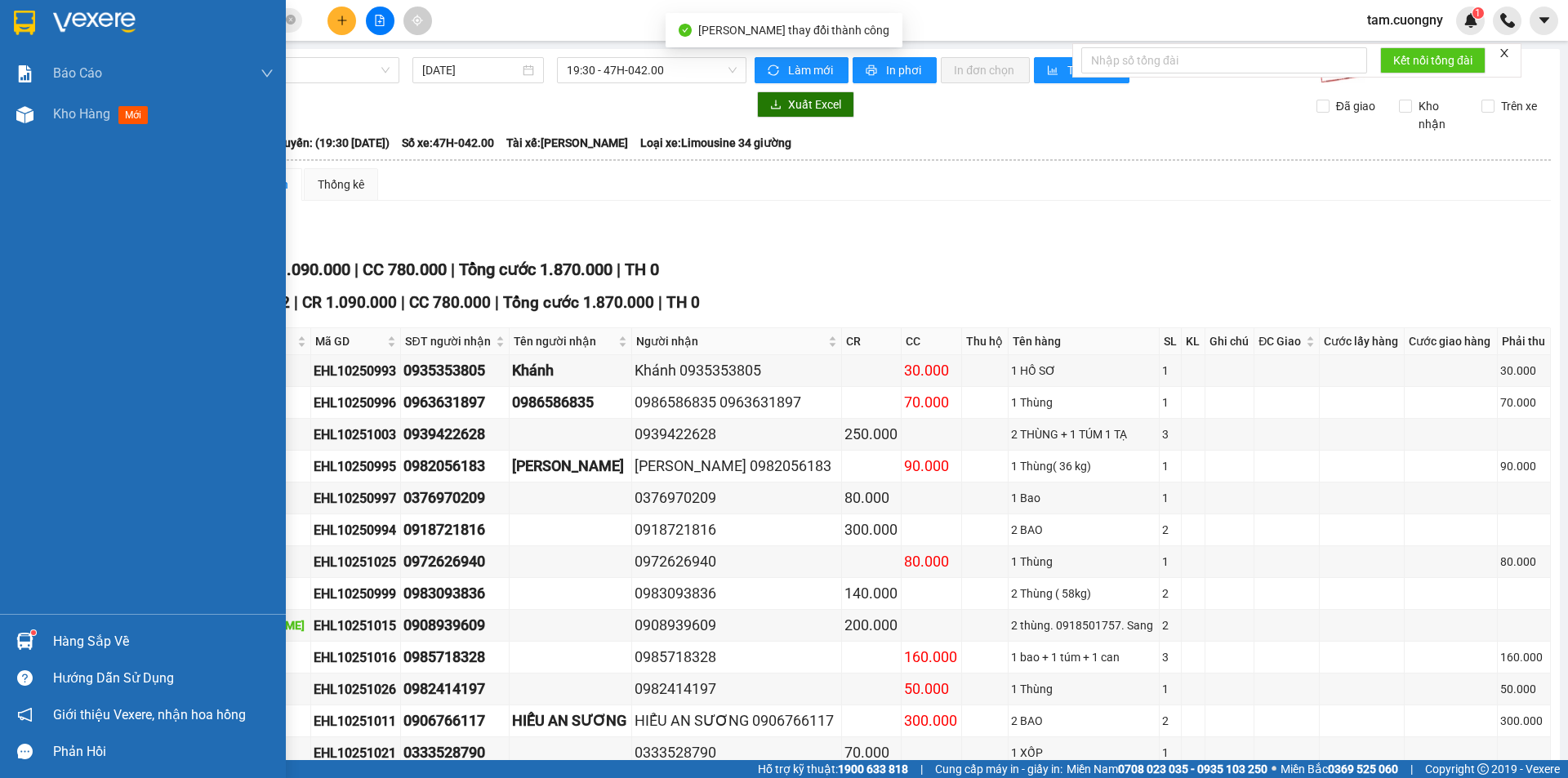
click at [28, 16] on img at bounding box center [24, 23] width 21 height 25
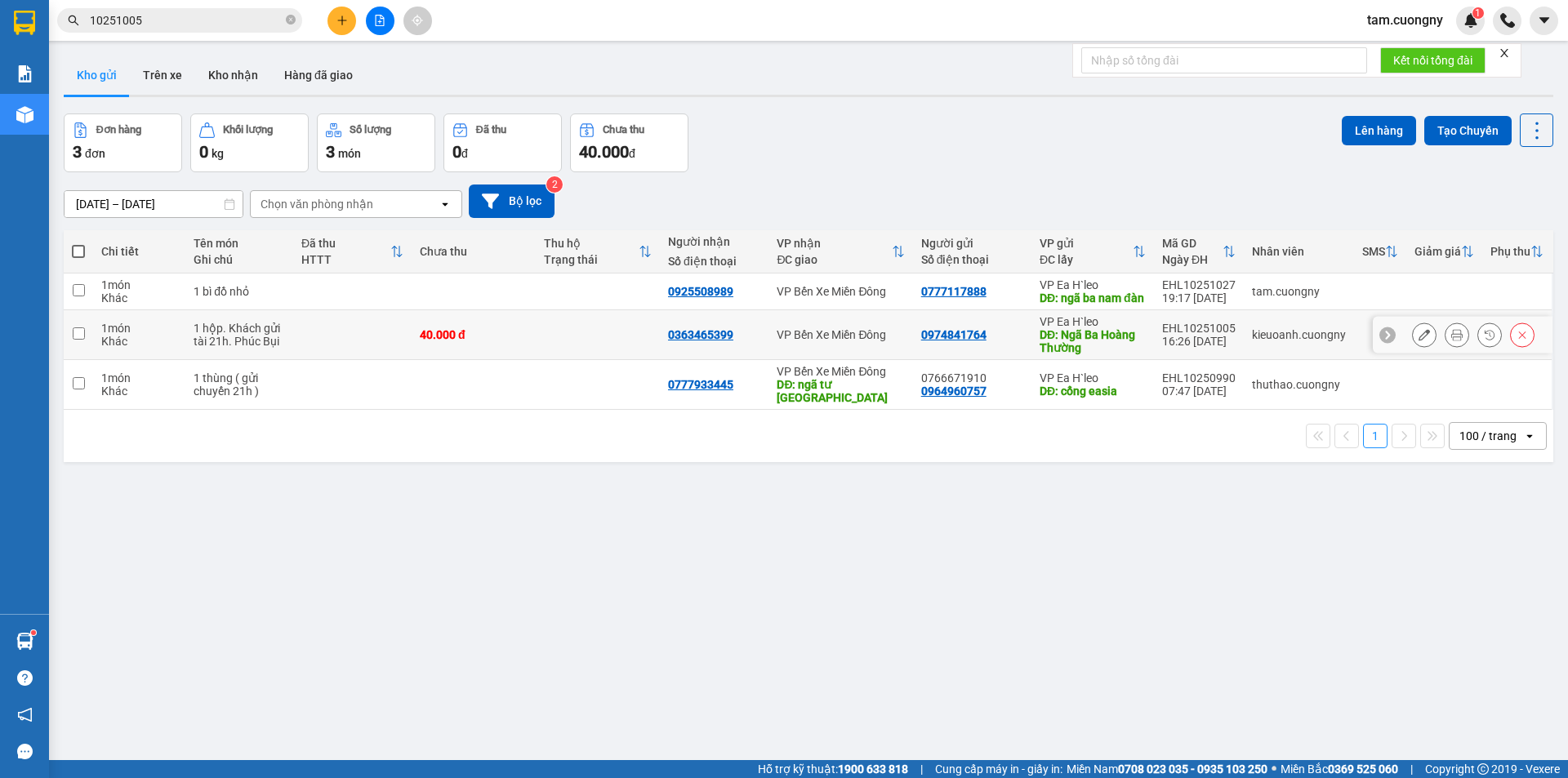
click at [79, 340] on input "checkbox" at bounding box center [78, 334] width 12 height 12
checkbox input "true"
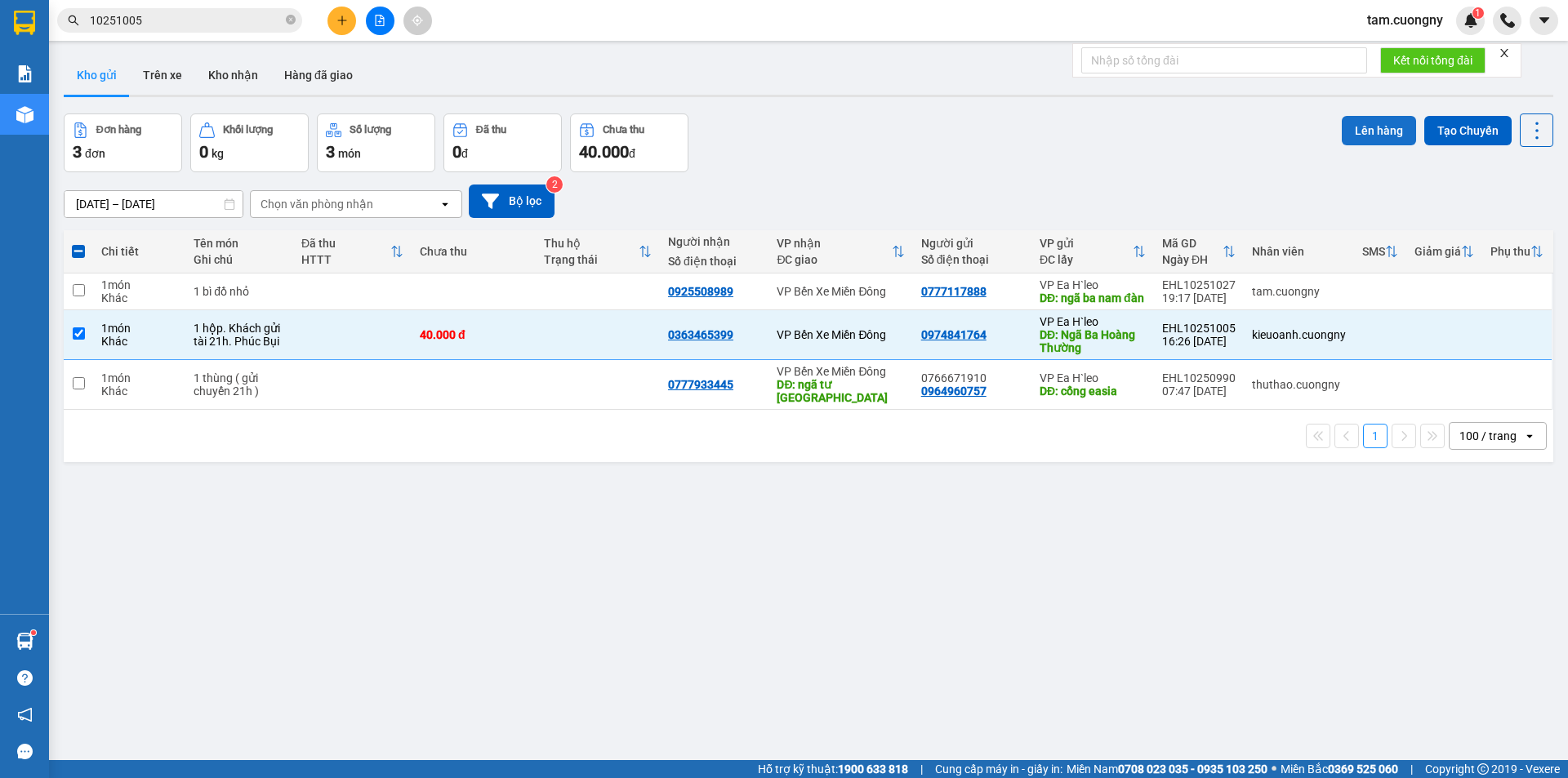
click at [1381, 136] on button "Lên hàng" at bounding box center [1378, 131] width 75 height 30
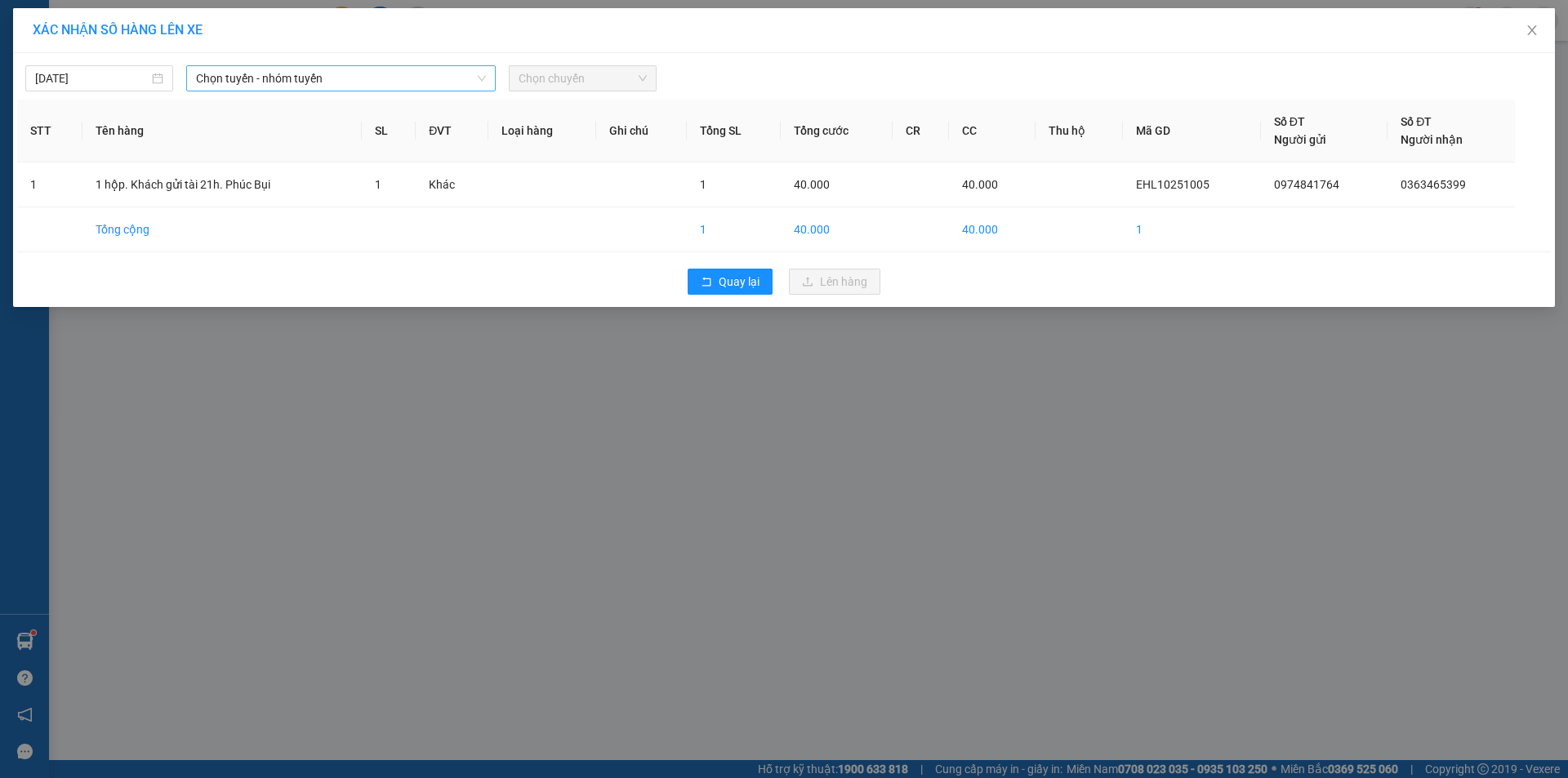
click at [271, 75] on span "Chọn tuyến - nhóm tuyến" at bounding box center [341, 78] width 290 height 25
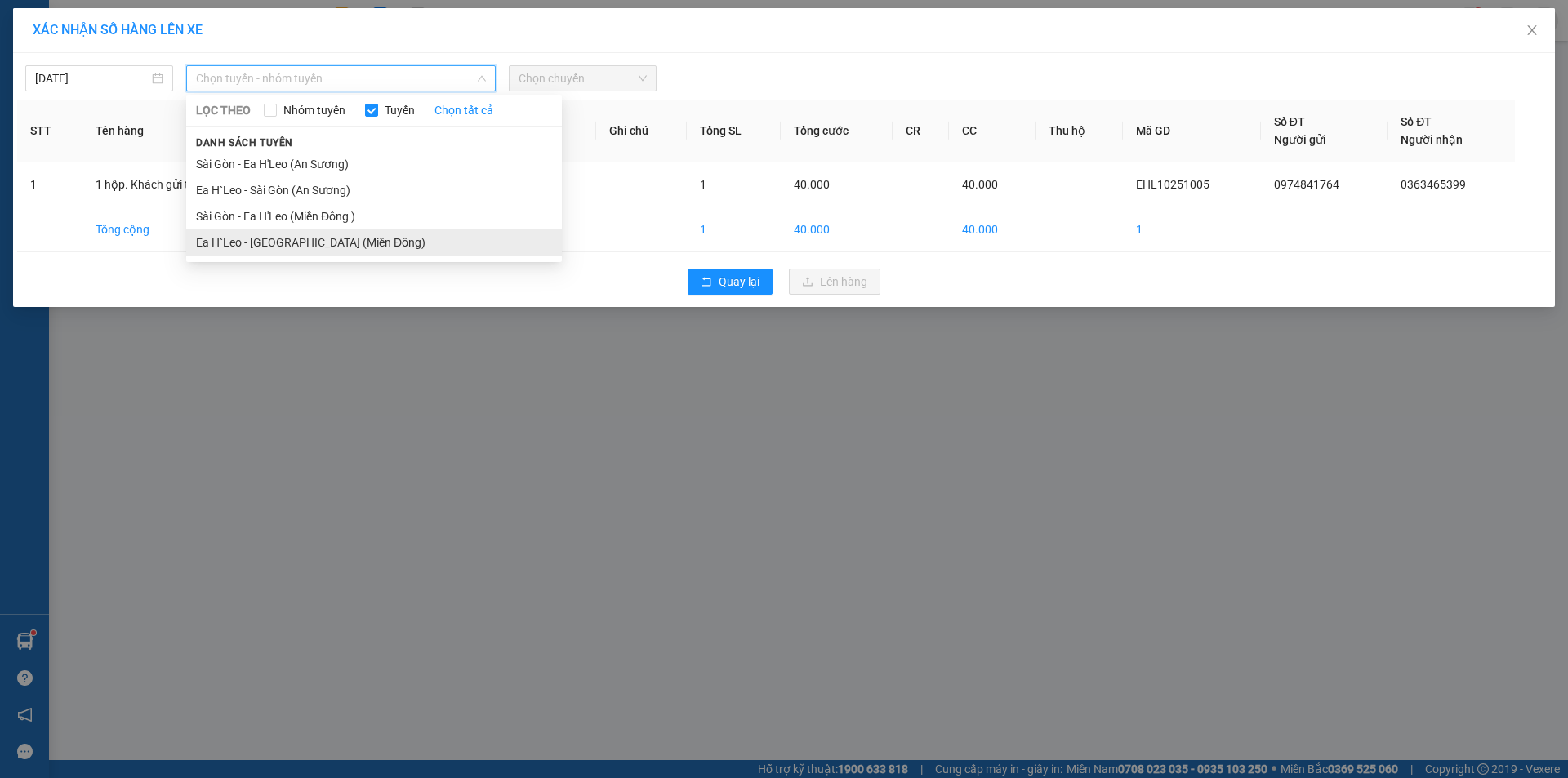
click at [271, 245] on li "Ea H`Leo - [GEOGRAPHIC_DATA] (Miền Đông)" at bounding box center [374, 242] width 376 height 26
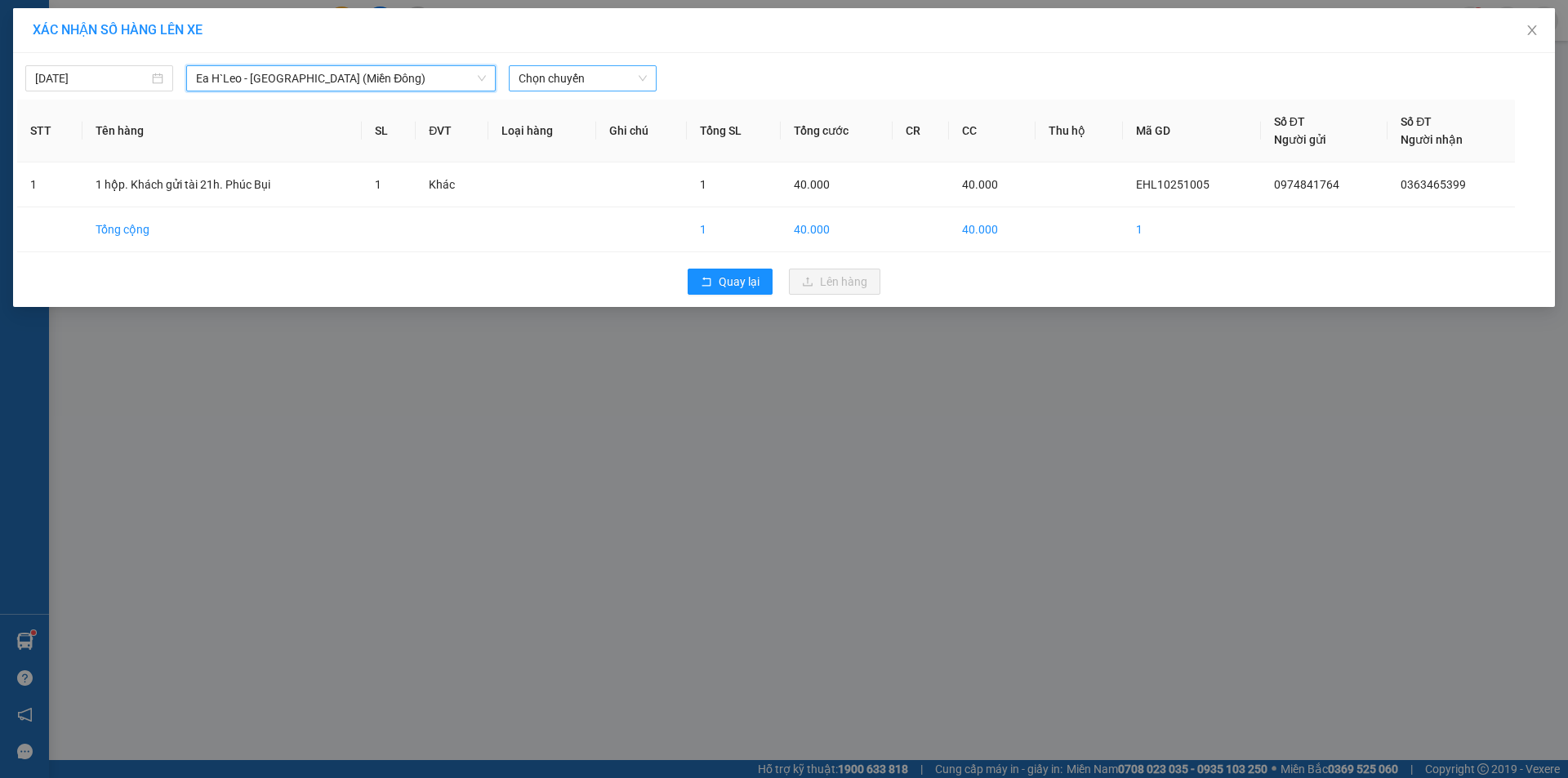
click at [596, 84] on span "Chọn chuyến" at bounding box center [582, 78] width 128 height 25
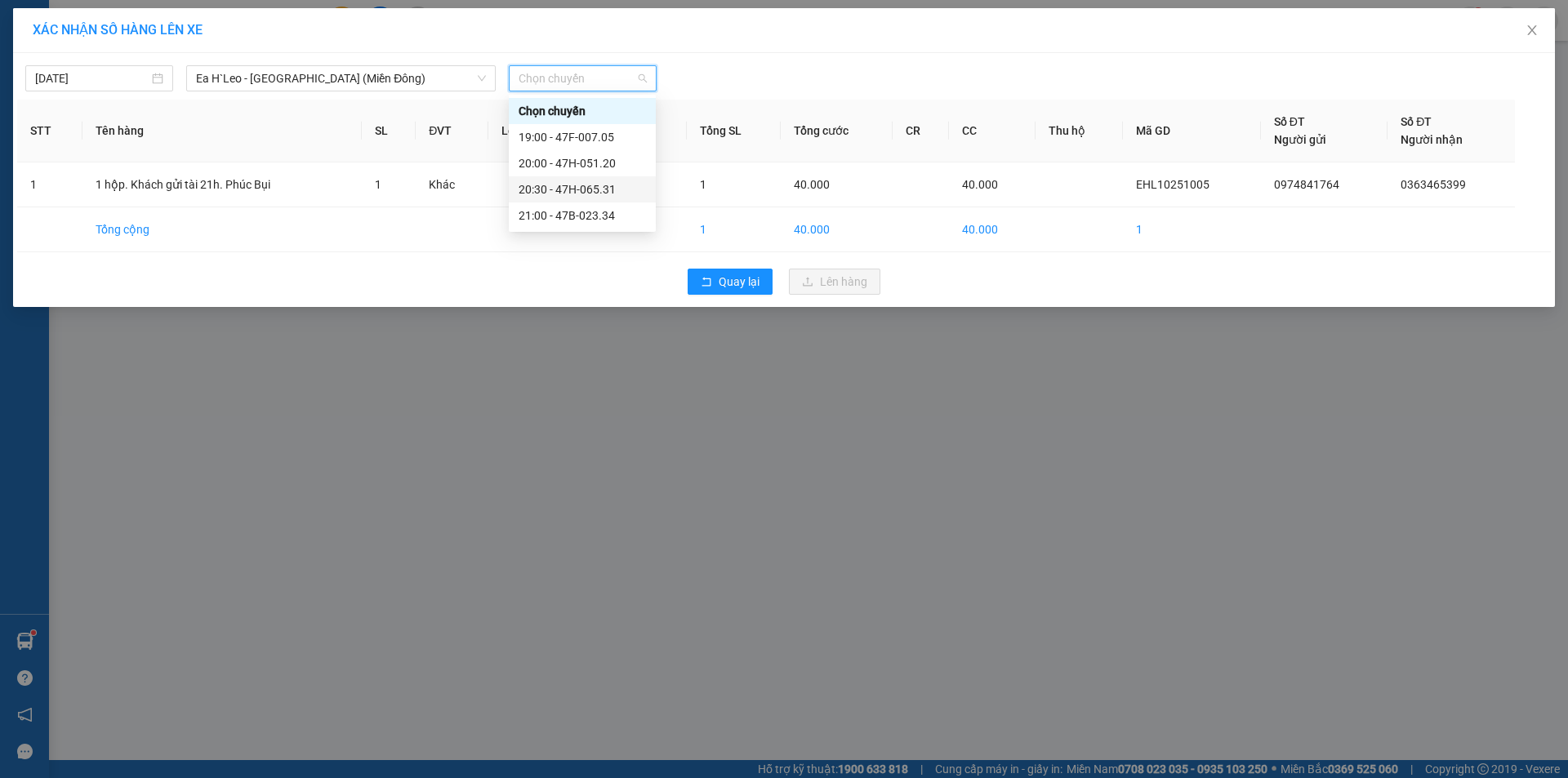
click at [598, 191] on div "20:30 - 47H-065.31" at bounding box center [582, 190] width 127 height 18
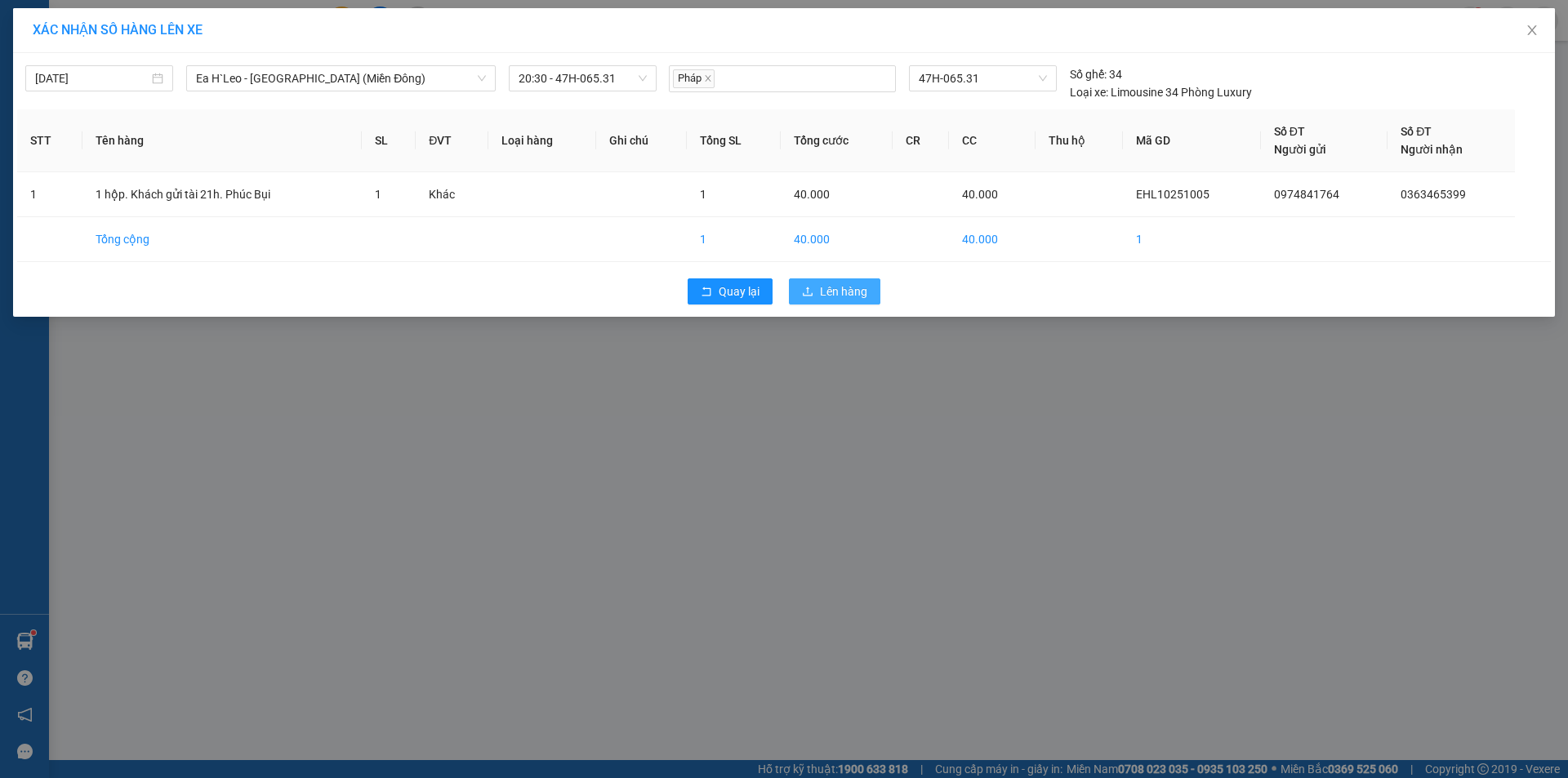
click at [823, 291] on span "Lên hàng" at bounding box center [844, 291] width 48 height 18
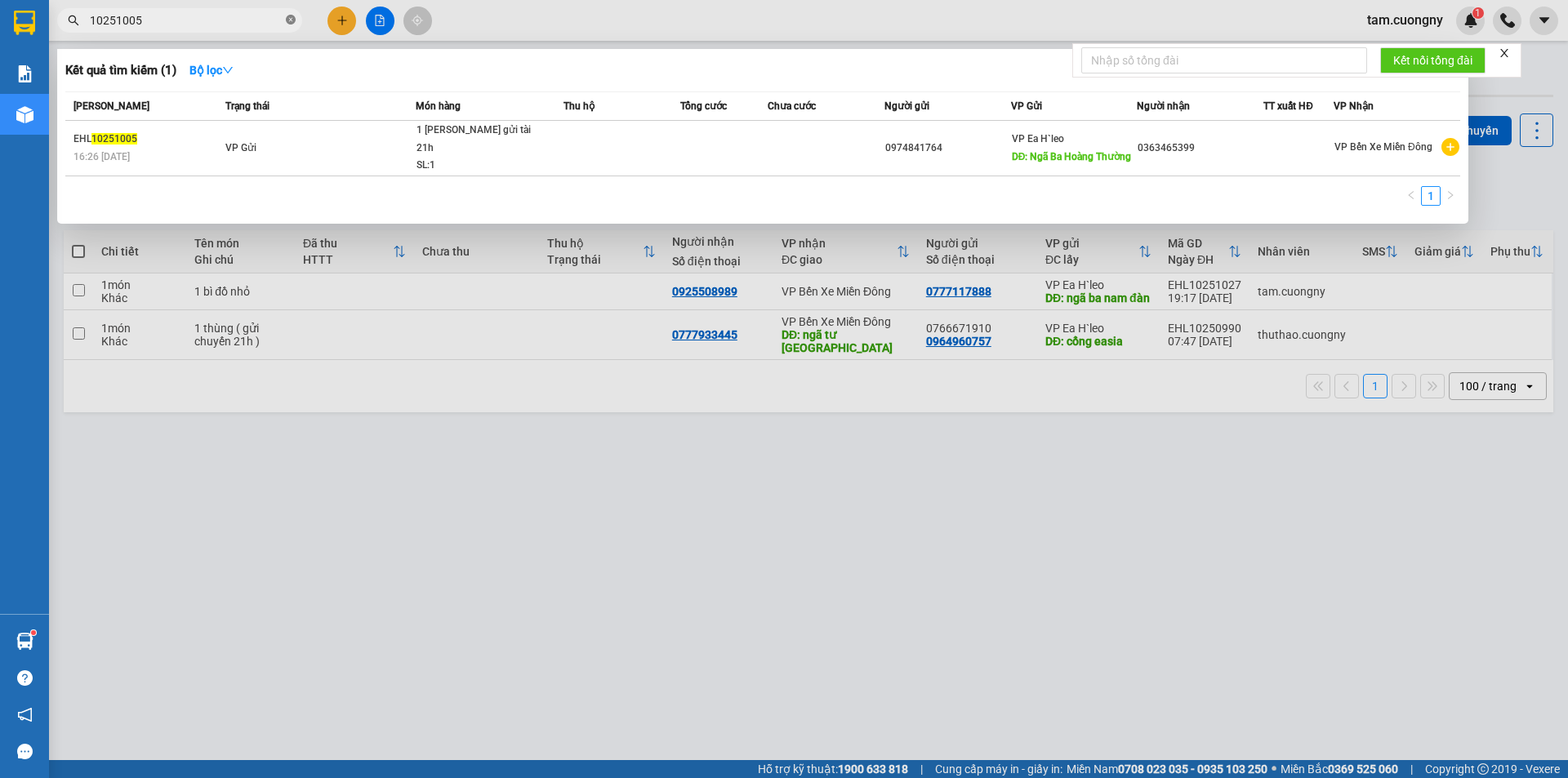
click at [286, 23] on icon "close-circle" at bounding box center [291, 20] width 10 height 10
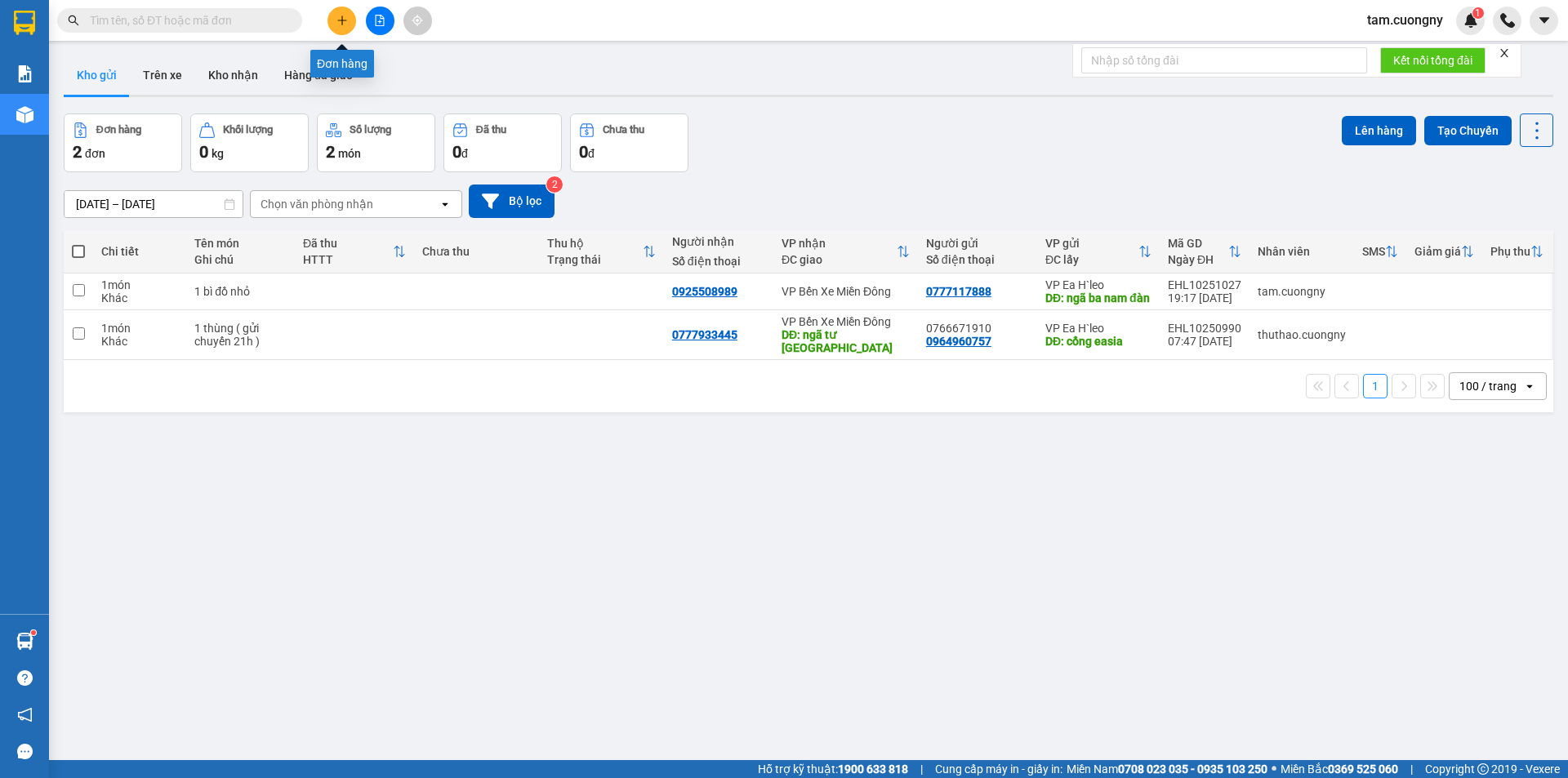
click at [347, 31] on button at bounding box center [342, 21] width 29 height 29
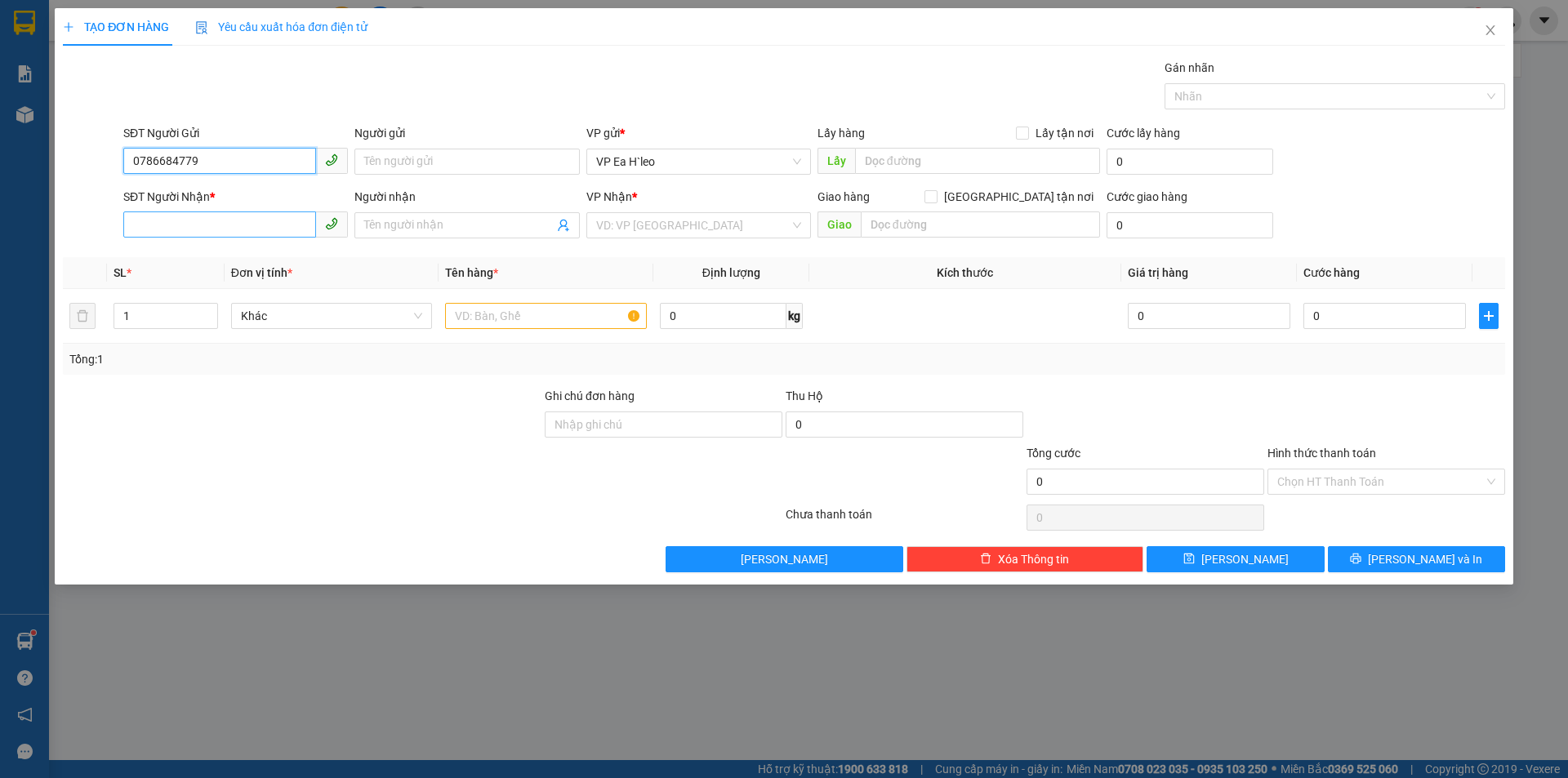
type input "0786684779"
click at [213, 222] on input "SĐT Người Nhận *" at bounding box center [220, 225] width 193 height 26
click at [392, 227] on input "Người nhận" at bounding box center [459, 226] width 189 height 18
type input "c"
type input "KH chưa có số NN"
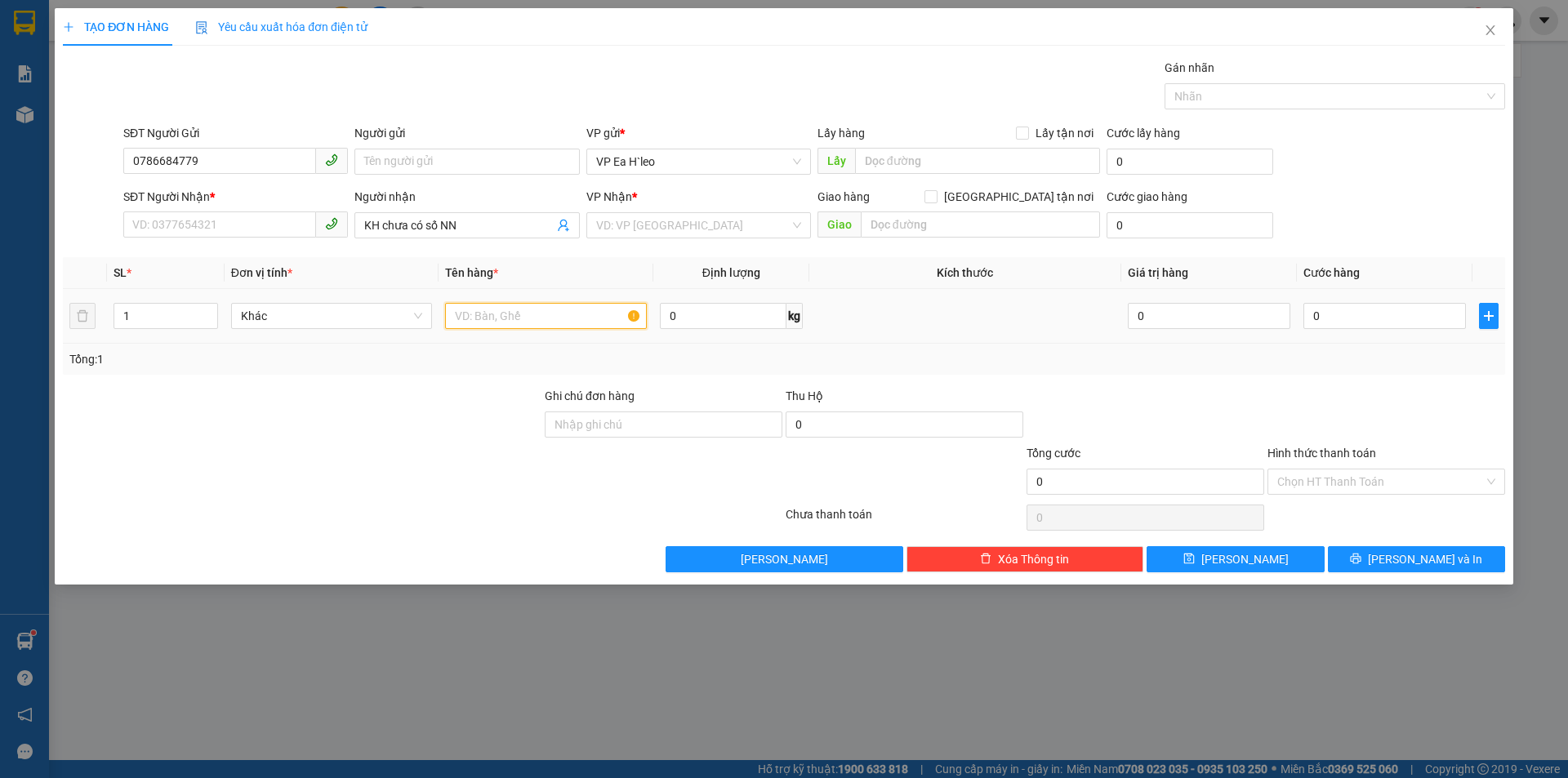
drag, startPoint x: 481, startPoint y: 310, endPoint x: 491, endPoint y: 321, distance: 14.9
click at [482, 311] on input "text" at bounding box center [546, 316] width 202 height 26
click at [491, 321] on input "text" at bounding box center [546, 316] width 202 height 26
type input "H"
type input "hồ sơ"
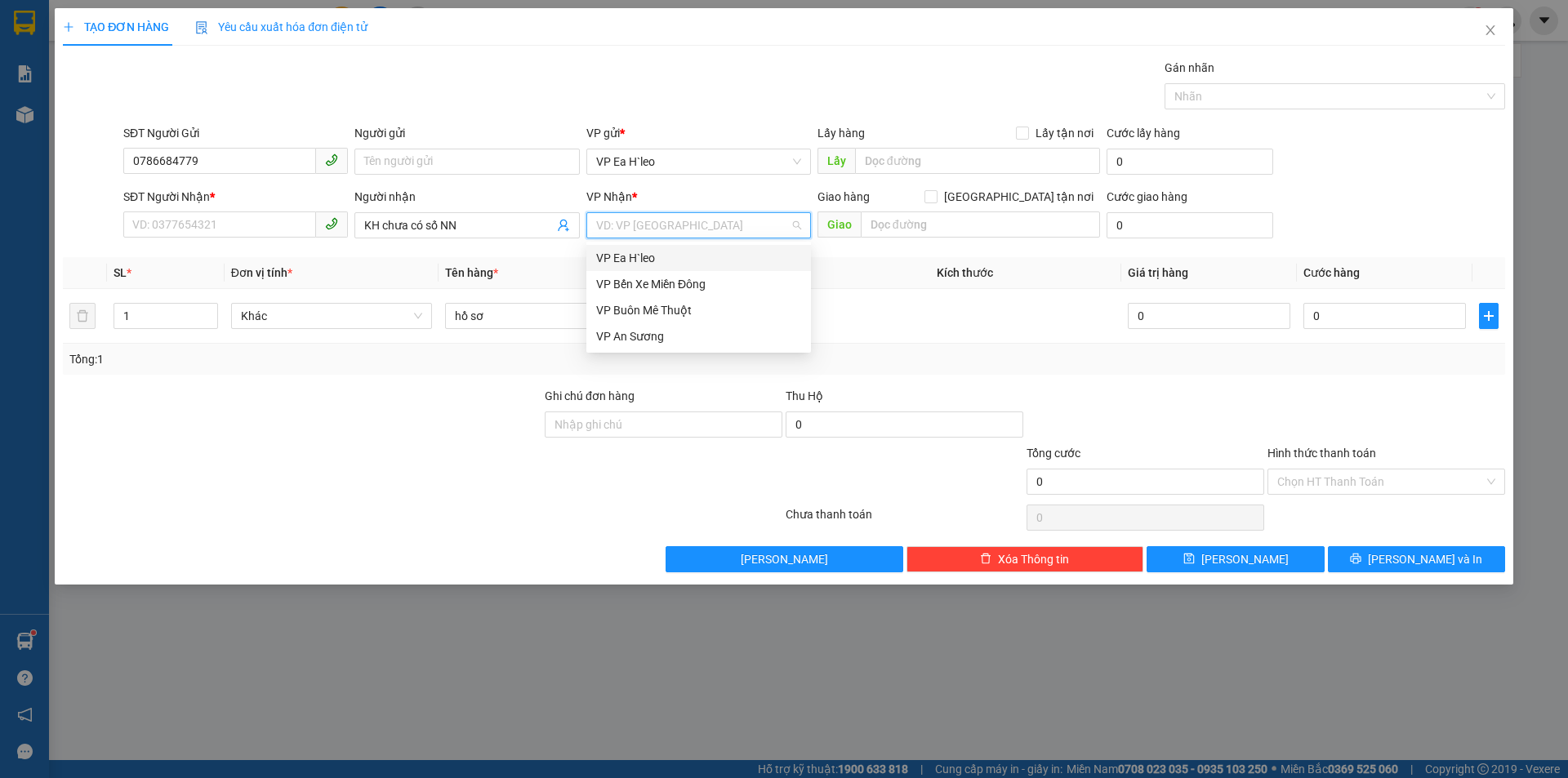
click at [672, 227] on input "search" at bounding box center [693, 226] width 194 height 25
drag, startPoint x: 657, startPoint y: 286, endPoint x: 672, endPoint y: 275, distance: 18.6
click at [659, 283] on div "VP Bến Xe Miền Đông" at bounding box center [699, 284] width 205 height 18
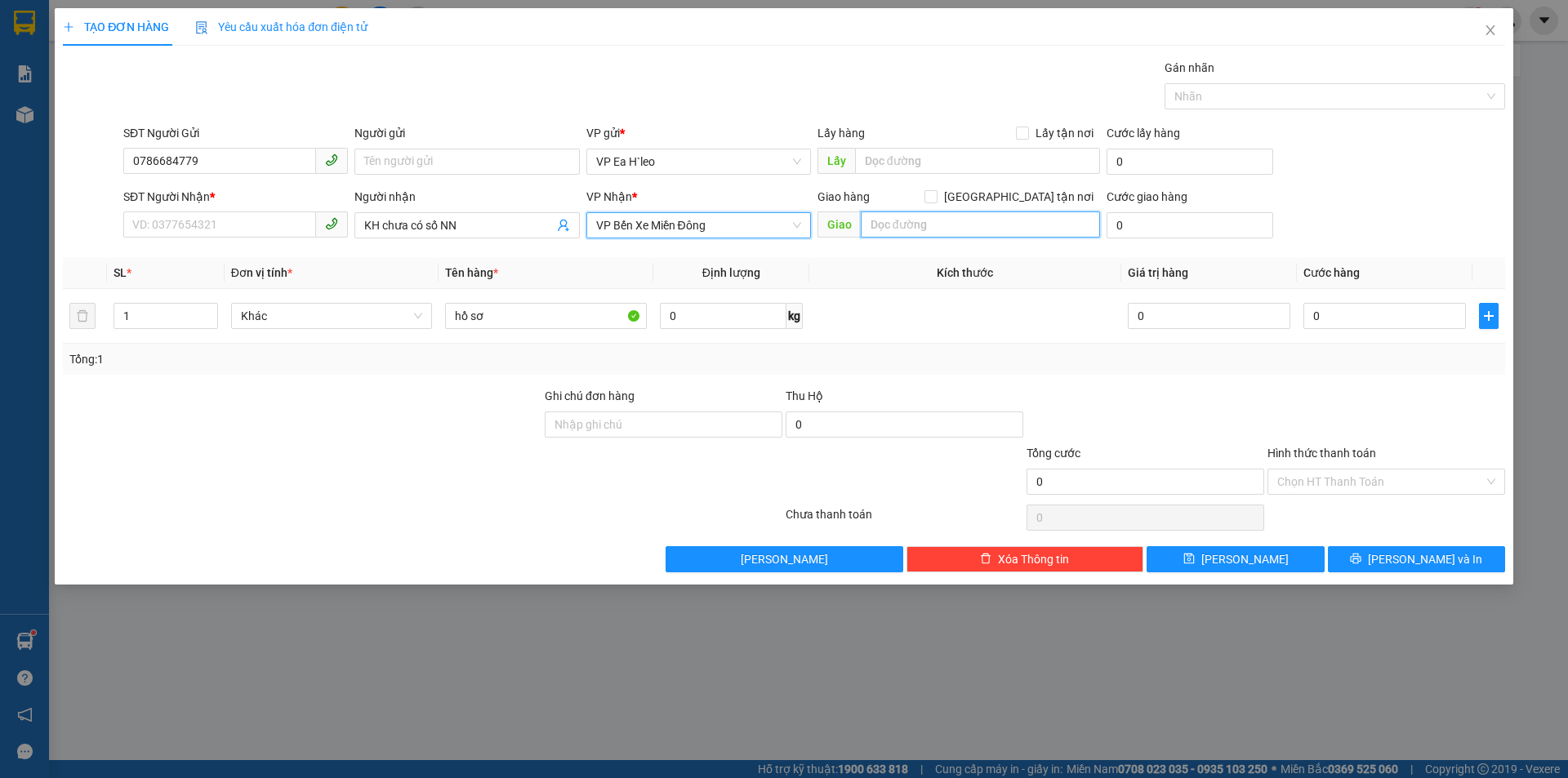
click at [903, 227] on input "text" at bounding box center [980, 225] width 239 height 26
type input "Chơn Thành"
click at [924, 163] on input "text" at bounding box center [978, 161] width 245 height 26
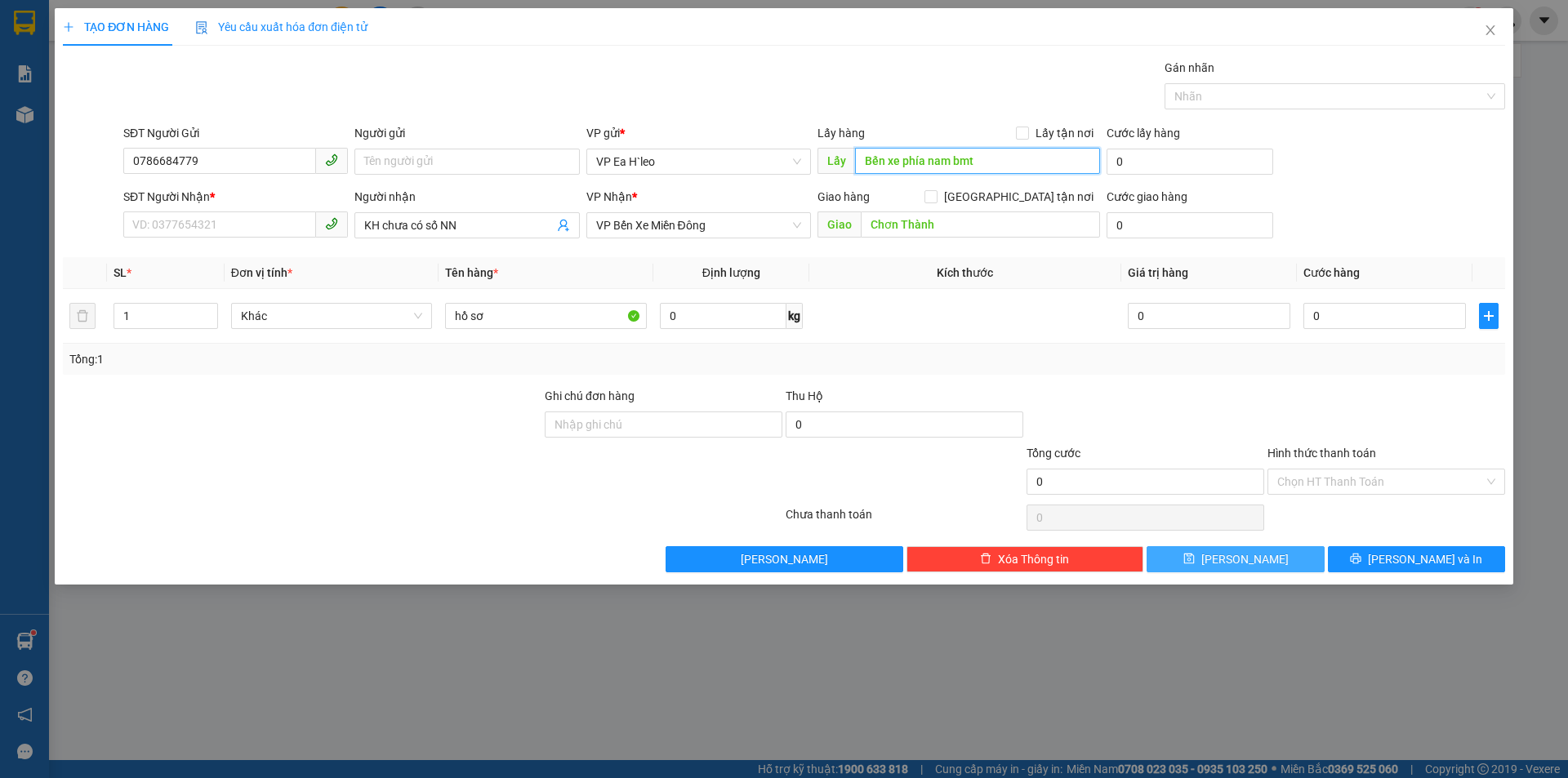
type input "Bến xe phía nam bmt"
click at [1218, 548] on button "Lưu" at bounding box center [1235, 559] width 177 height 26
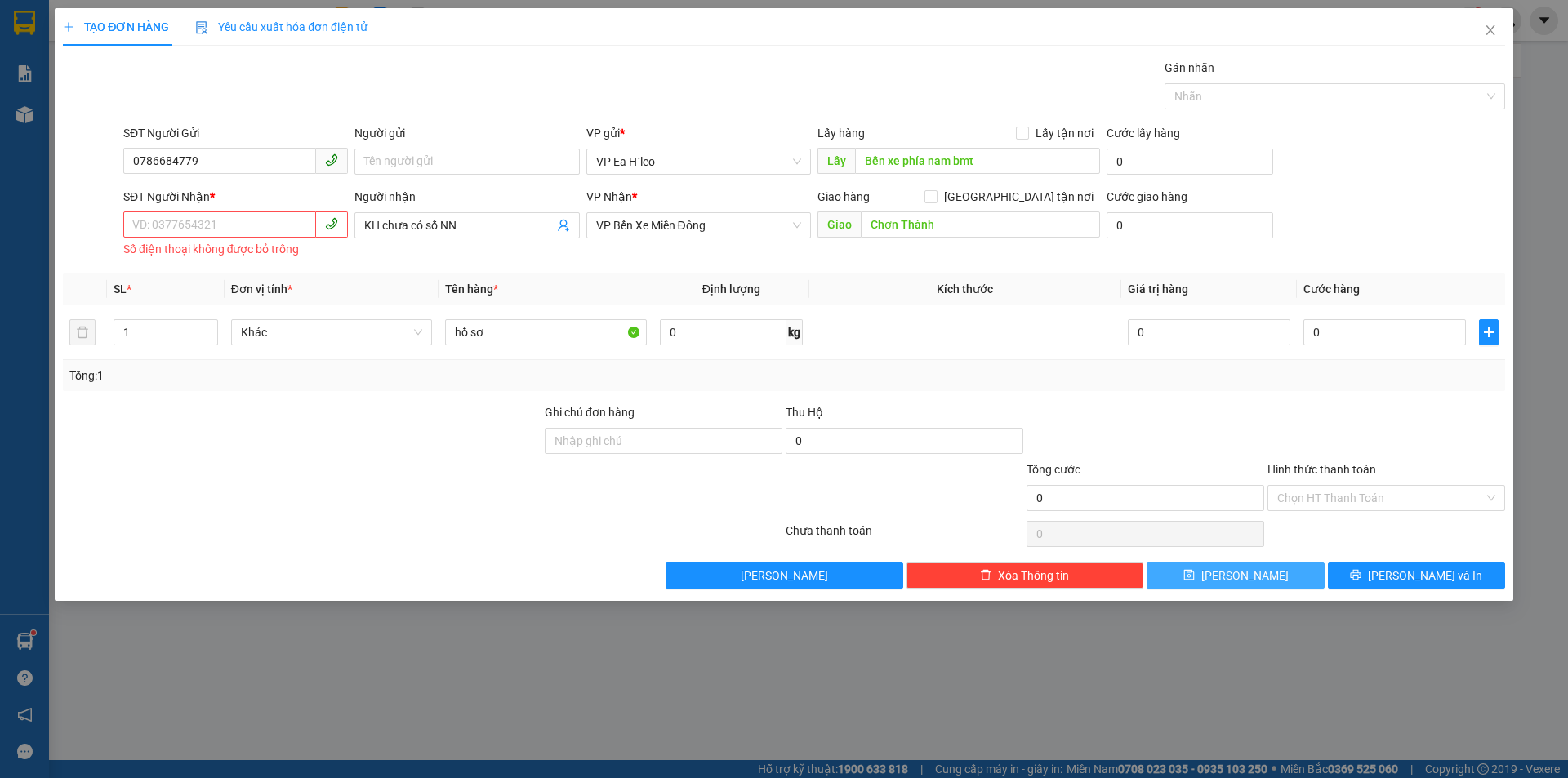
click at [1195, 572] on icon "save" at bounding box center [1189, 575] width 12 height 12
click at [221, 225] on input "SĐT Người Nhận *" at bounding box center [220, 225] width 193 height 26
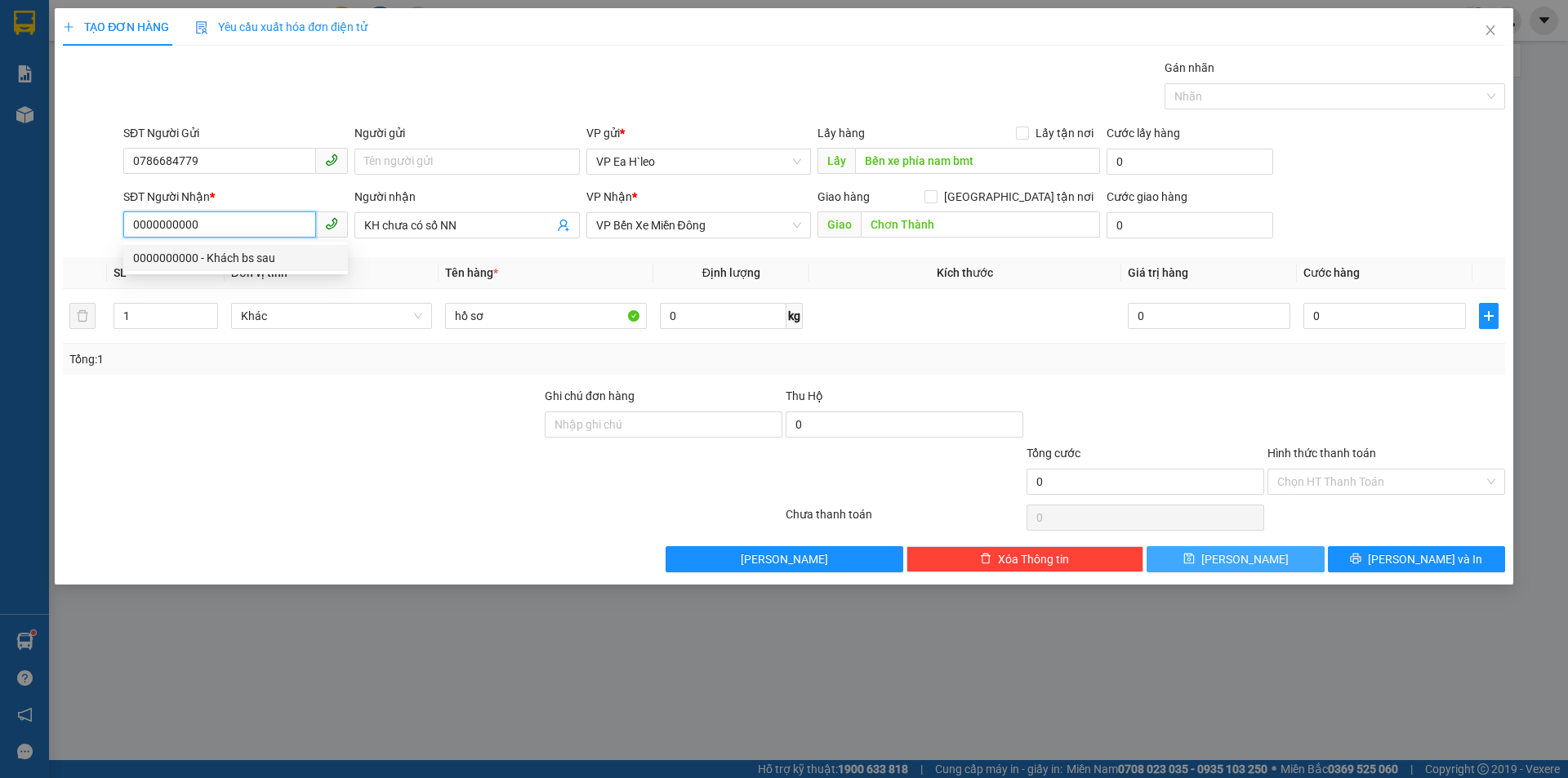
type input "0000000000"
click at [1195, 560] on icon "save" at bounding box center [1189, 558] width 12 height 12
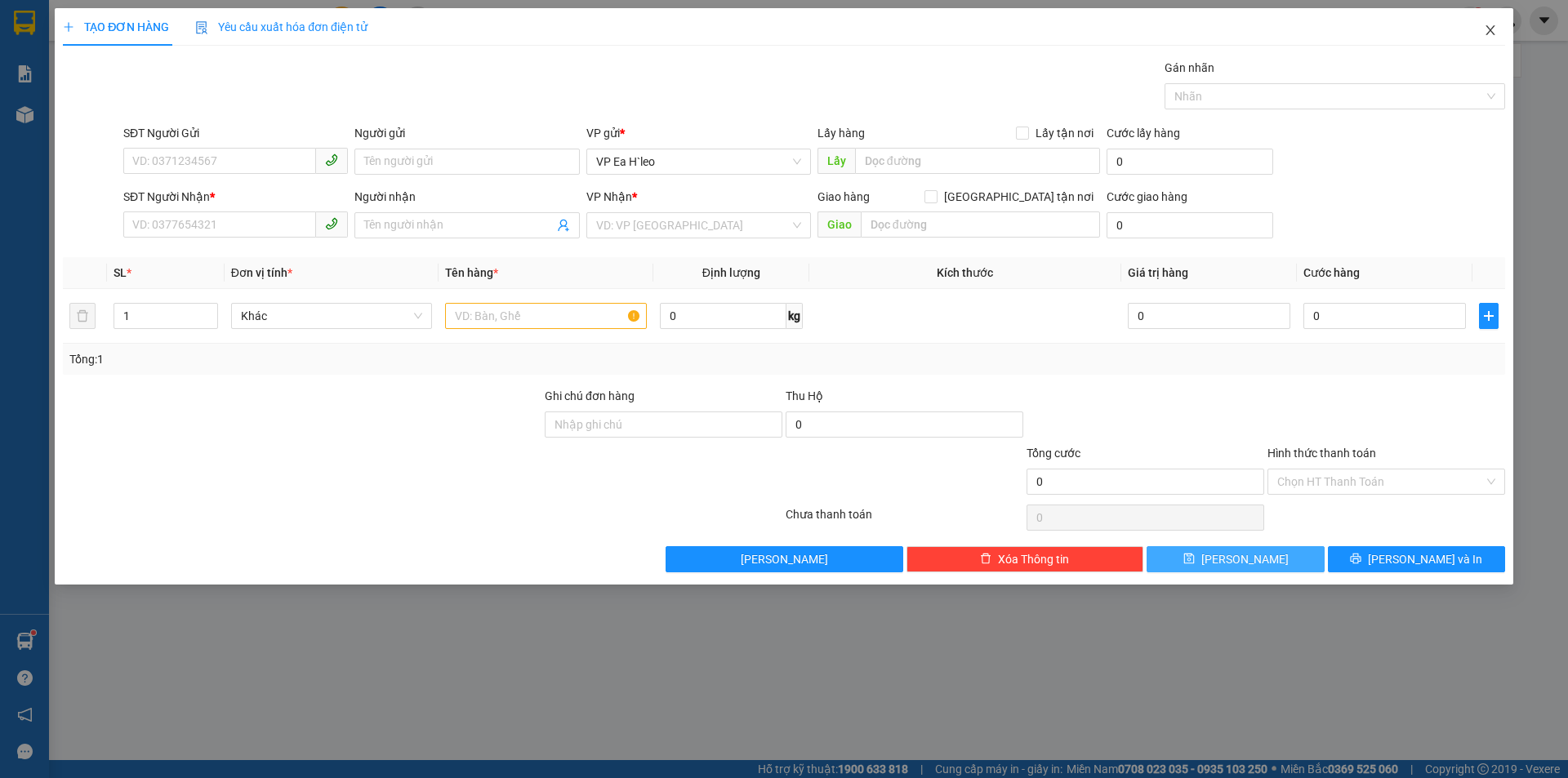
drag, startPoint x: 1486, startPoint y: 29, endPoint x: 740, endPoint y: 3, distance: 746.5
click at [1487, 29] on icon "close" at bounding box center [1490, 30] width 13 height 13
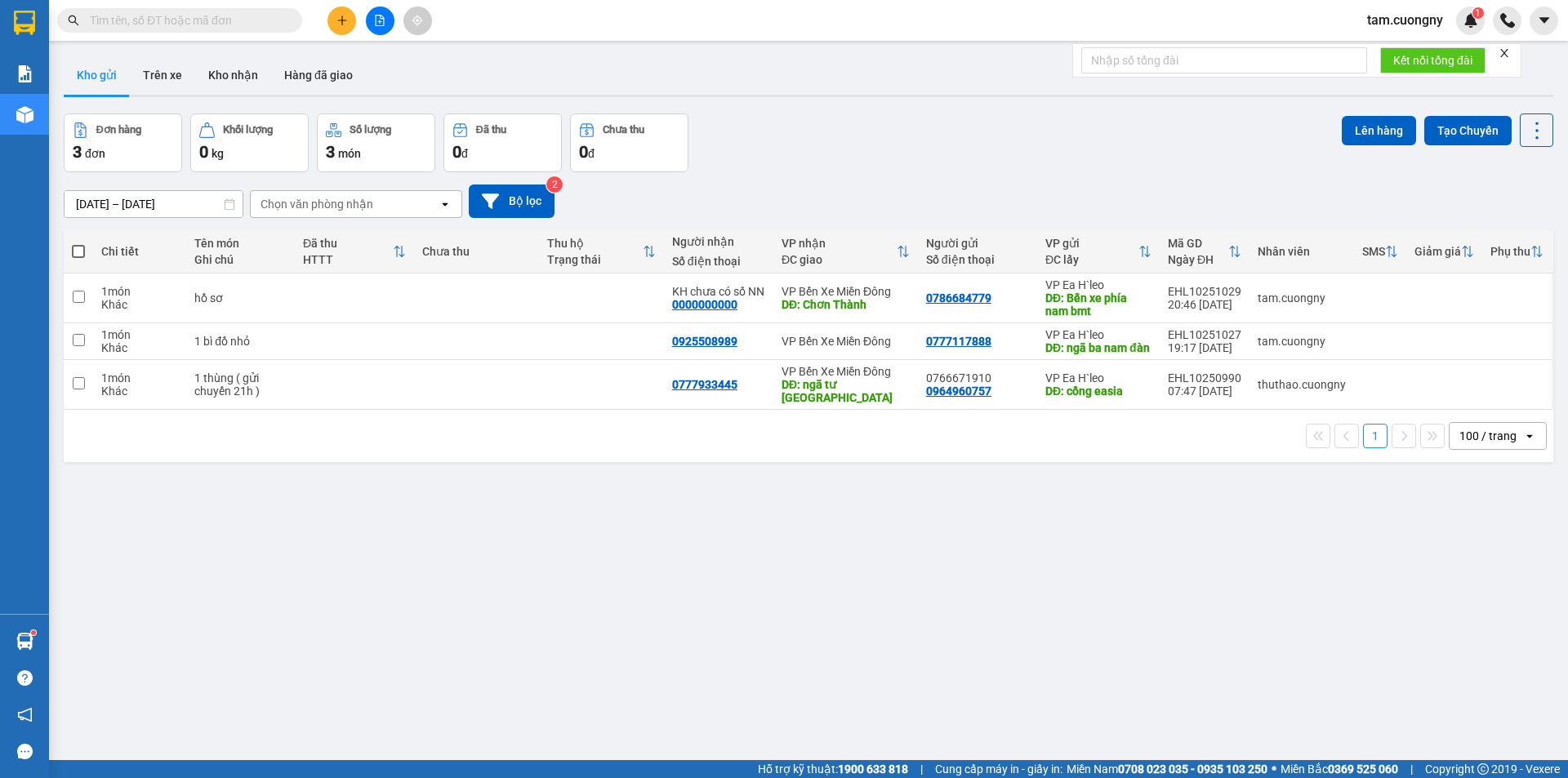
click at [200, 21] on input "text" at bounding box center [186, 21] width 193 height 18
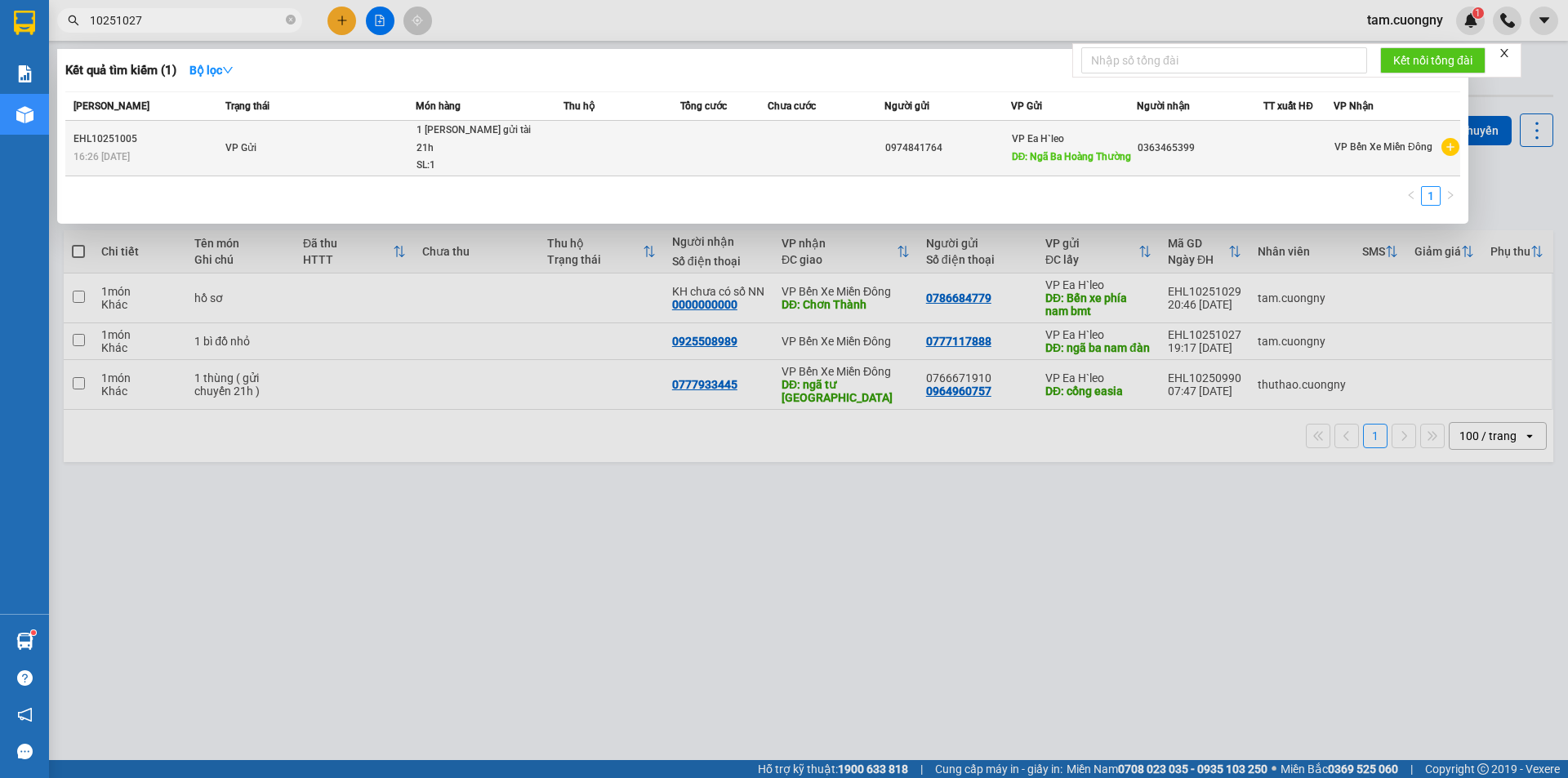
type input "10251027"
click at [825, 146] on td at bounding box center [827, 149] width 117 height 56
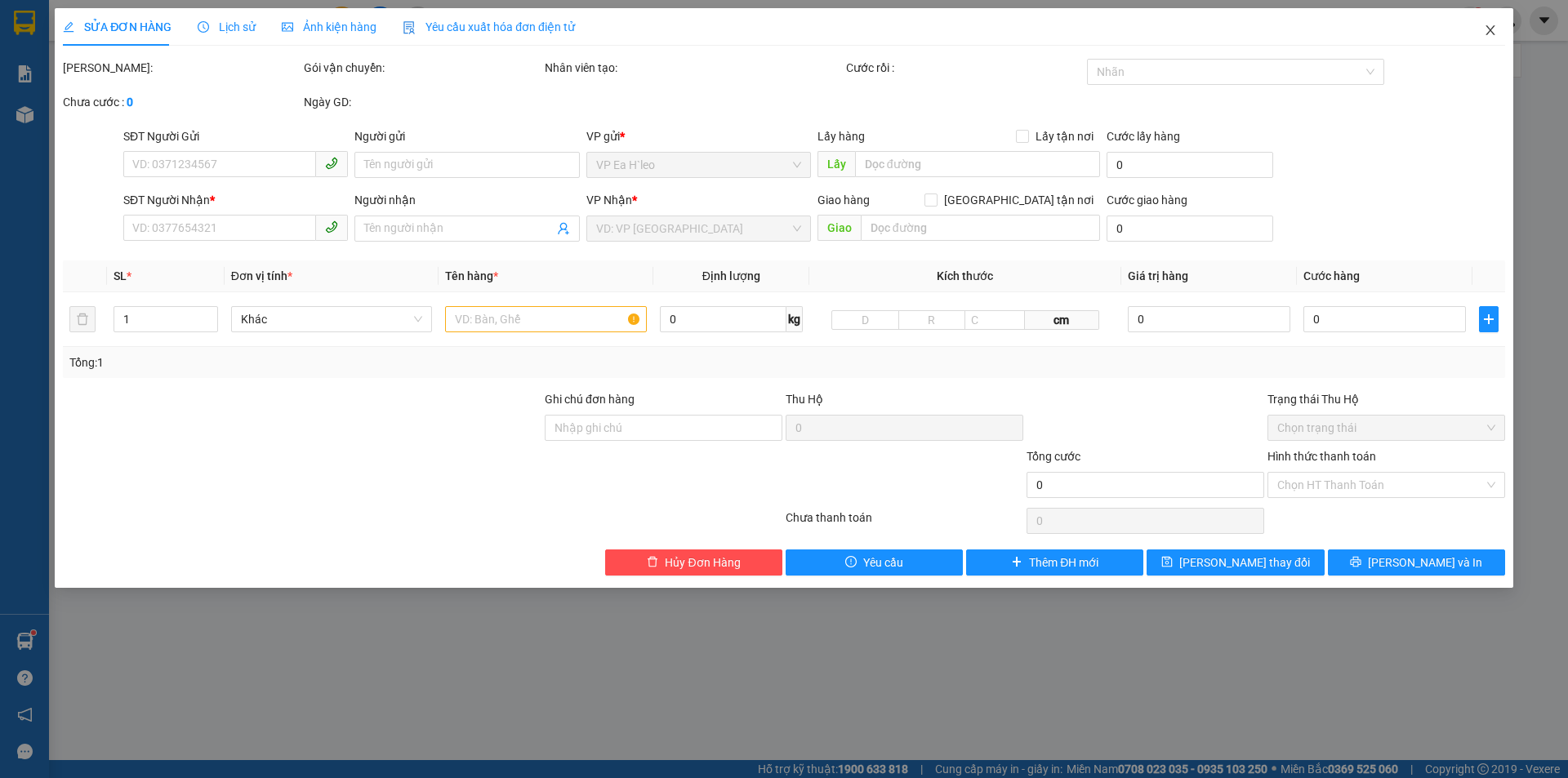
click at [1492, 34] on icon "close" at bounding box center [1490, 30] width 9 height 10
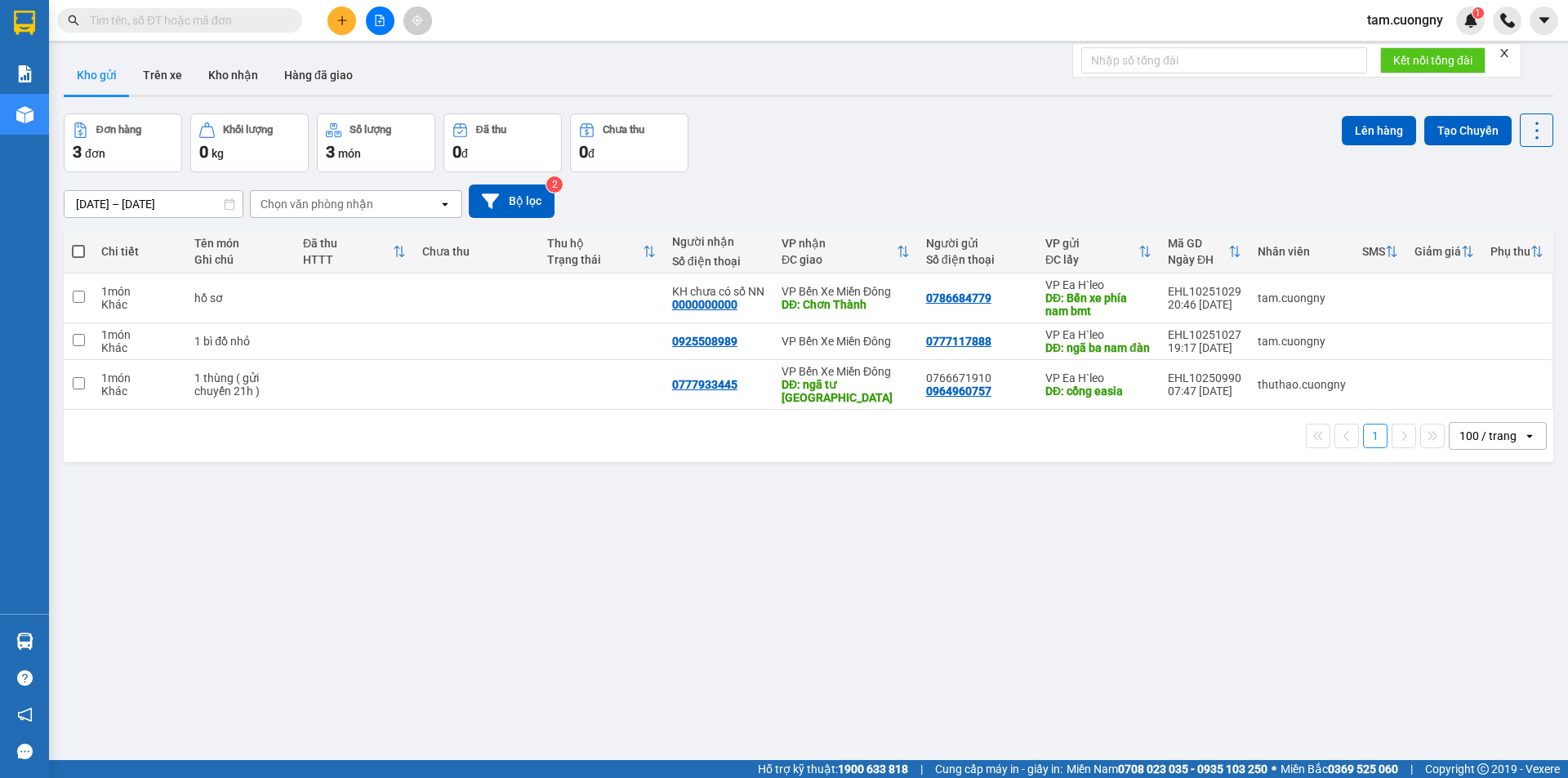
click at [202, 16] on input "text" at bounding box center [186, 21] width 193 height 18
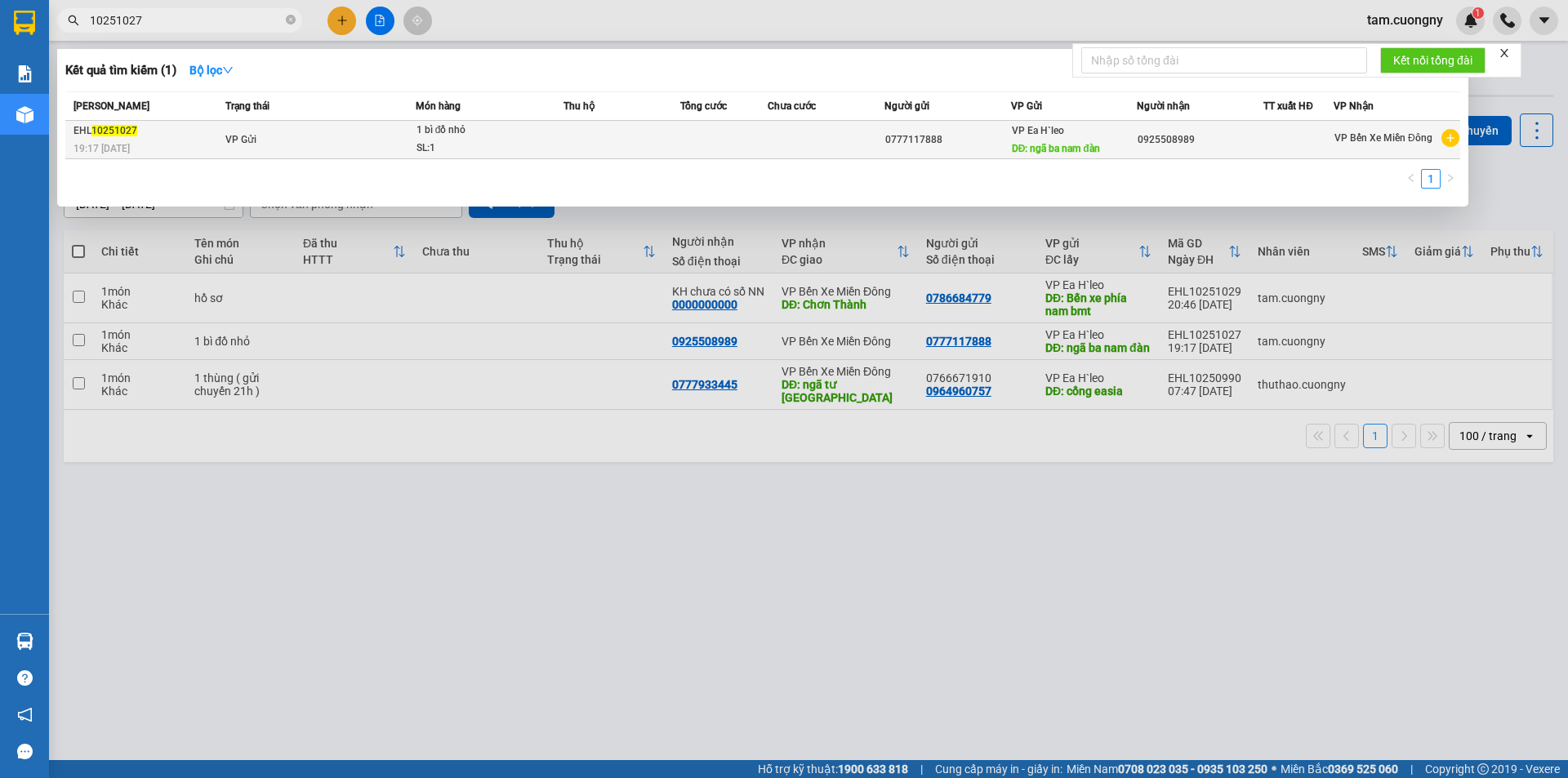
type input "10251027"
click at [855, 134] on td at bounding box center [827, 140] width 117 height 39
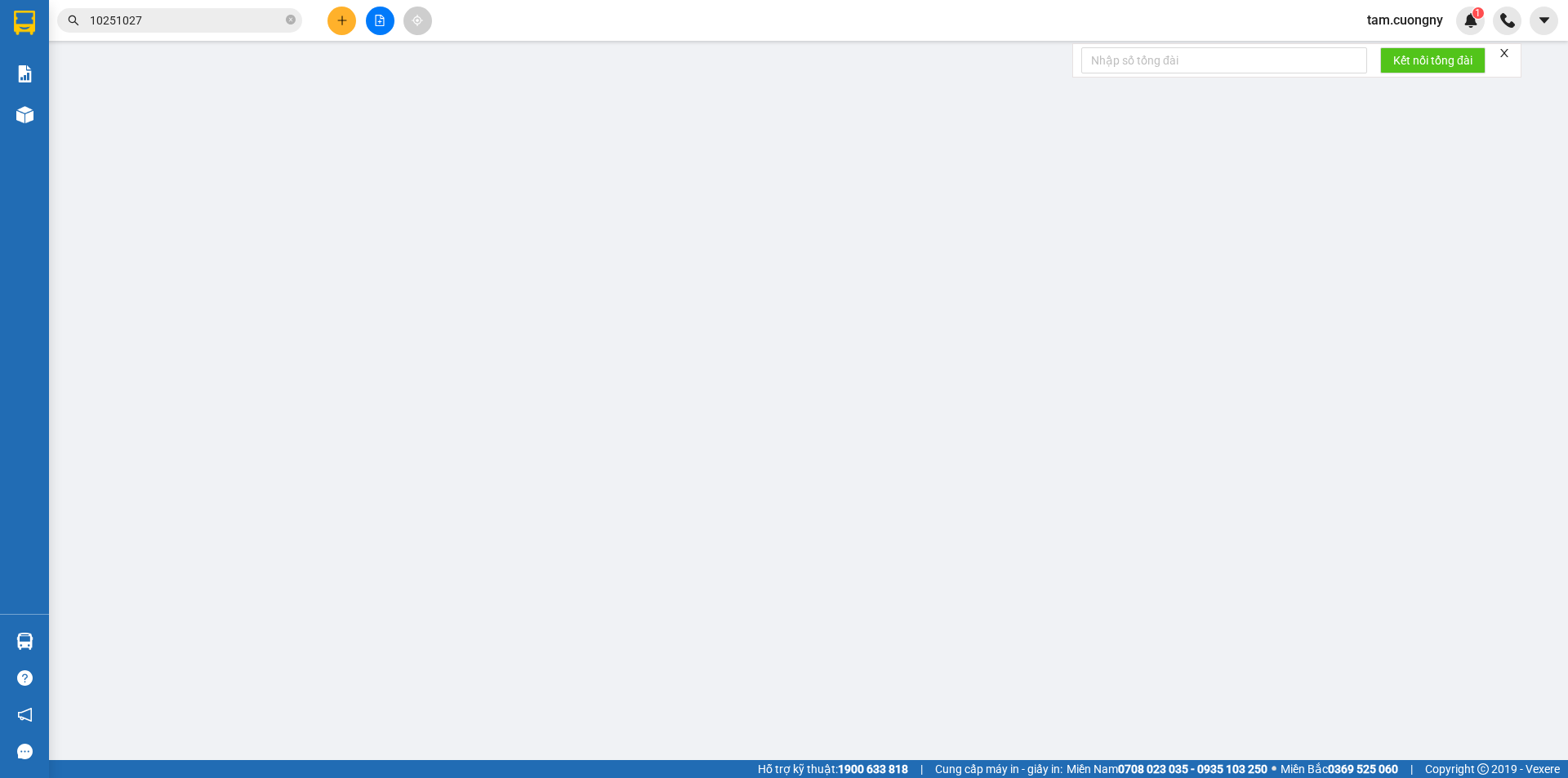
type input "0777117888"
type input "ngã ba nam đàn"
type input "0925508989"
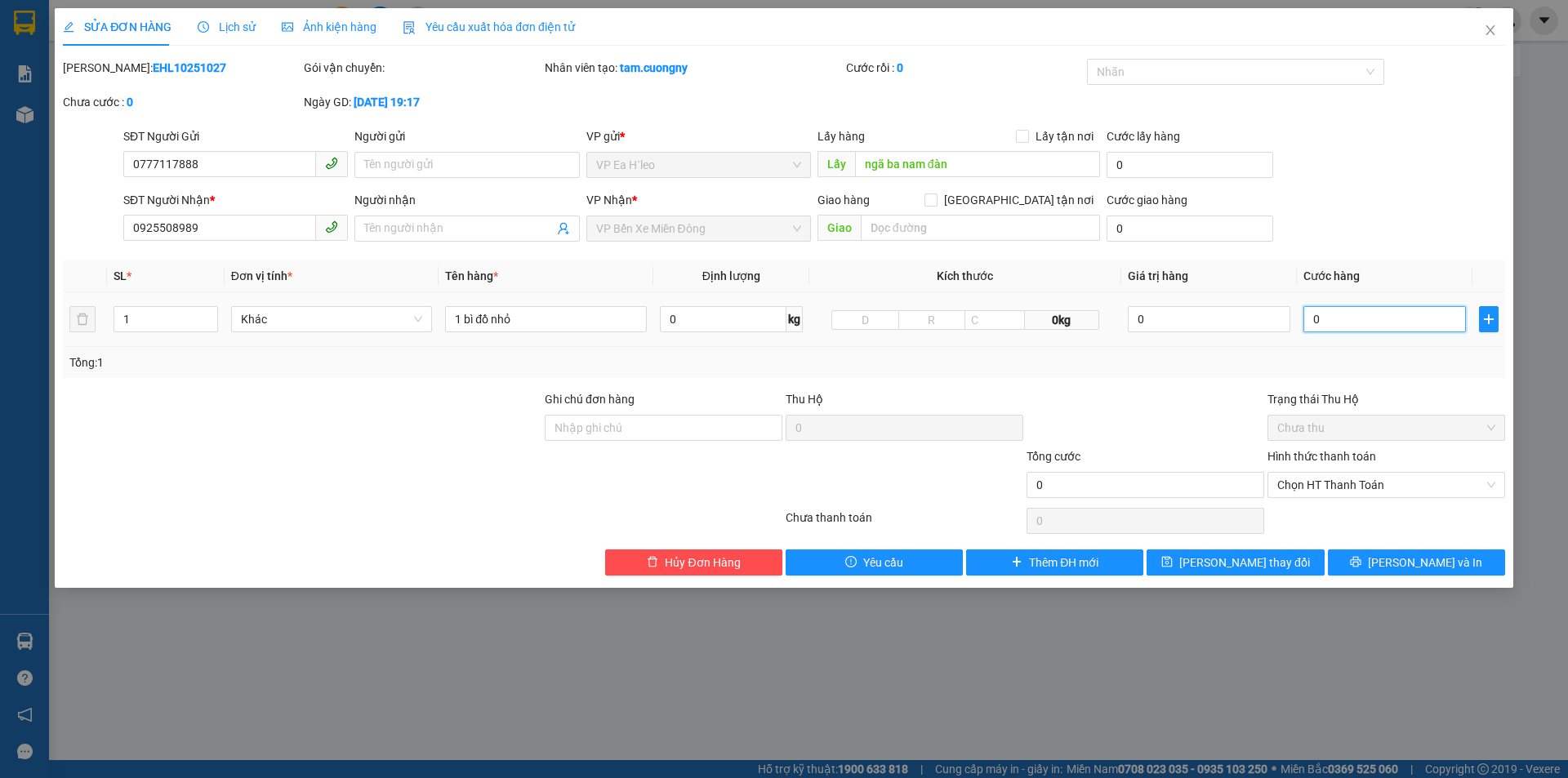
click at [1358, 319] on input "0" at bounding box center [1385, 319] width 163 height 26
click at [557, 329] on input "1 bì đồ nhỏ" at bounding box center [546, 319] width 202 height 26
type input "1 túm xanh"
click at [1387, 319] on input "0" at bounding box center [1385, 319] width 163 height 26
type input "6"
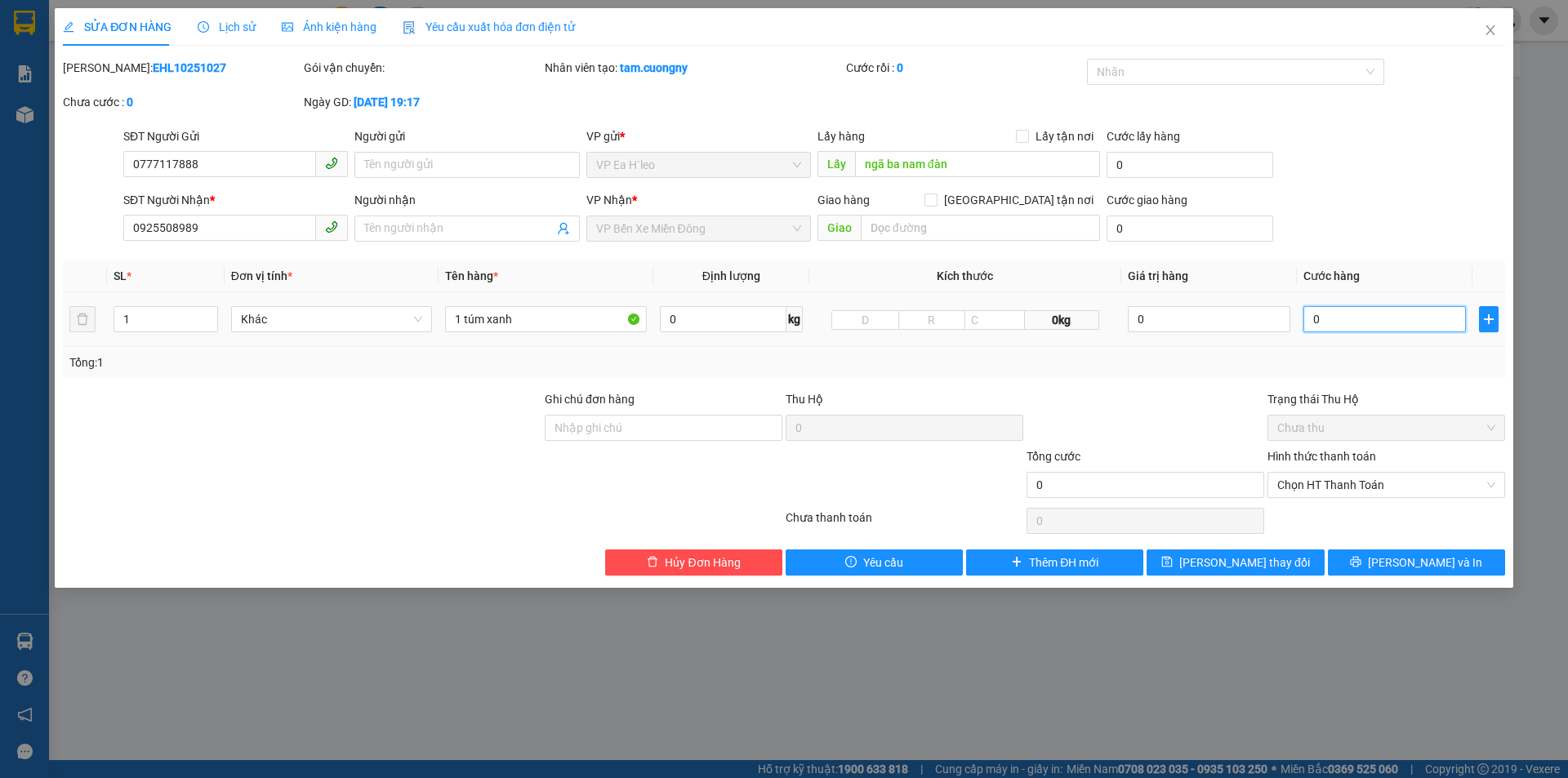
type input "6"
type input "60"
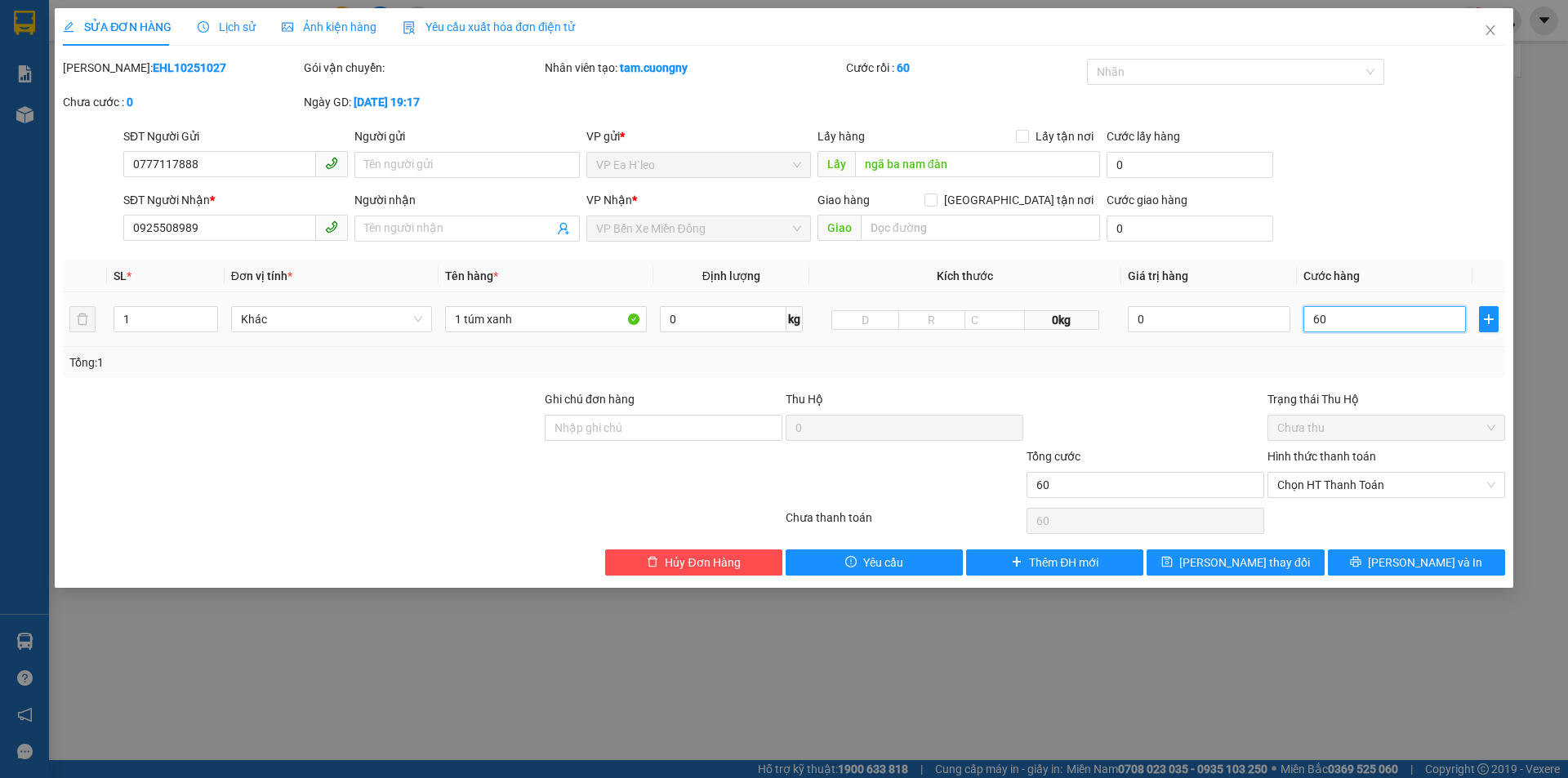
type input "600"
type input "6.000"
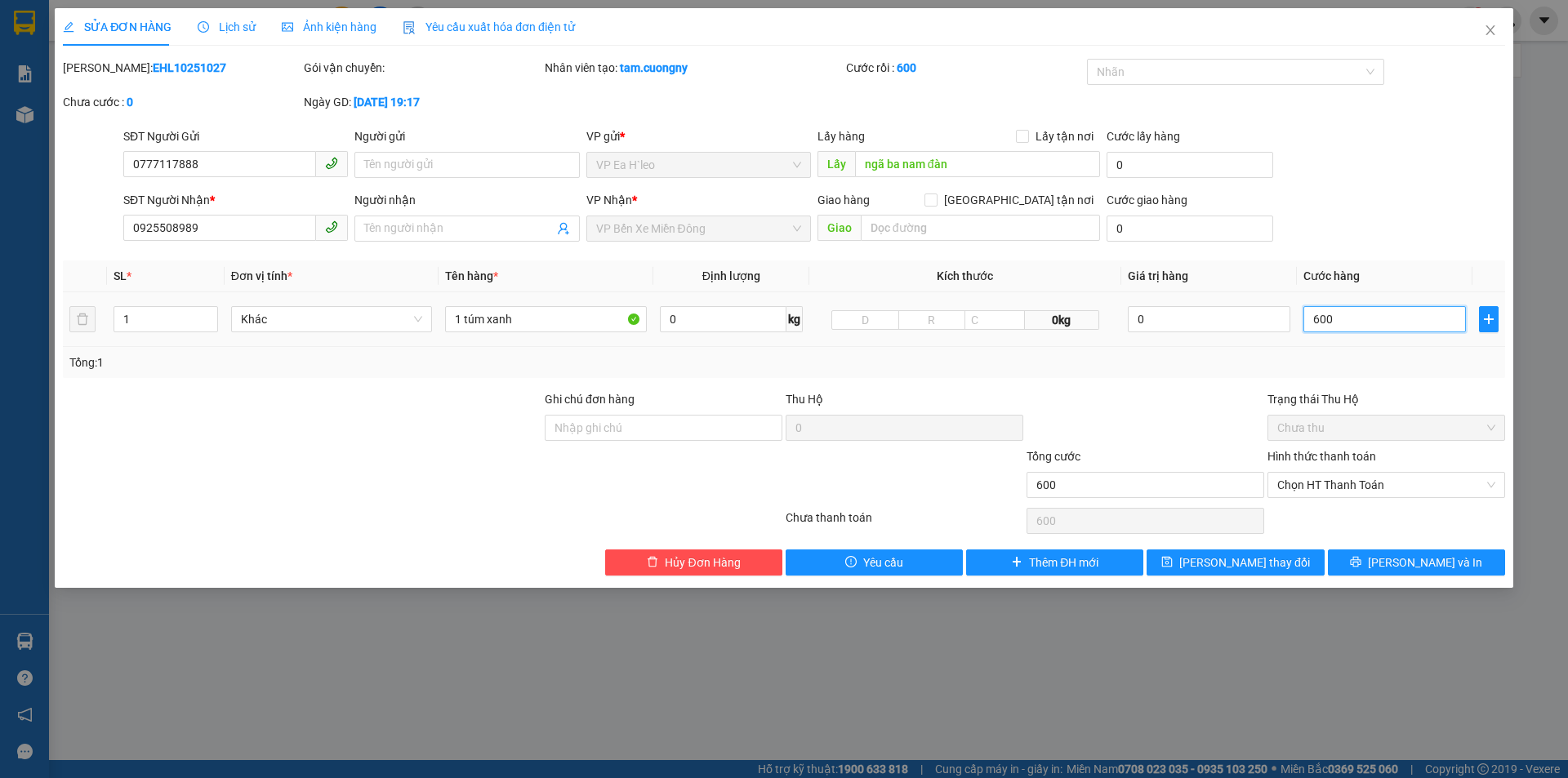
type input "6.000"
type input "60.000"
click at [570, 302] on td "1 túm xanh" at bounding box center [546, 319] width 215 height 55
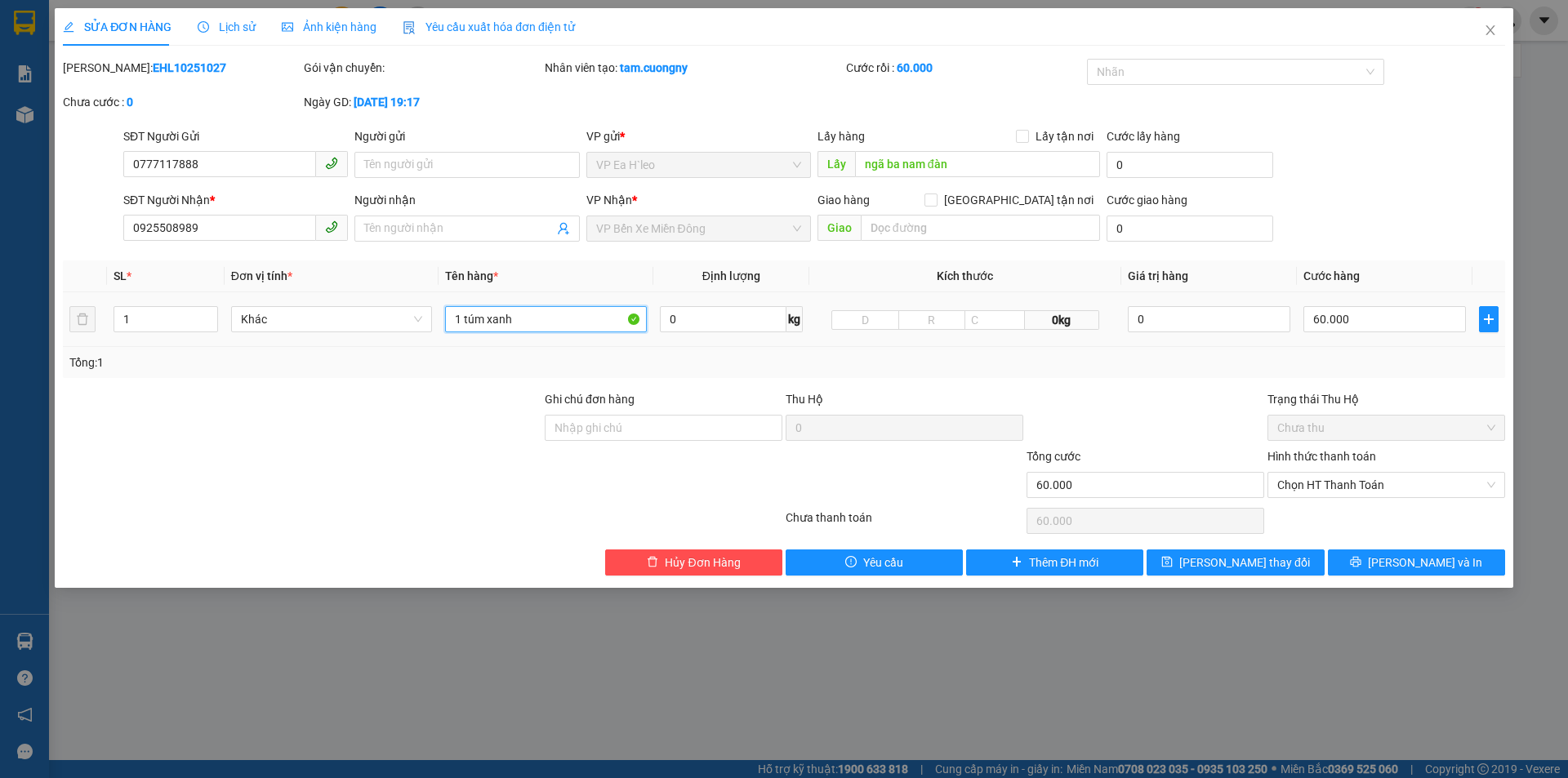
click at [569, 314] on input "1 túm xanh" at bounding box center [546, 319] width 202 height 26
type input "1 túm xanh. Phúc Bụi"
click at [1255, 560] on span "[PERSON_NAME] thay đổi" at bounding box center [1245, 562] width 131 height 18
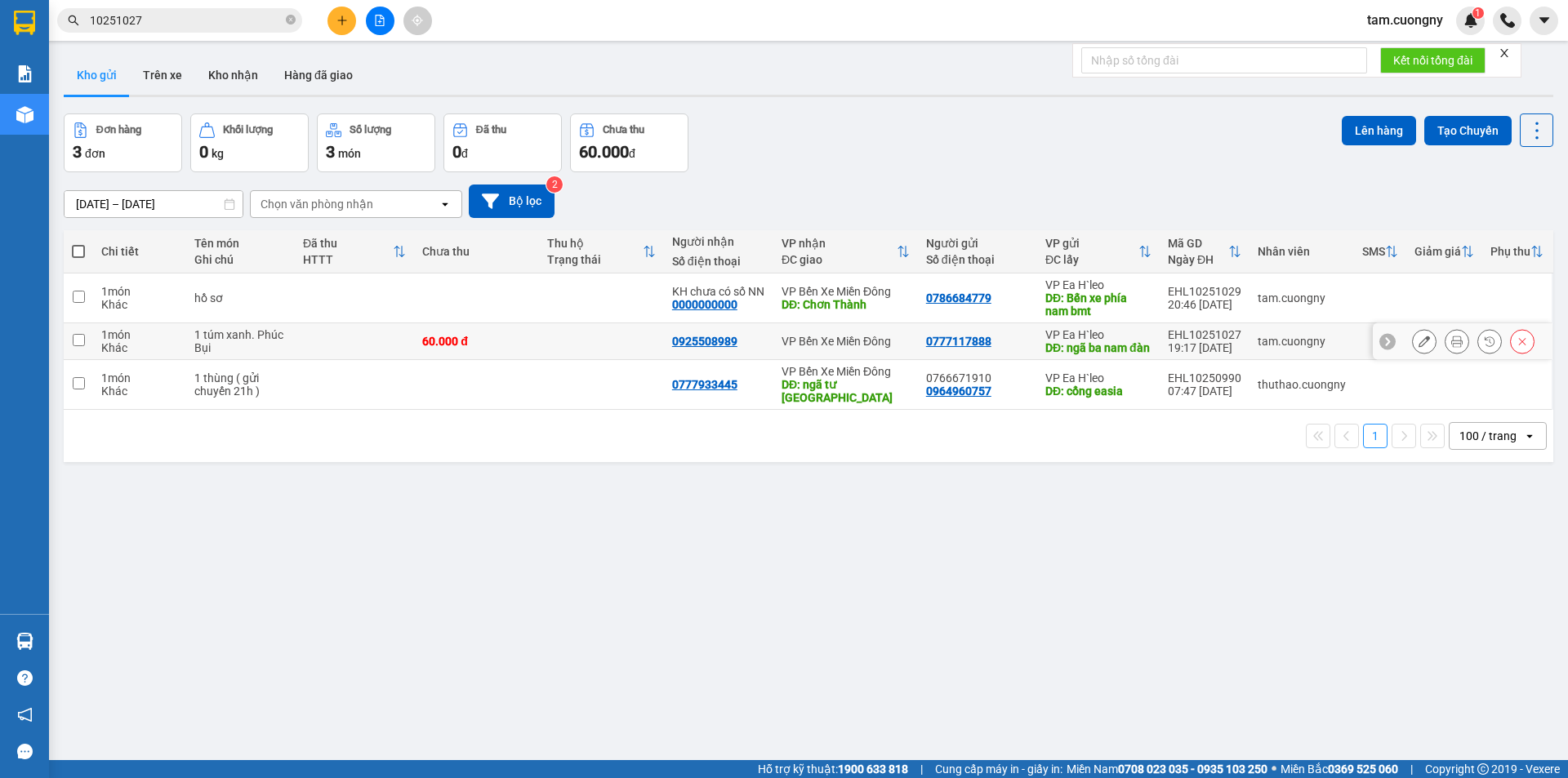
click at [79, 342] on input "checkbox" at bounding box center [78, 340] width 12 height 12
checkbox input "true"
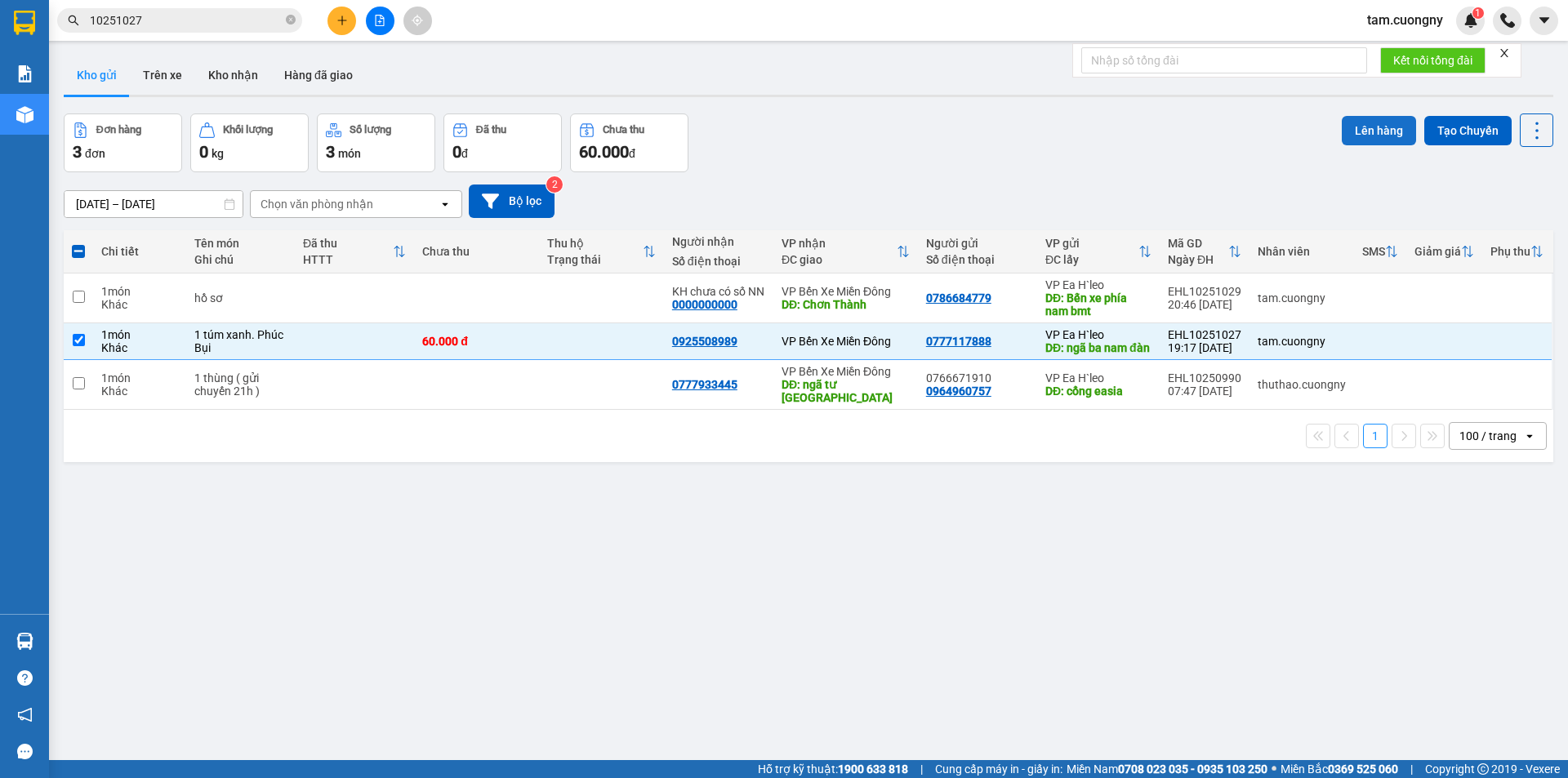
click at [1369, 133] on button "Lên hàng" at bounding box center [1378, 131] width 75 height 30
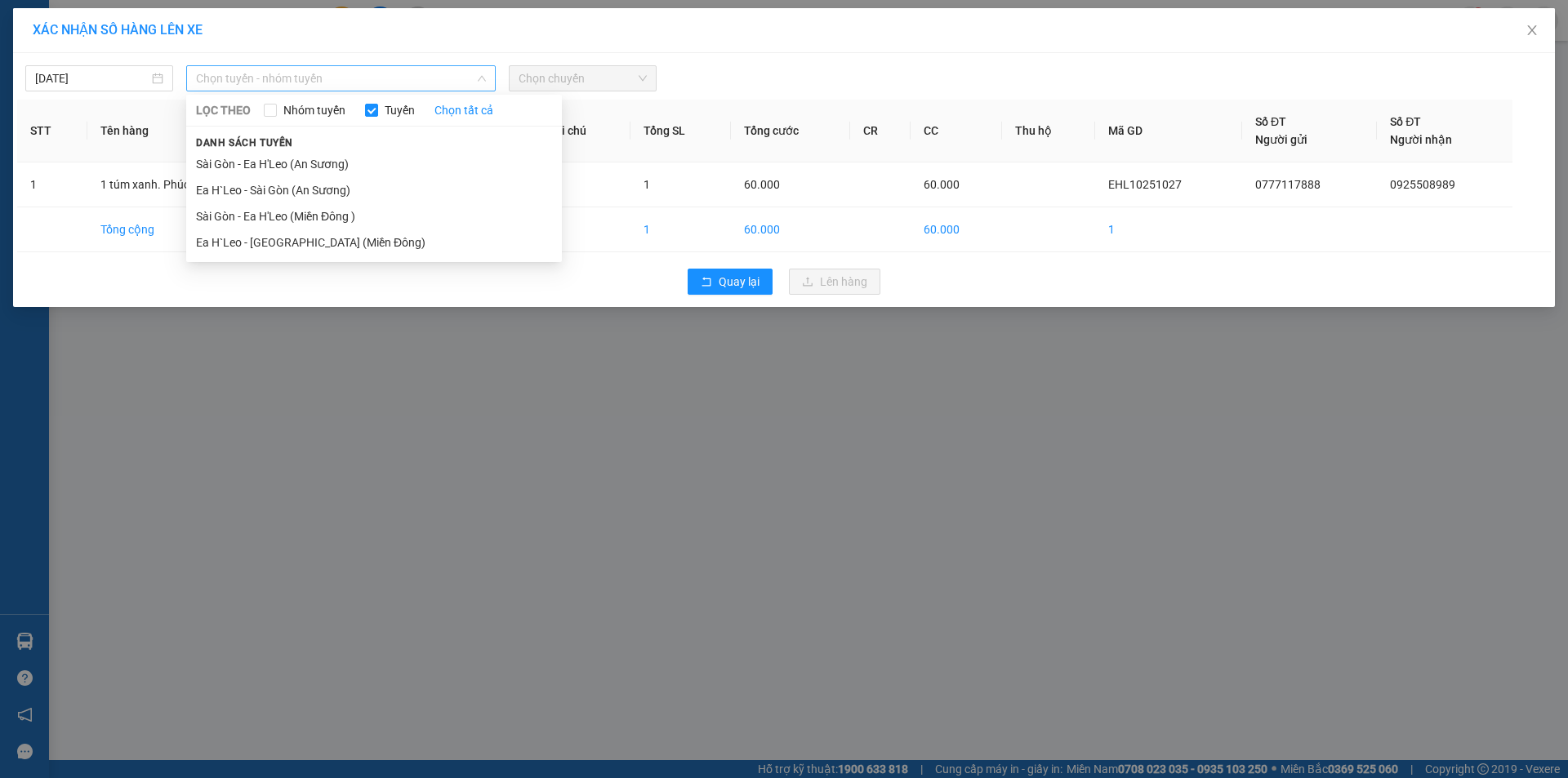
click at [249, 82] on span "Chọn tuyến - nhóm tuyến" at bounding box center [341, 78] width 290 height 25
drag, startPoint x: 259, startPoint y: 244, endPoint x: 264, endPoint y: 228, distance: 16.8
click at [259, 241] on li "Ea H`Leo - [GEOGRAPHIC_DATA] (Miền Đông)" at bounding box center [374, 242] width 376 height 26
